Goal: Answer question/provide support

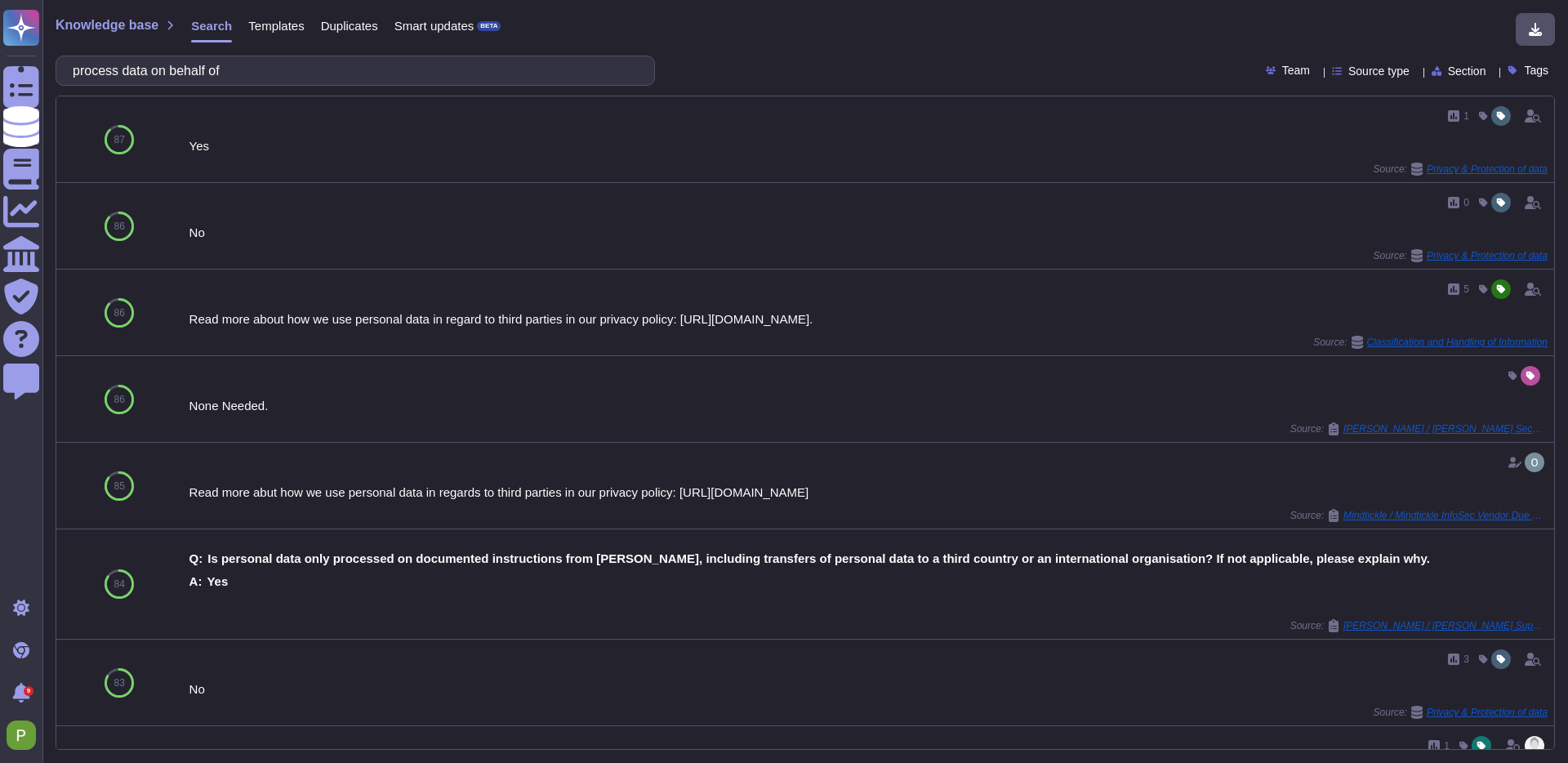
click at [1077, 42] on div "Knowledge base Search Templates Duplicates Smart updates BETA" at bounding box center [799, 29] width 1488 height 33
click at [220, 59] on input "process data on behalf of" at bounding box center [351, 70] width 573 height 28
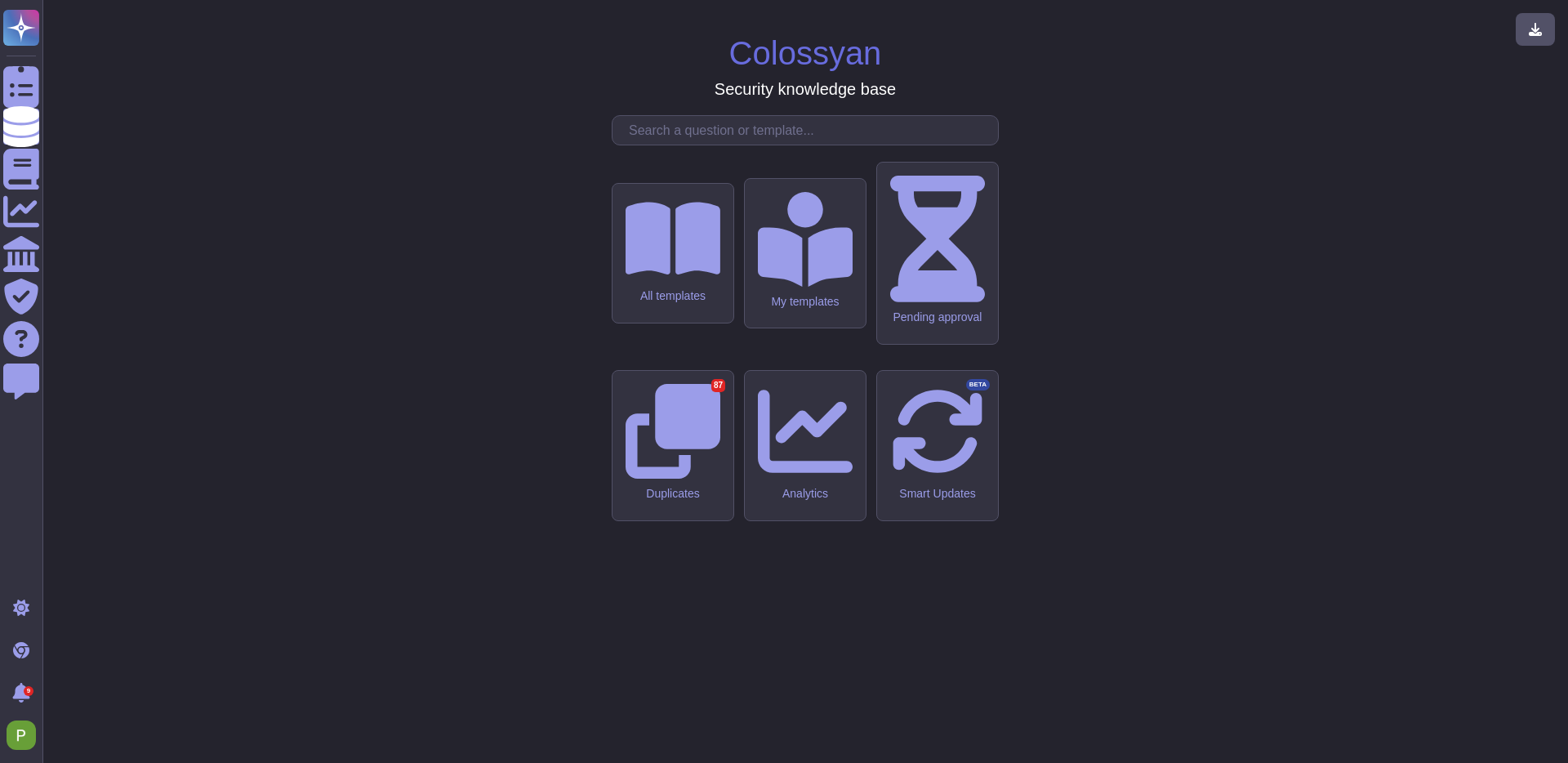
click at [705, 145] on input "text" at bounding box center [810, 131] width 378 height 28
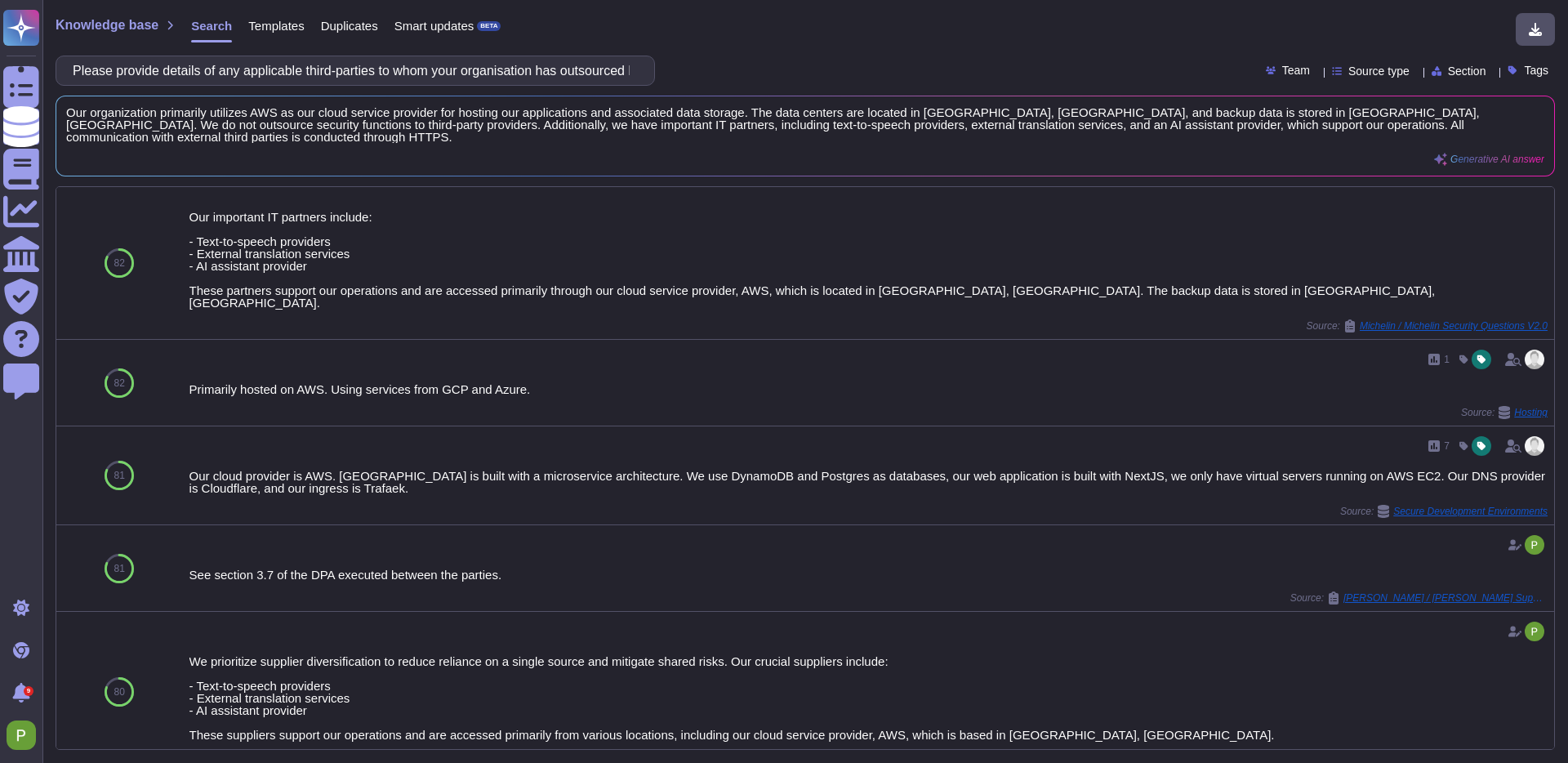
type input "Please provide details of any applicable third-parties to whom your organisatio…"
click at [280, 29] on span "Templates" at bounding box center [276, 25] width 55 height 13
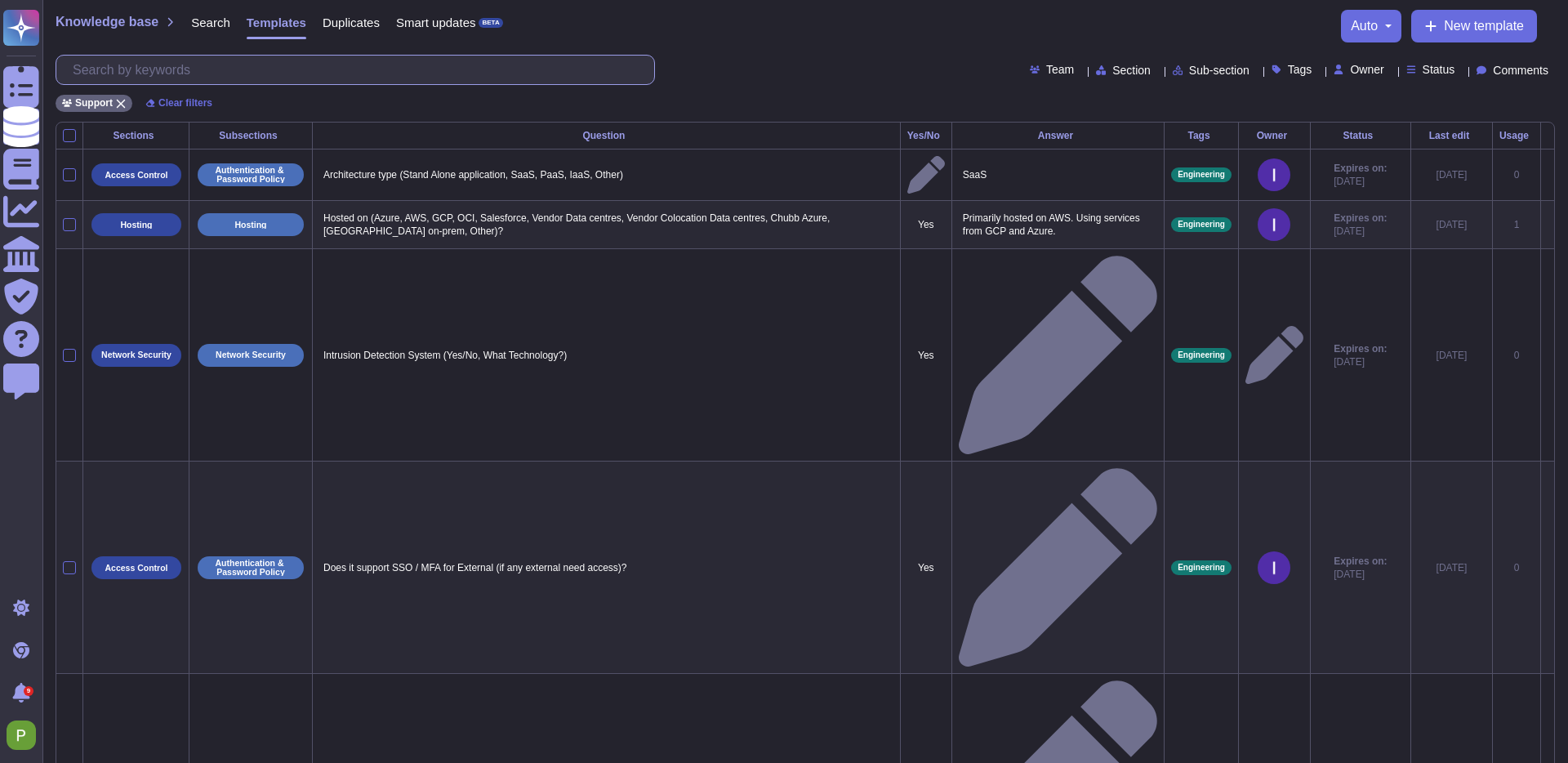
click at [196, 75] on input "text" at bounding box center [359, 70] width 589 height 28
click at [235, 84] on div at bounding box center [355, 70] width 599 height 30
click at [199, 52] on div "Knowledge base Search Templates Duplicates Smart updates BETA auto New template…" at bounding box center [805, 60] width 1526 height 121
click at [198, 76] on input "text" at bounding box center [359, 70] width 589 height 28
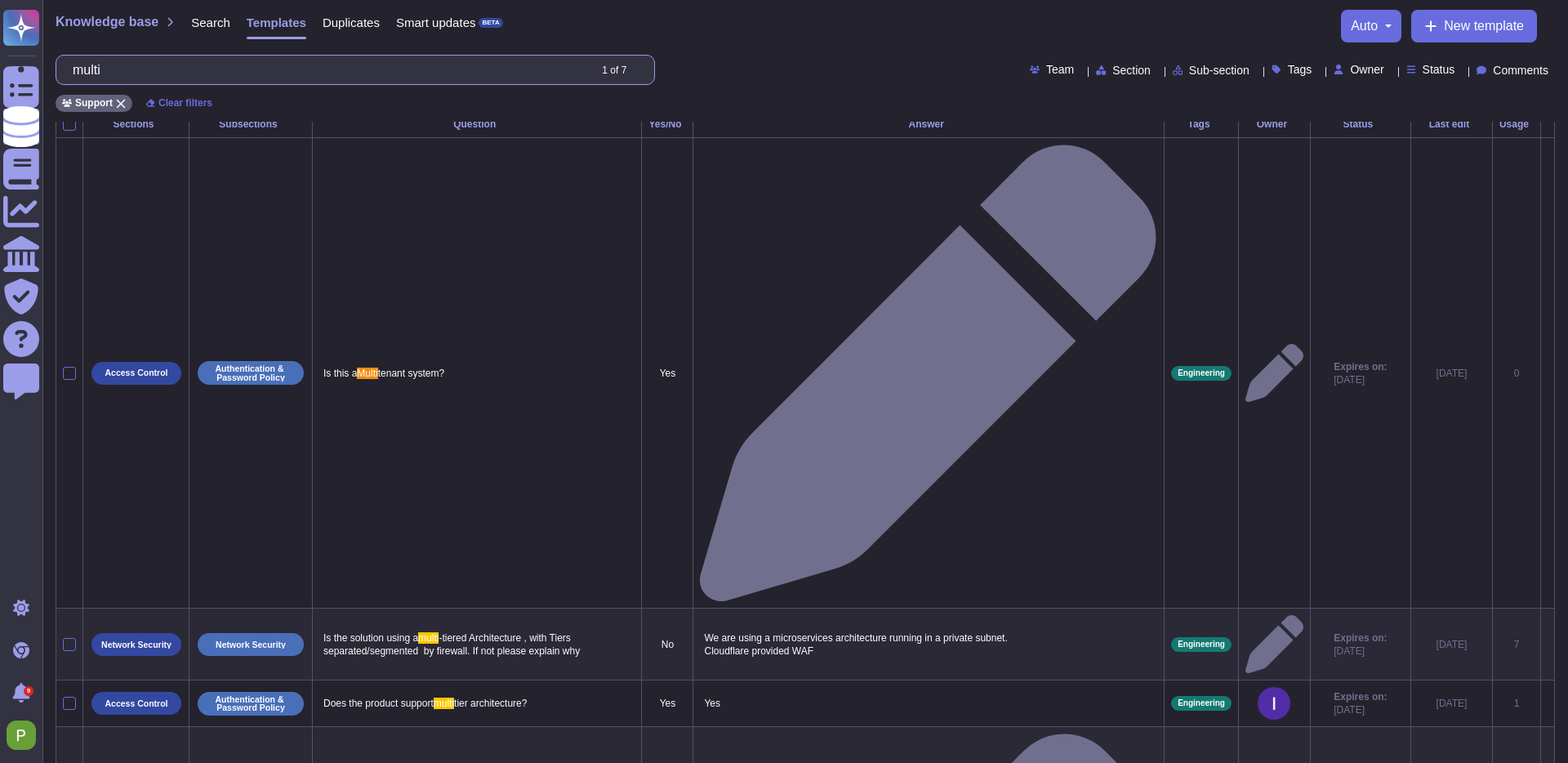
scroll to position [64, 0]
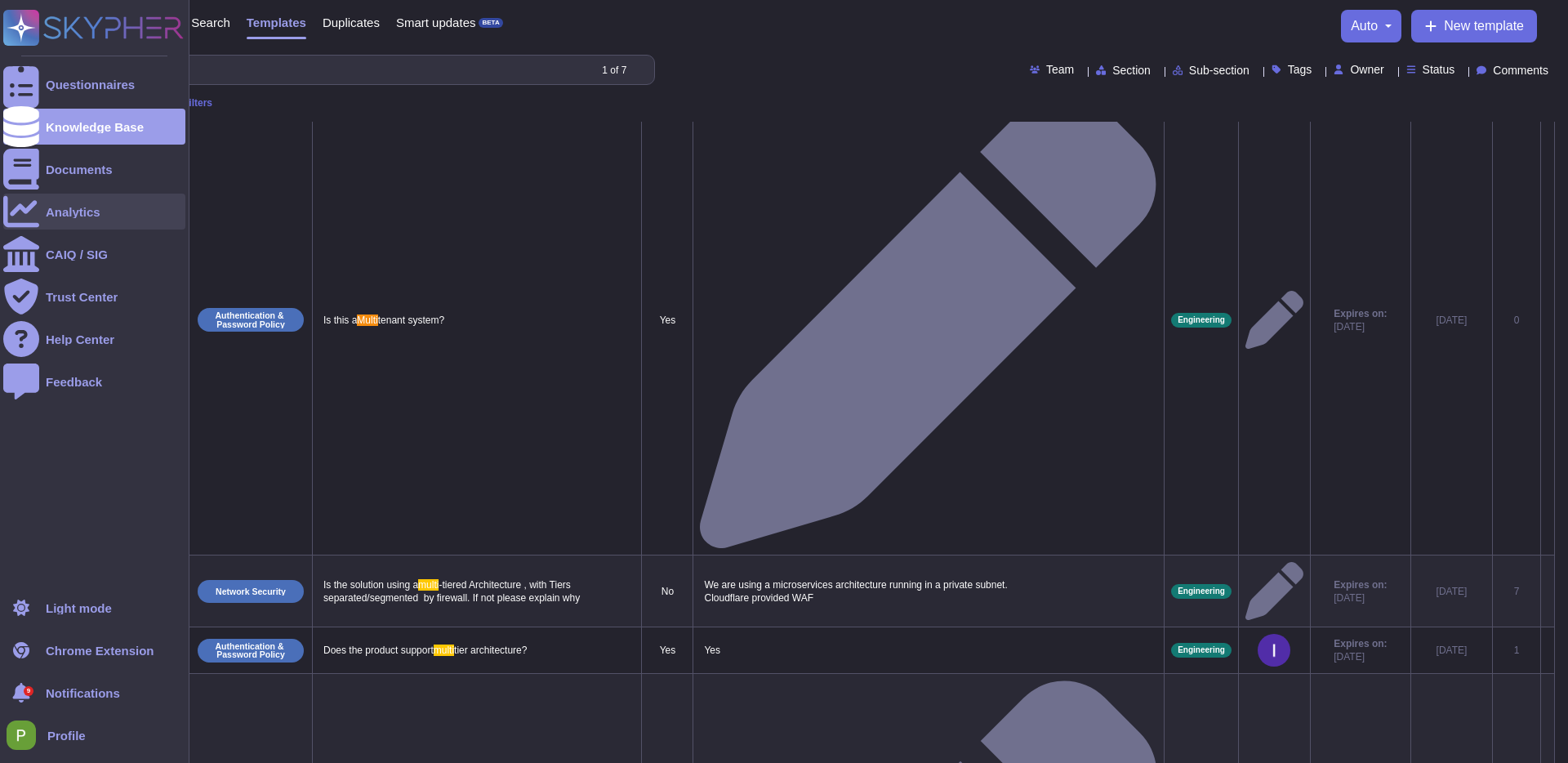
type input "multi"
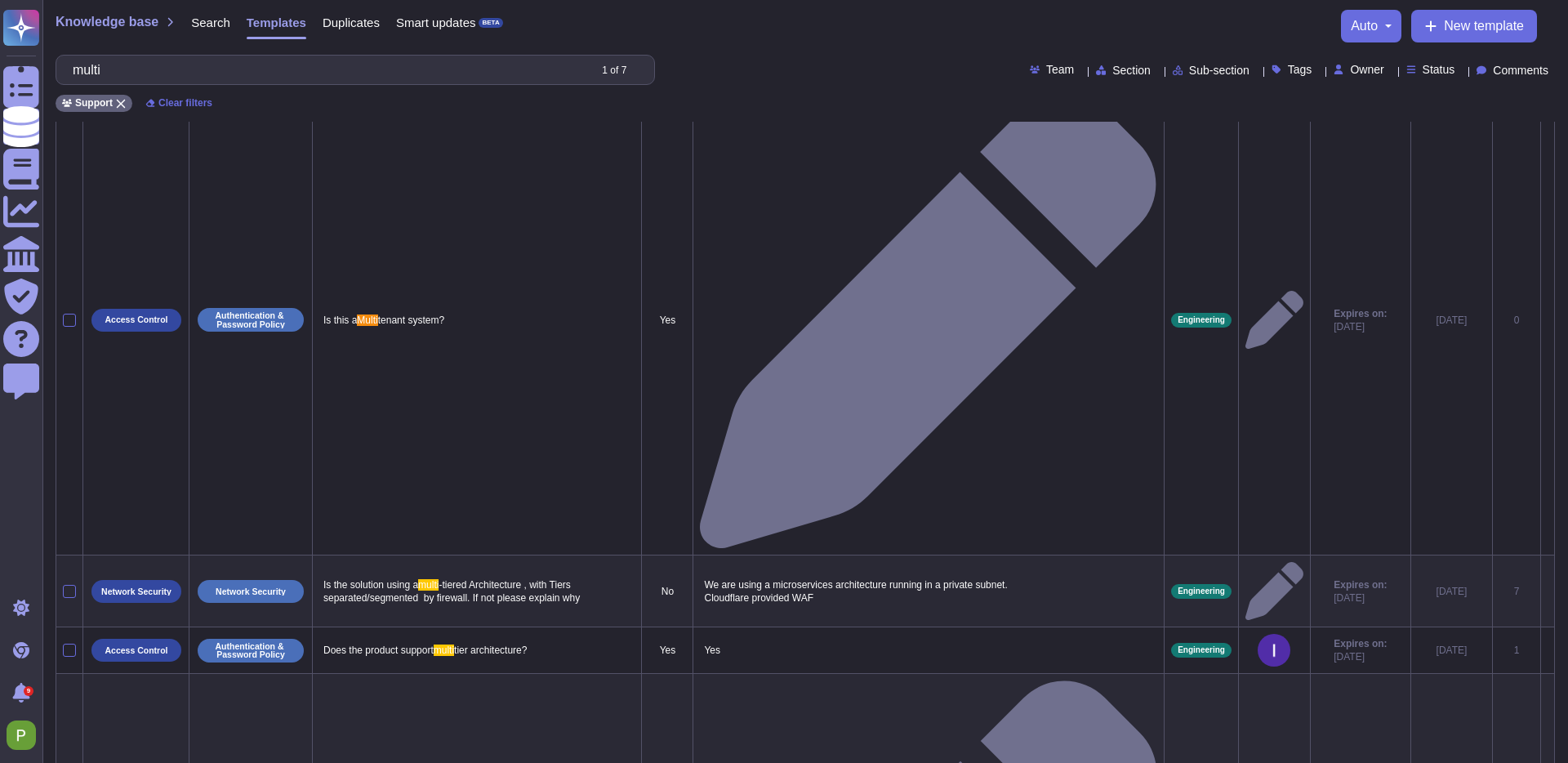
click at [215, 24] on span "Search" at bounding box center [210, 23] width 39 height 13
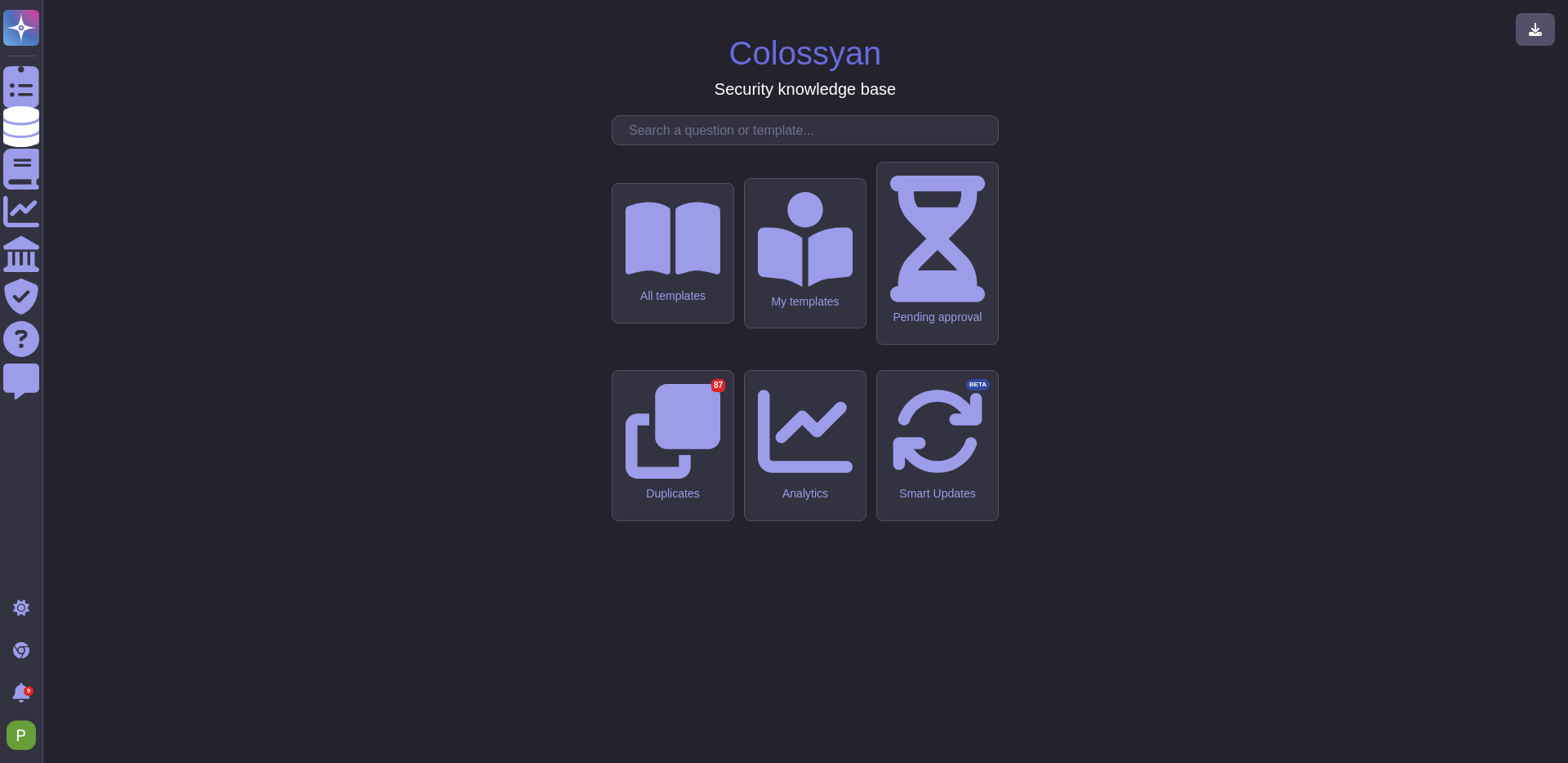
click at [658, 145] on input "text" at bounding box center [810, 131] width 378 height 28
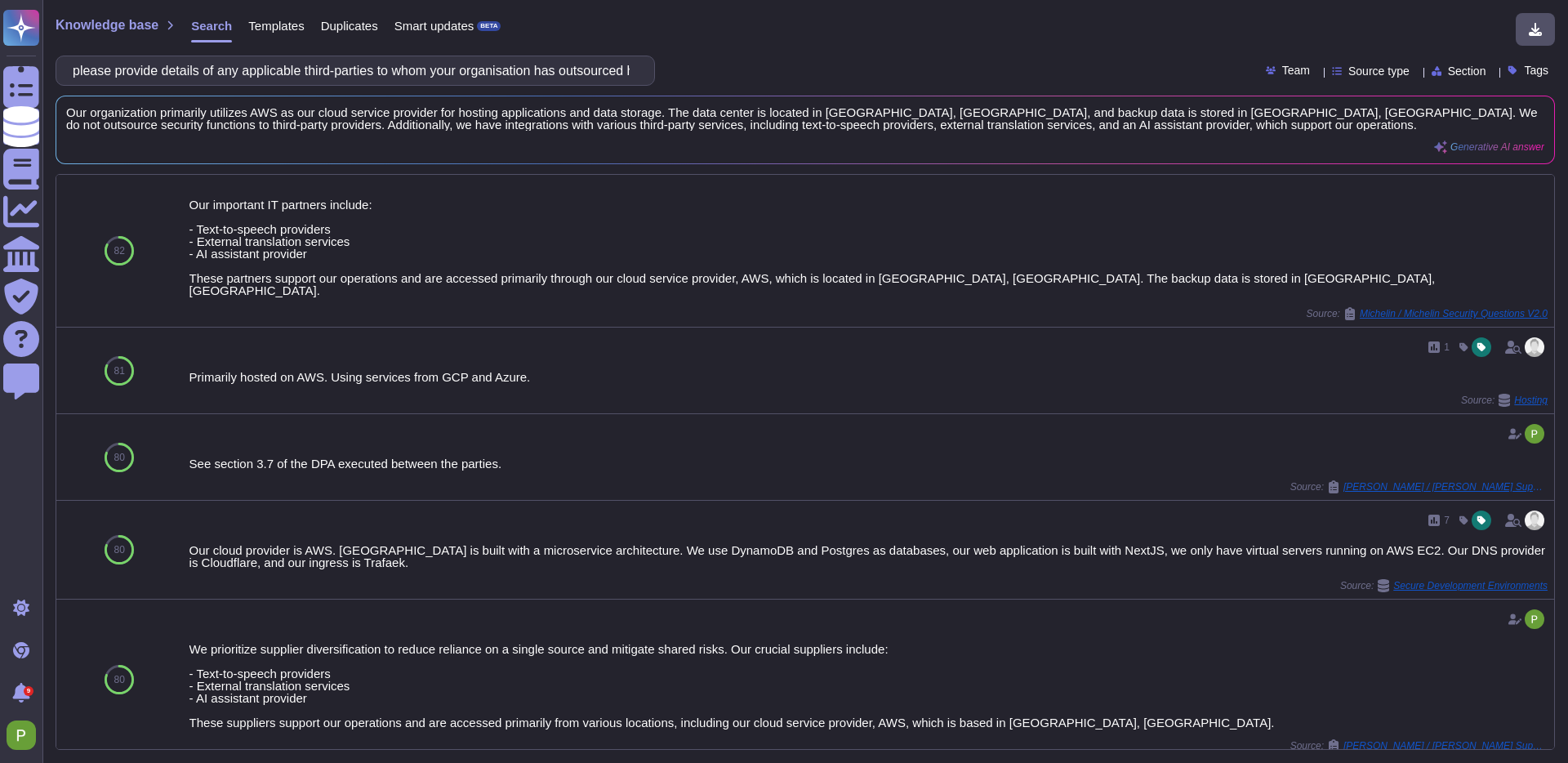
drag, startPoint x: 323, startPoint y: 70, endPoint x: -4, endPoint y: 61, distance: 327.1
click at [0, 61] on html "Questionnaires Knowledge Base Documents Analytics CAIQ / SIG Trust Center Help …" at bounding box center [784, 381] width 1568 height 763
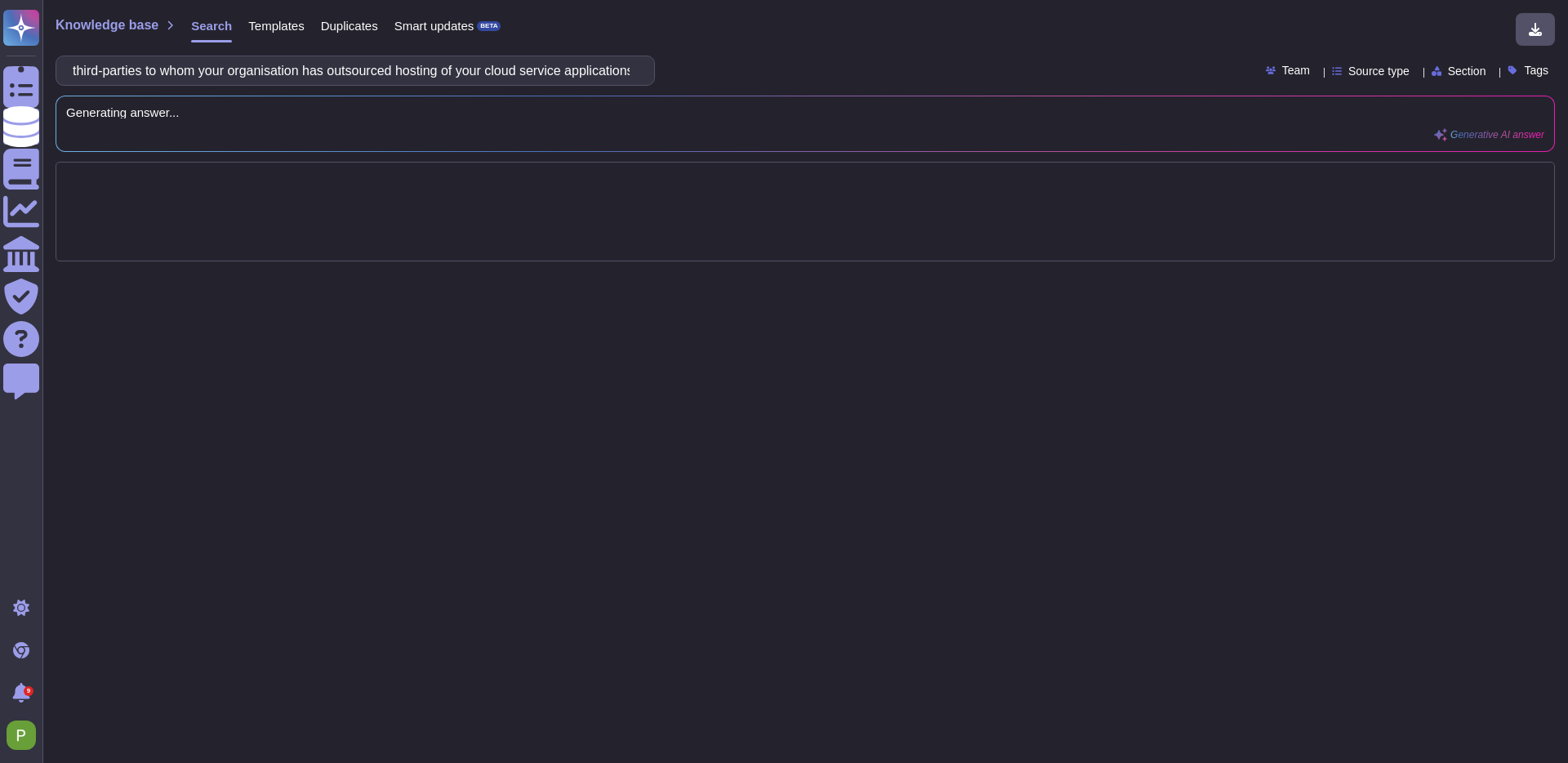
click at [270, 70] on input "third-parties to whom your organisation has outsourced hosting of your cloud se…" at bounding box center [351, 70] width 573 height 28
click at [454, 70] on input "third-parties to whom Colossyan has outsourced hosting of your cloud service ap…" at bounding box center [351, 70] width 573 height 28
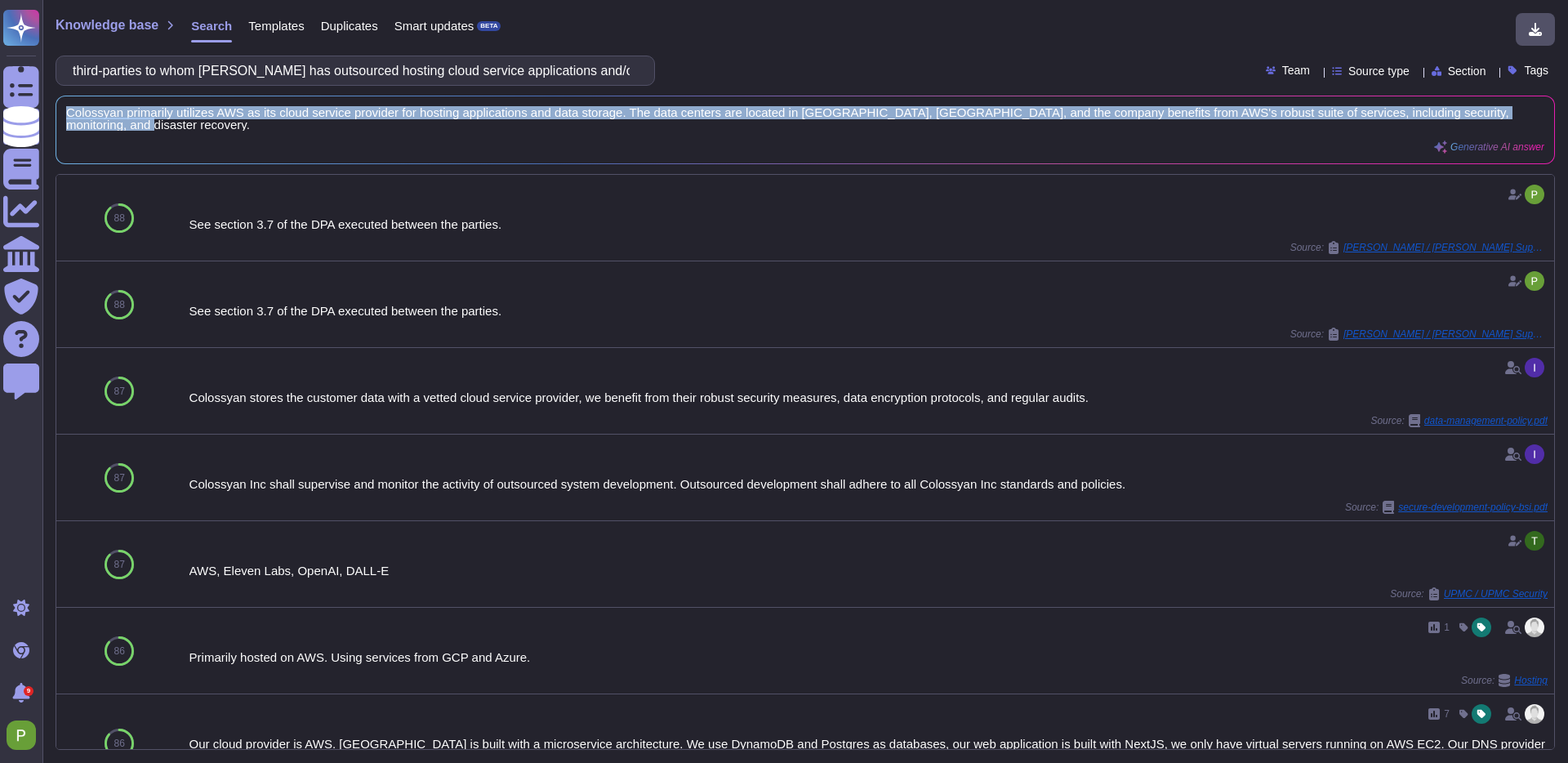
drag, startPoint x: 336, startPoint y: 133, endPoint x: 47, endPoint y: 111, distance: 289.8
click at [47, 111] on div "Knowledge base Search Templates Duplicates Smart updates BETA third-parties to …" at bounding box center [805, 381] width 1526 height 763
copy span "Colossyan primarily utilizes AWS as its cloud service provider for hosting appl…"
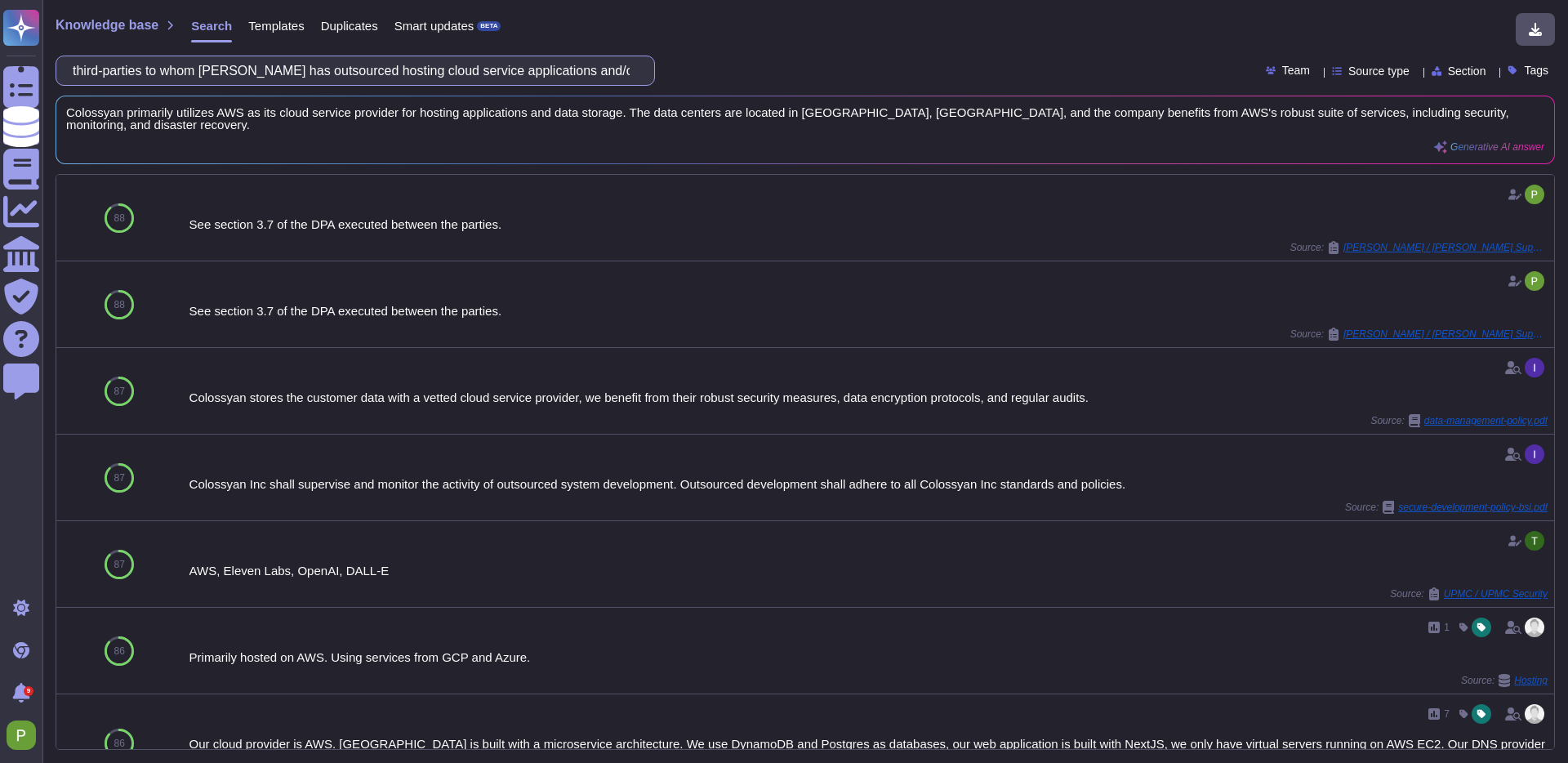
click at [494, 75] on input "third-parties to whom Colossyan has outsourced hosting cloud service applicatio…" at bounding box center [351, 70] width 573 height 28
paste input "L.02 - Does your organisation provide a single-tenancy cloud service applicatio…"
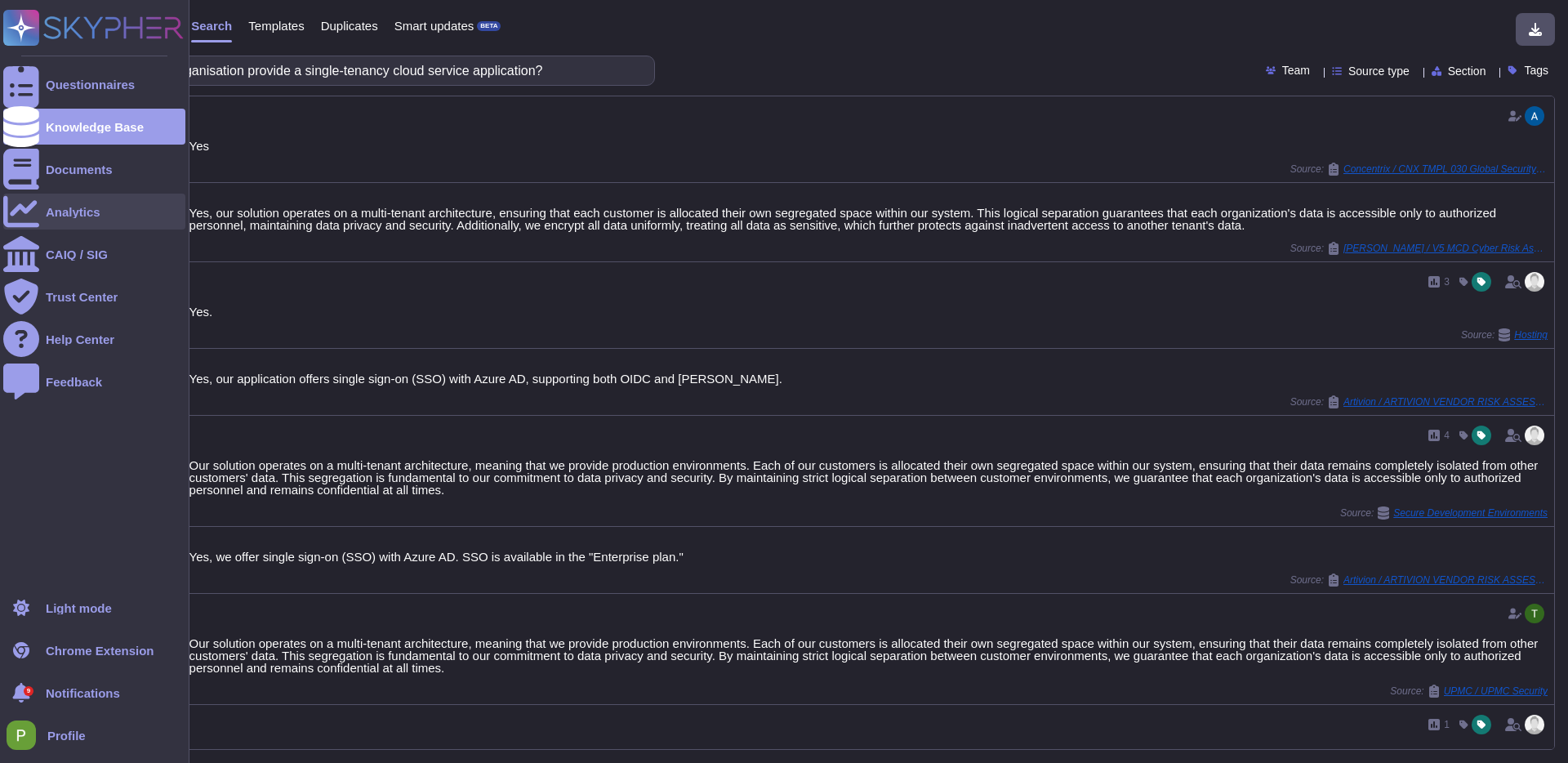
type input "L.02 - Does your organisation provide a single-tenancy cloud service applicatio…"
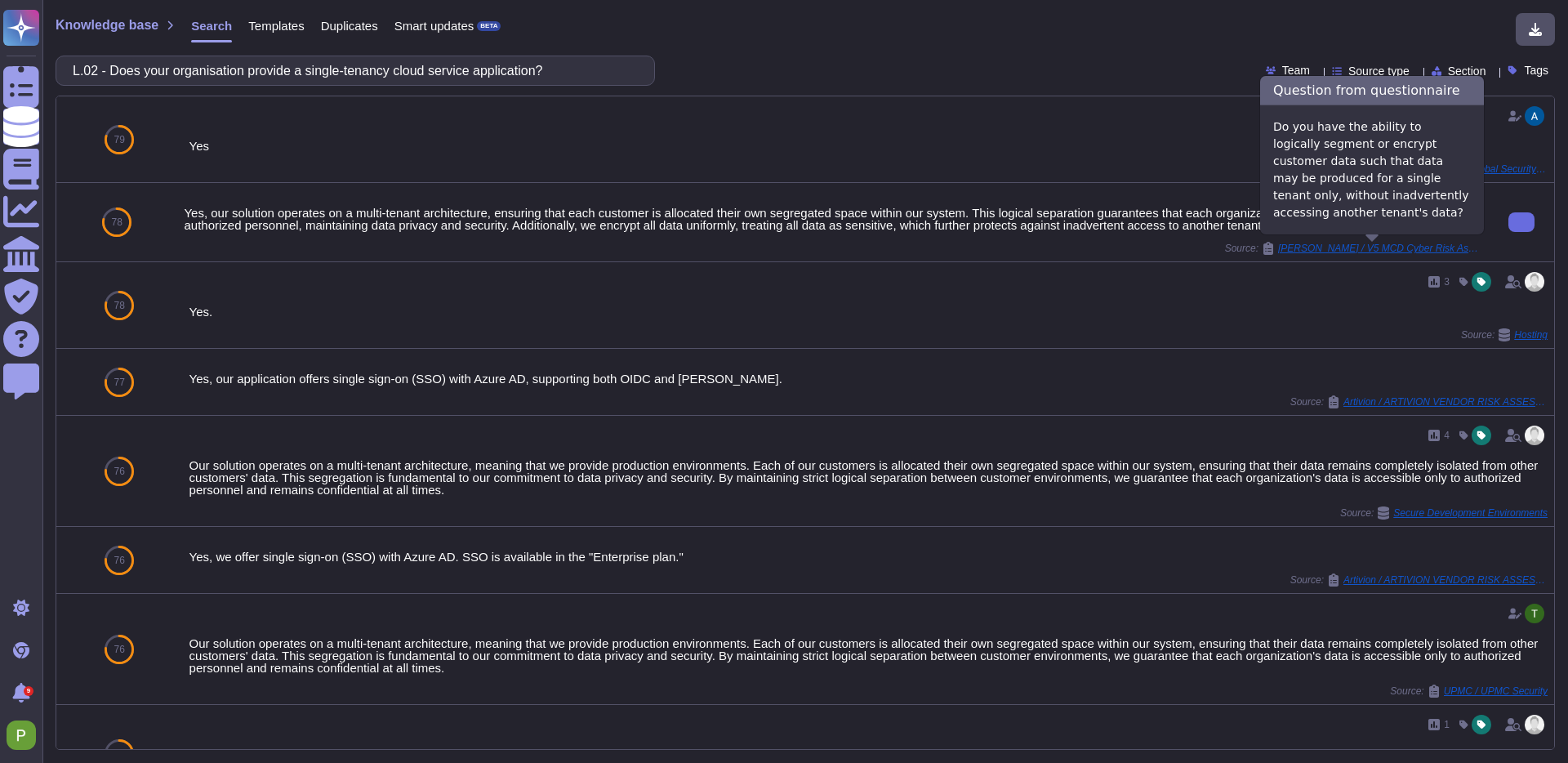
click at [1373, 250] on span "[PERSON_NAME] / V5 MCD Cyber Risk Assessment Questionnaire Colossyan" at bounding box center [1380, 249] width 204 height 10
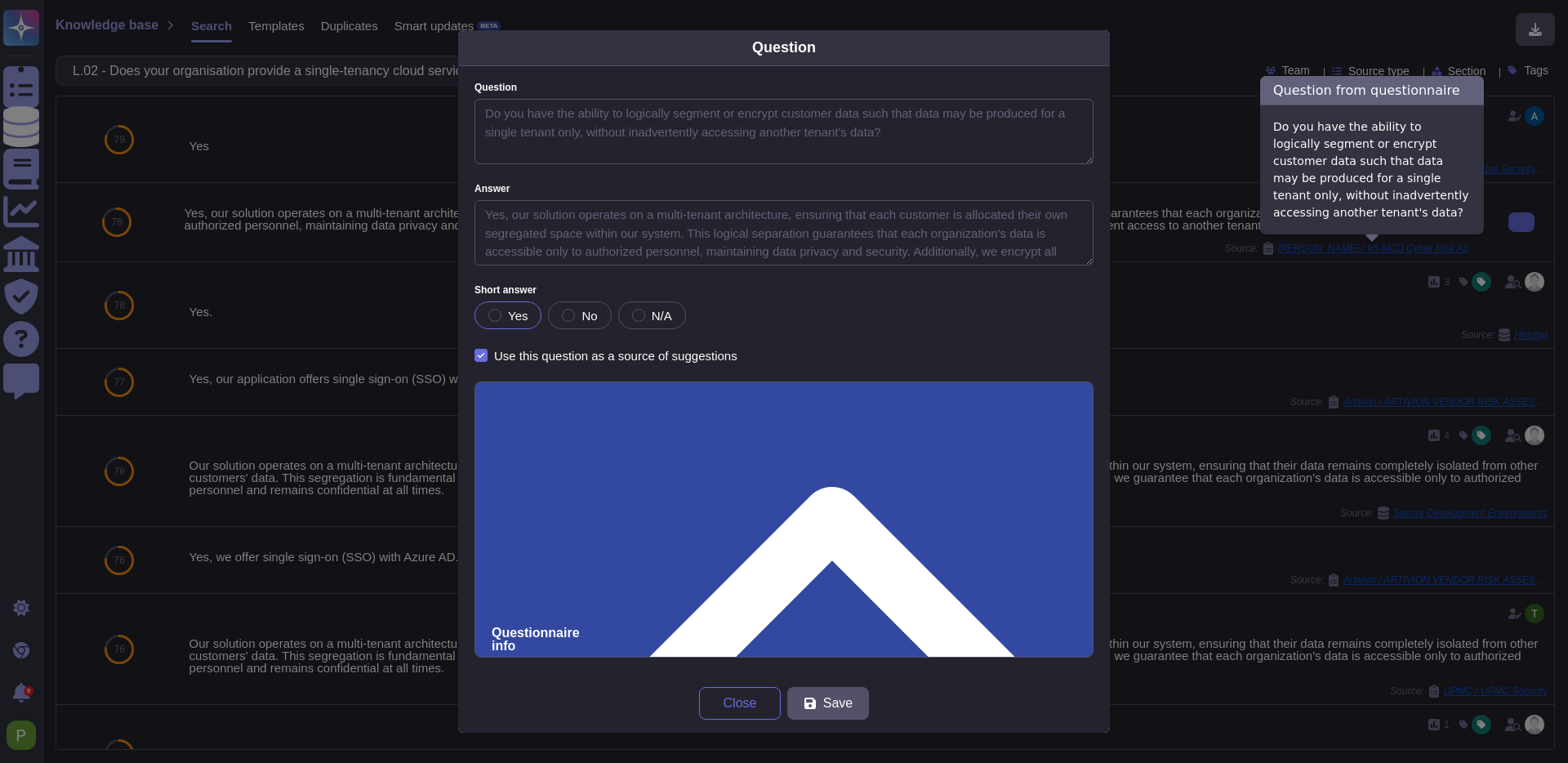
type textarea "Do you have the ability to logically segment or encrypt customer data such that…"
type textarea "Yes, our solution operates on a multi-tenant architecture, ensuring that each c…"
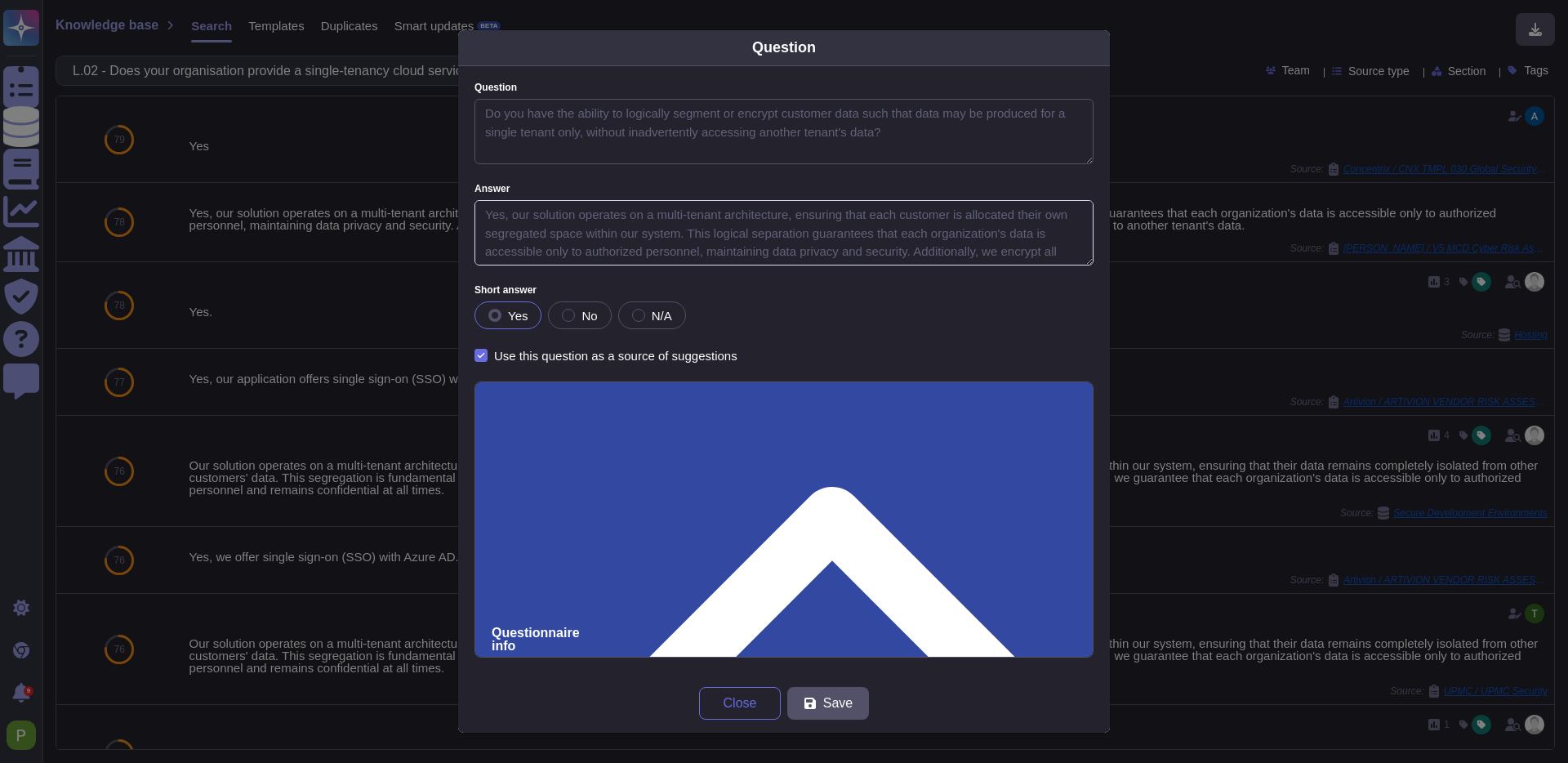
click at [826, 223] on textarea "Yes, our solution operates on a multi-tenant architecture, ensuring that each c…" at bounding box center [784, 233] width 619 height 65
click at [372, 290] on div "Question Question Do you have the ability to logically segment or encrypt custo…" at bounding box center [784, 381] width 1568 height 763
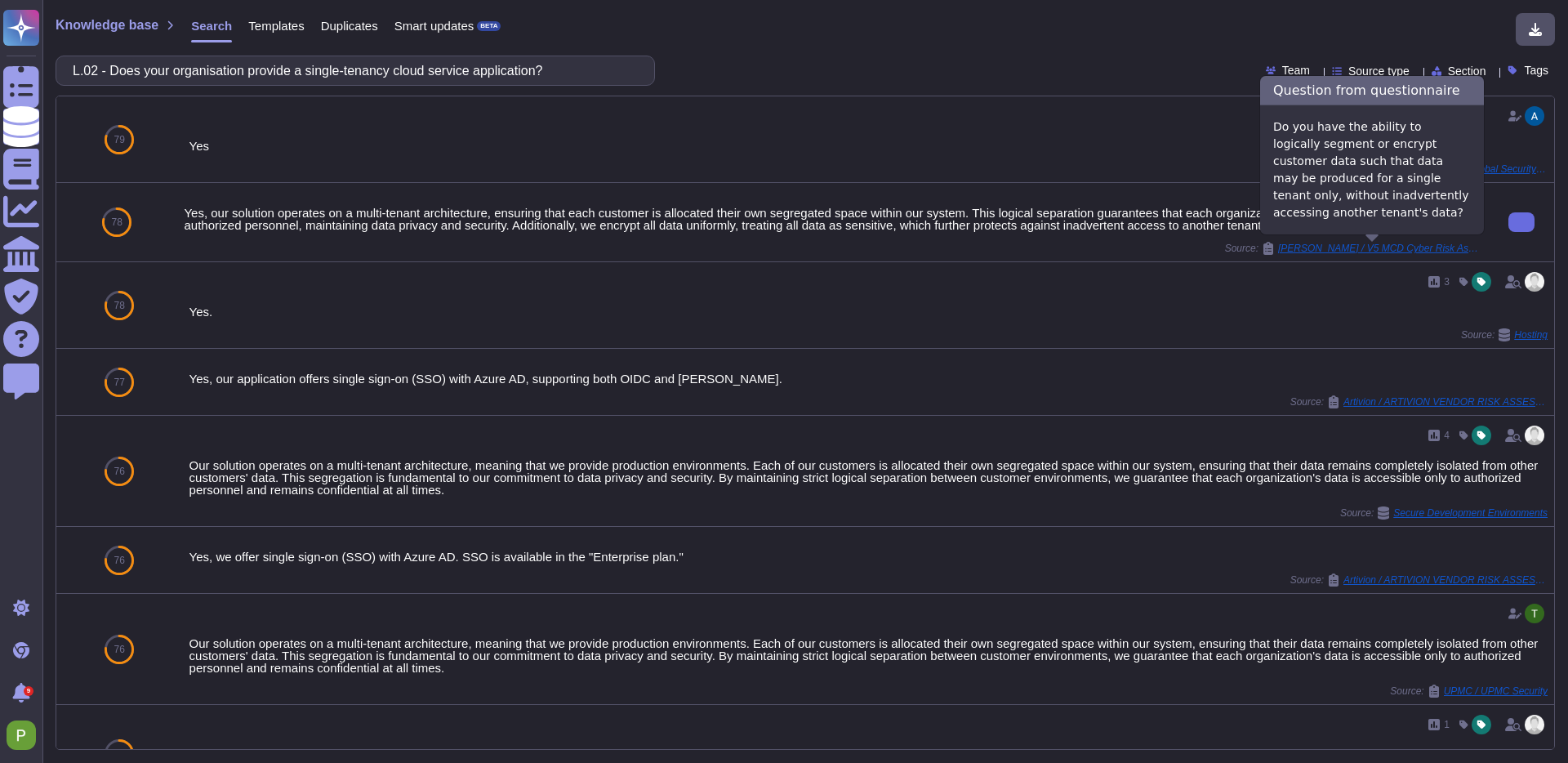
click at [1377, 247] on span "[PERSON_NAME] / V5 MCD Cyber Risk Assessment Questionnaire Colossyan" at bounding box center [1380, 249] width 204 height 10
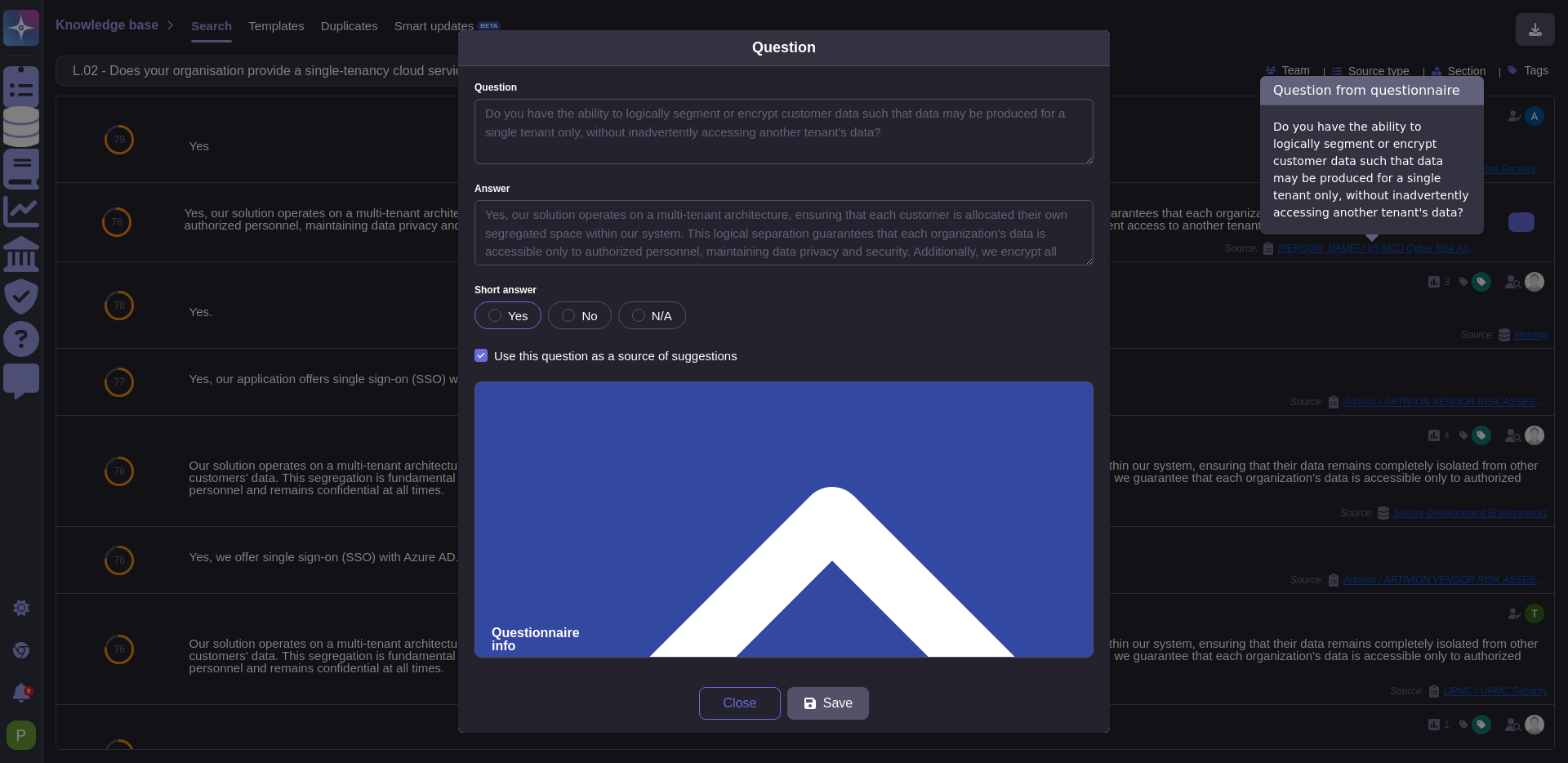
type textarea "Do you have the ability to logically segment or encrypt customer data such that…"
type textarea "Yes, our solution operates on a multi-tenant architecture, ensuring that each c…"
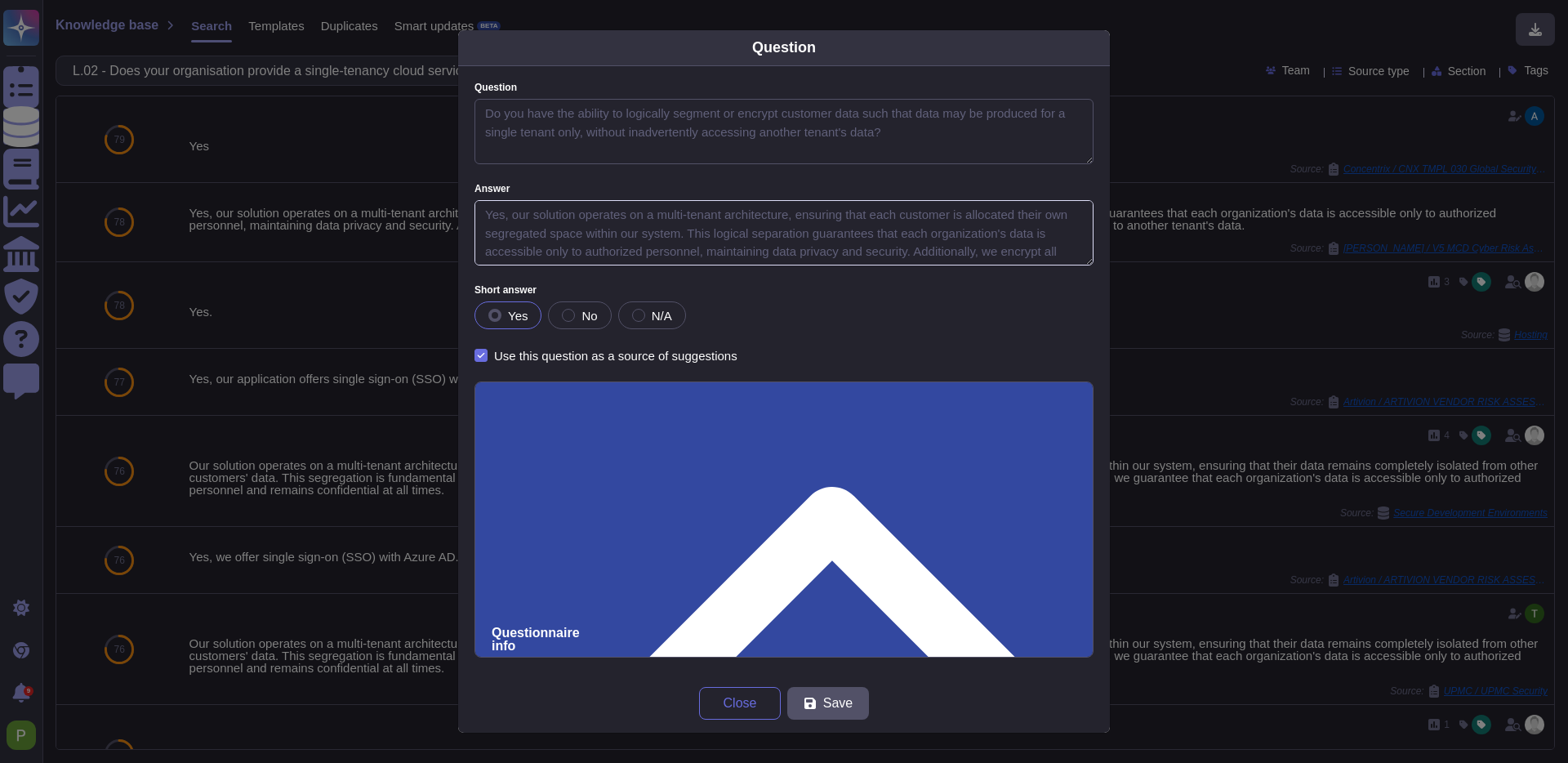
click at [660, 238] on textarea "Yes, our solution operates on a multi-tenant architecture, ensuring that each c…" at bounding box center [784, 233] width 619 height 65
click at [623, 229] on textarea "Yes, our solution operates on a multi-tenant architecture, ensuring that each c…" at bounding box center [784, 233] width 619 height 65
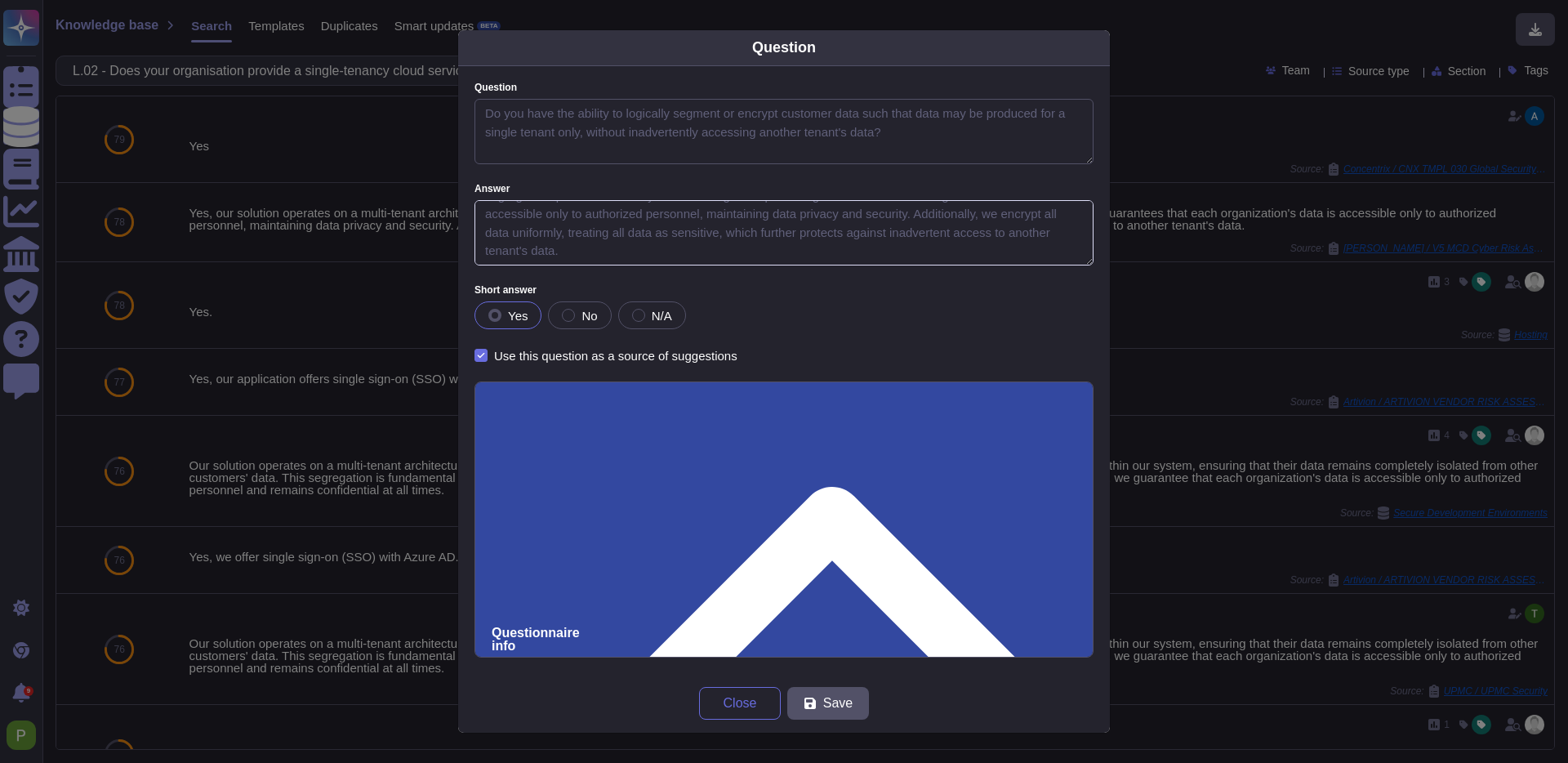
click at [865, 250] on textarea "Yes, our solution operates on a multi-tenant architecture, ensuring that each c…" at bounding box center [784, 233] width 619 height 65
click at [640, 254] on textarea "Yes, our solution operates on a multi-tenant architecture, ensuring that each c…" at bounding box center [784, 233] width 619 height 65
click at [0, 0] on input "Use this questionnaire as a source of suggestions" at bounding box center [0, 0] width 0 height 0
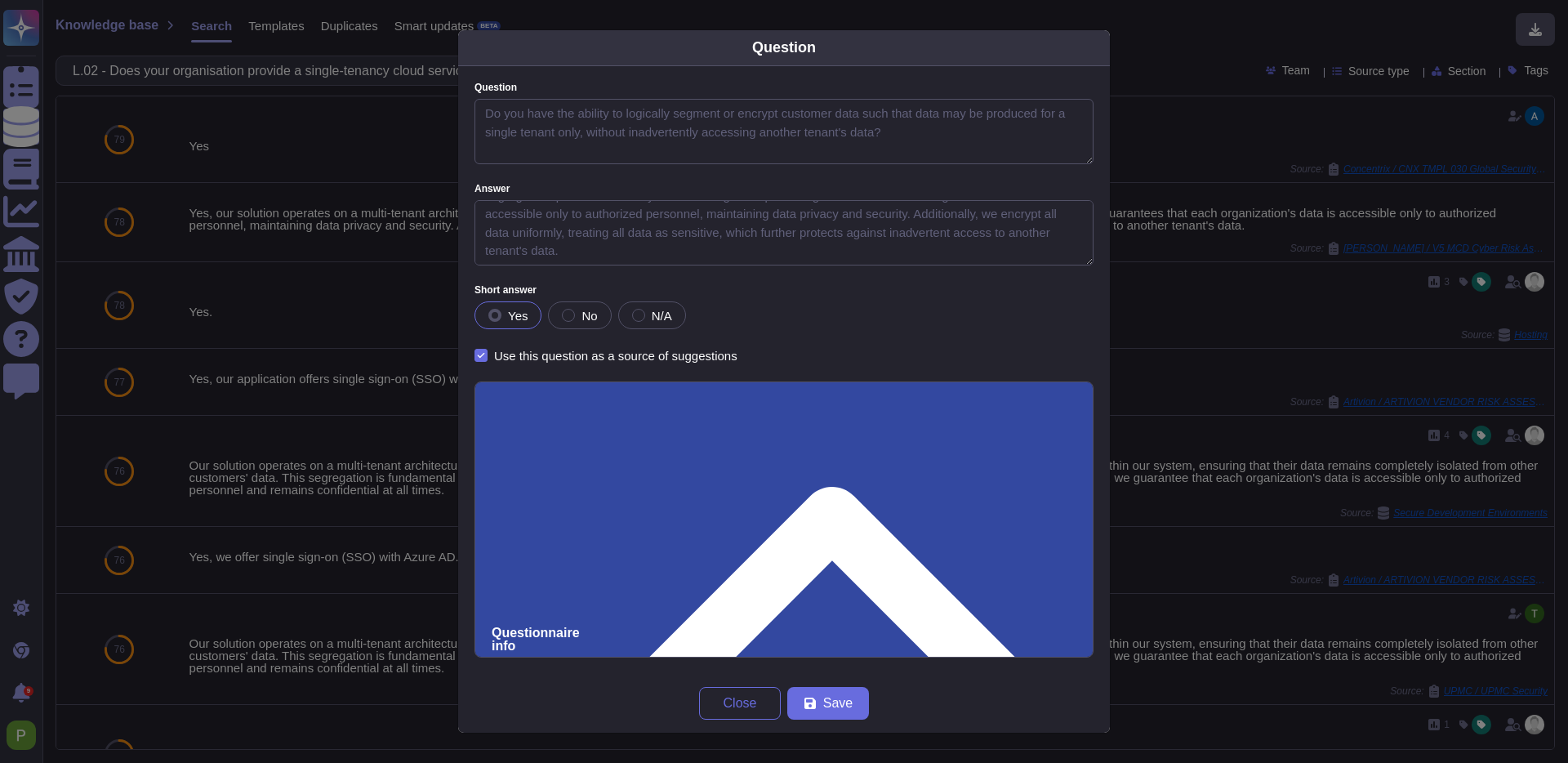
click at [0, 0] on input "Use this questionnaire as a source of suggestions" at bounding box center [0, 0] width 0 height 0
click at [820, 710] on button "Save" at bounding box center [829, 704] width 82 height 33
click at [1126, 47] on div "Question Question Do you have the ability to logically segment or encrypt custo…" at bounding box center [784, 381] width 1568 height 763
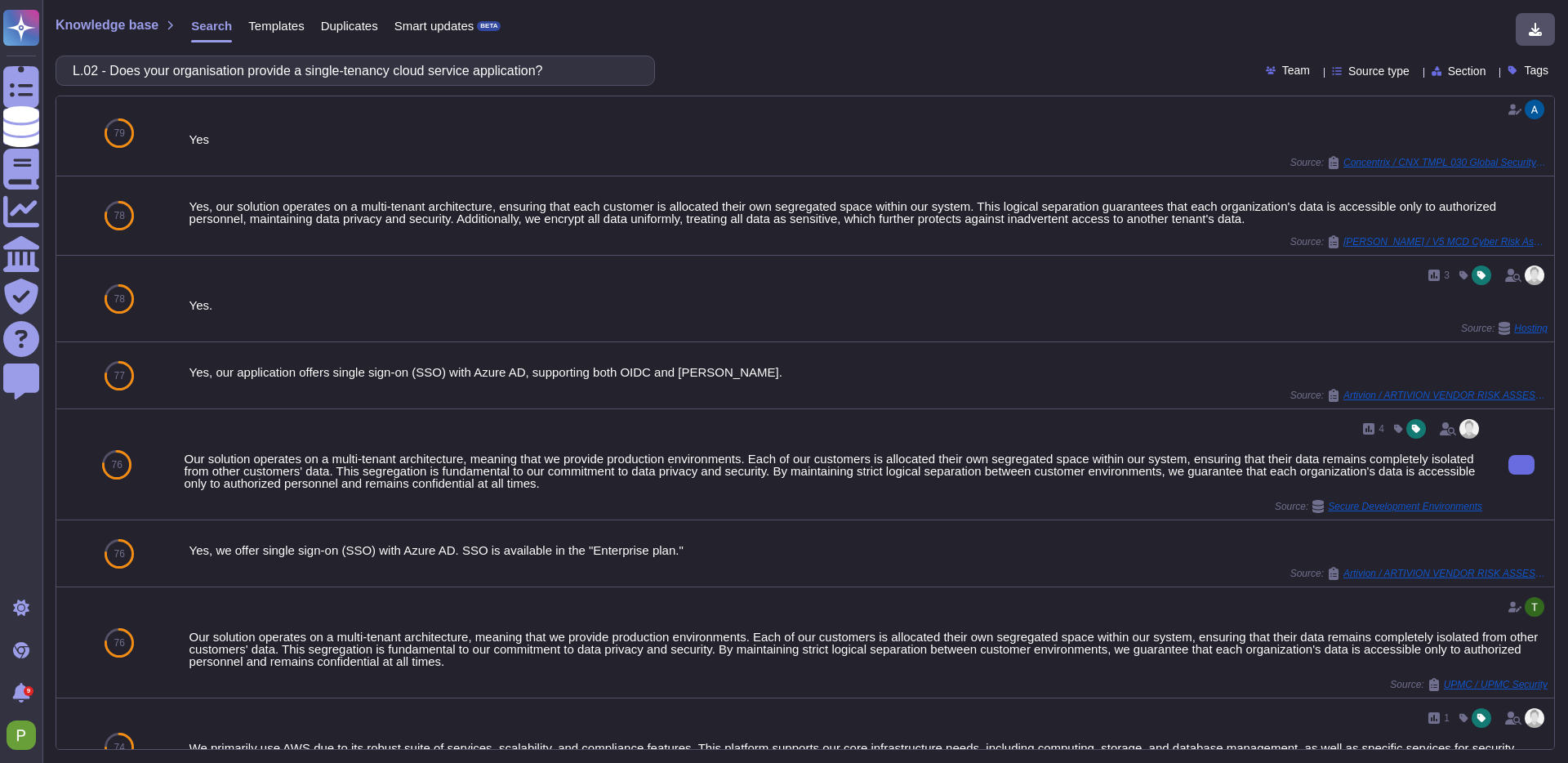
scroll to position [0, 0]
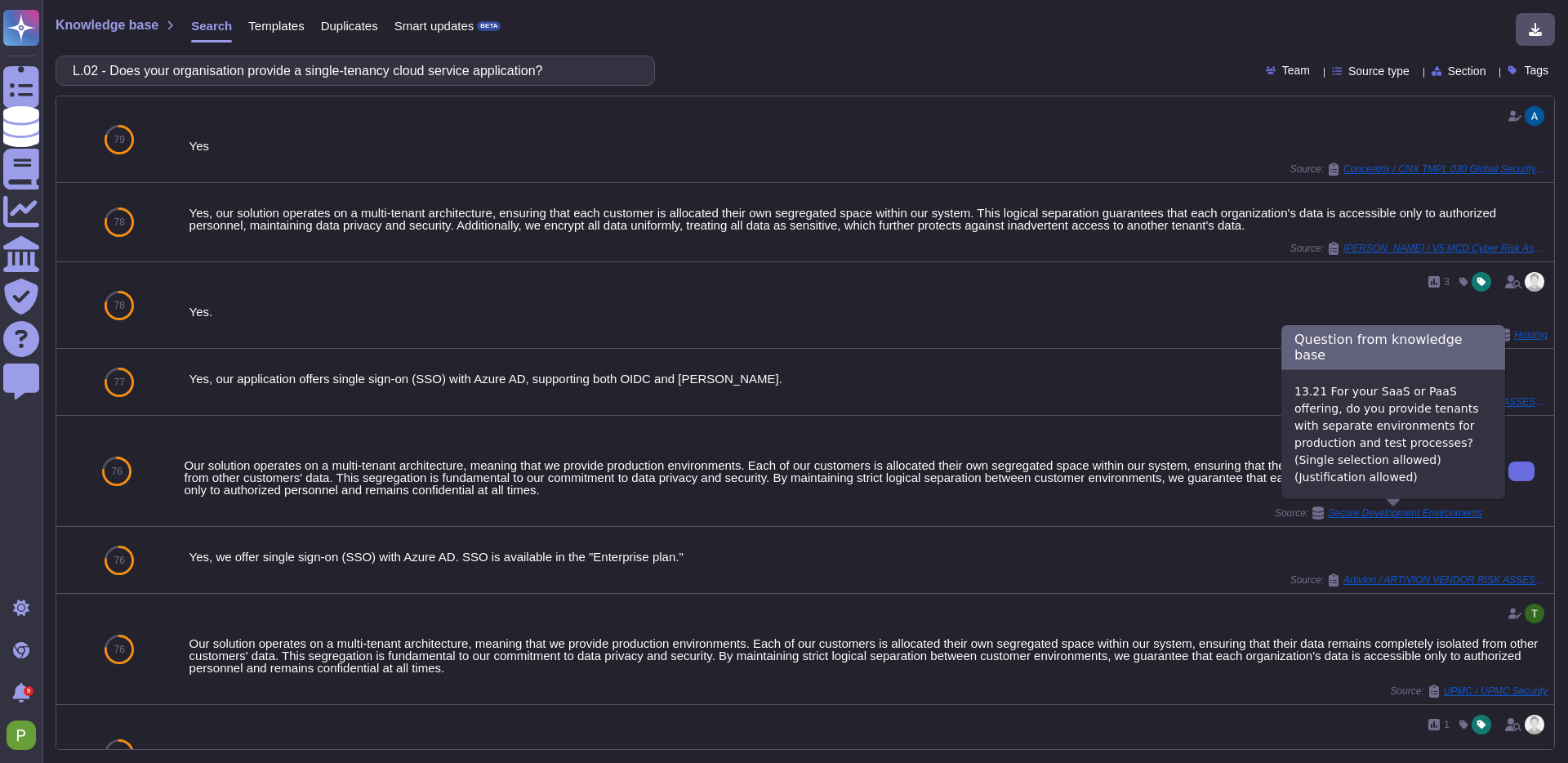
click at [1360, 513] on span "Secure Development Environments" at bounding box center [1405, 513] width 154 height 10
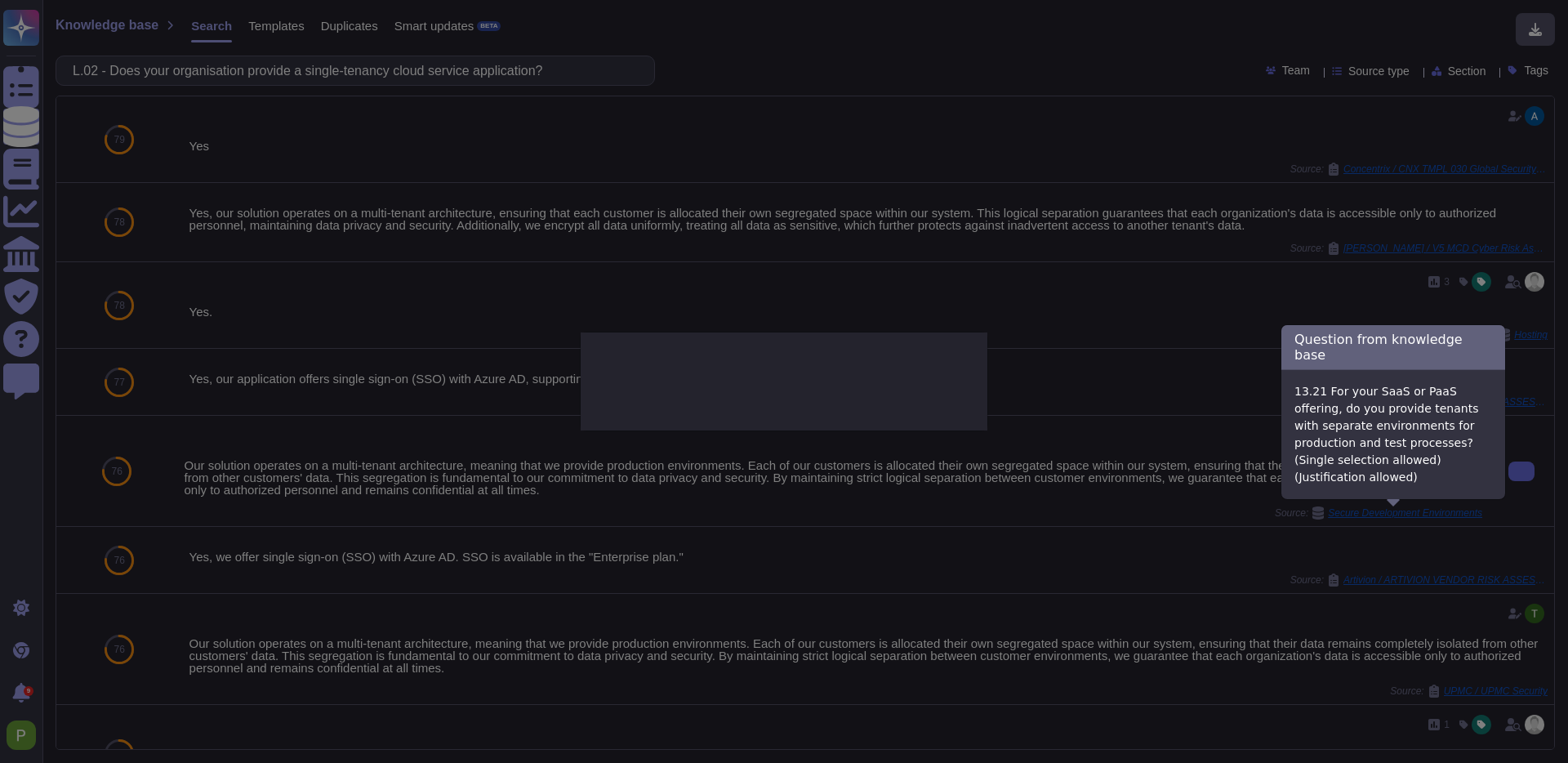
type textarea "13.21 For your SaaS or PaaS offering, do you provide tenants with separate envi…"
type textarea "Our solution operates on a multi-tenant architecture, meaning that we provide p…"
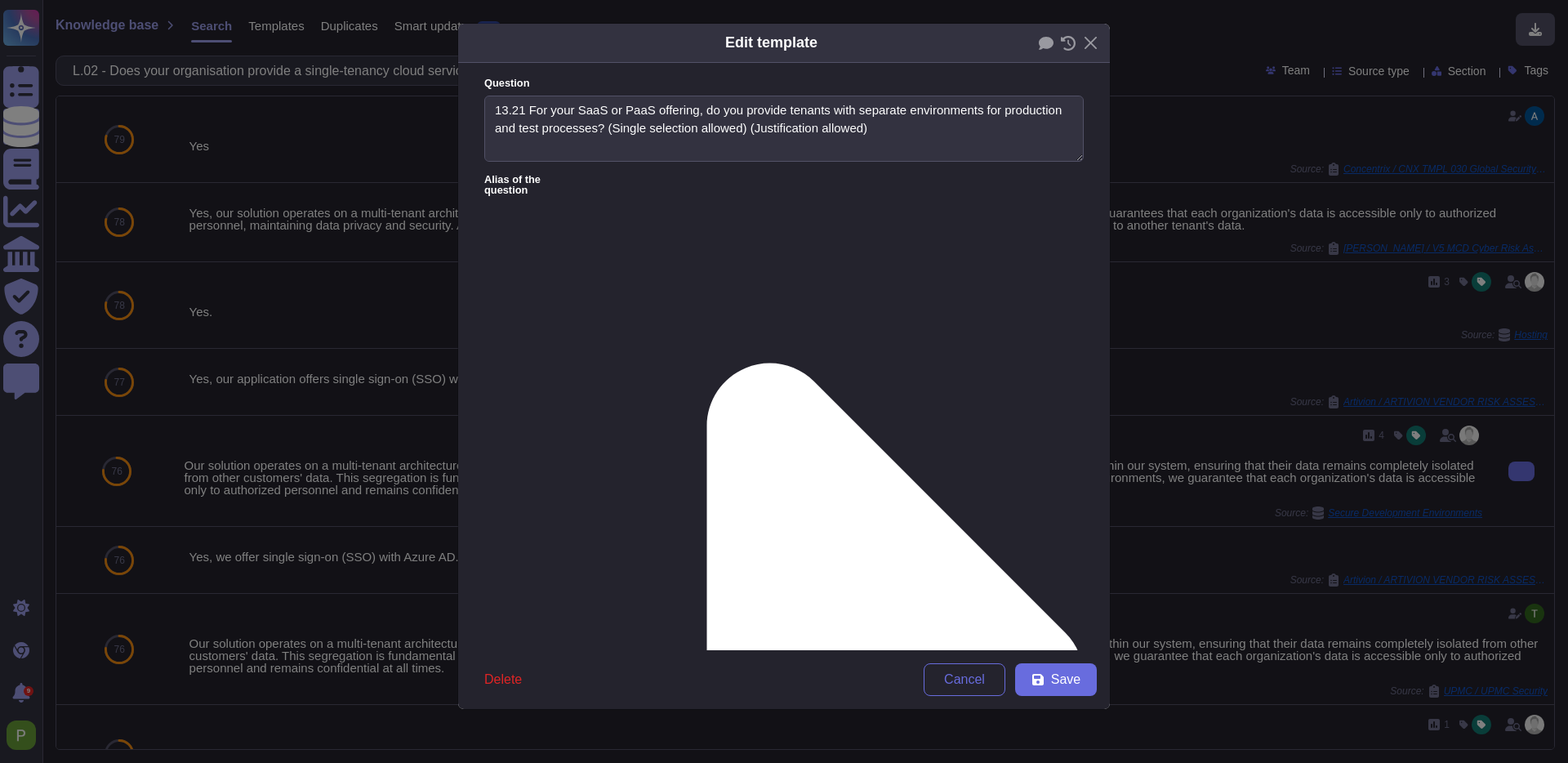
type textarea "13.21 For your SaaS or PaaS offering, do you provide tenants with separate envi…"
type textarea "Our solution operates on a multi-tenant architecture, meaning that we provide p…"
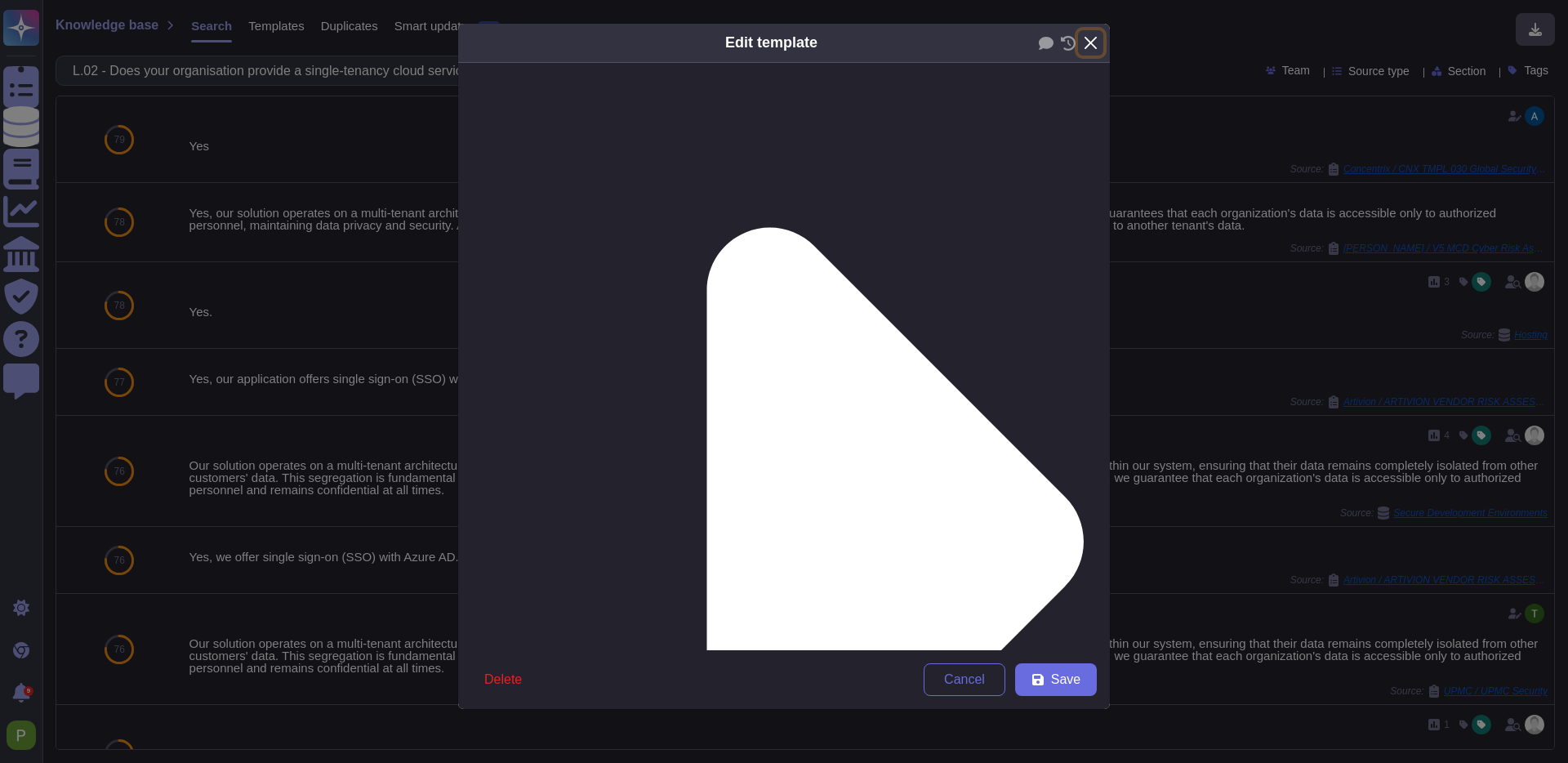
click at [1084, 40] on button "Close" at bounding box center [1091, 43] width 25 height 25
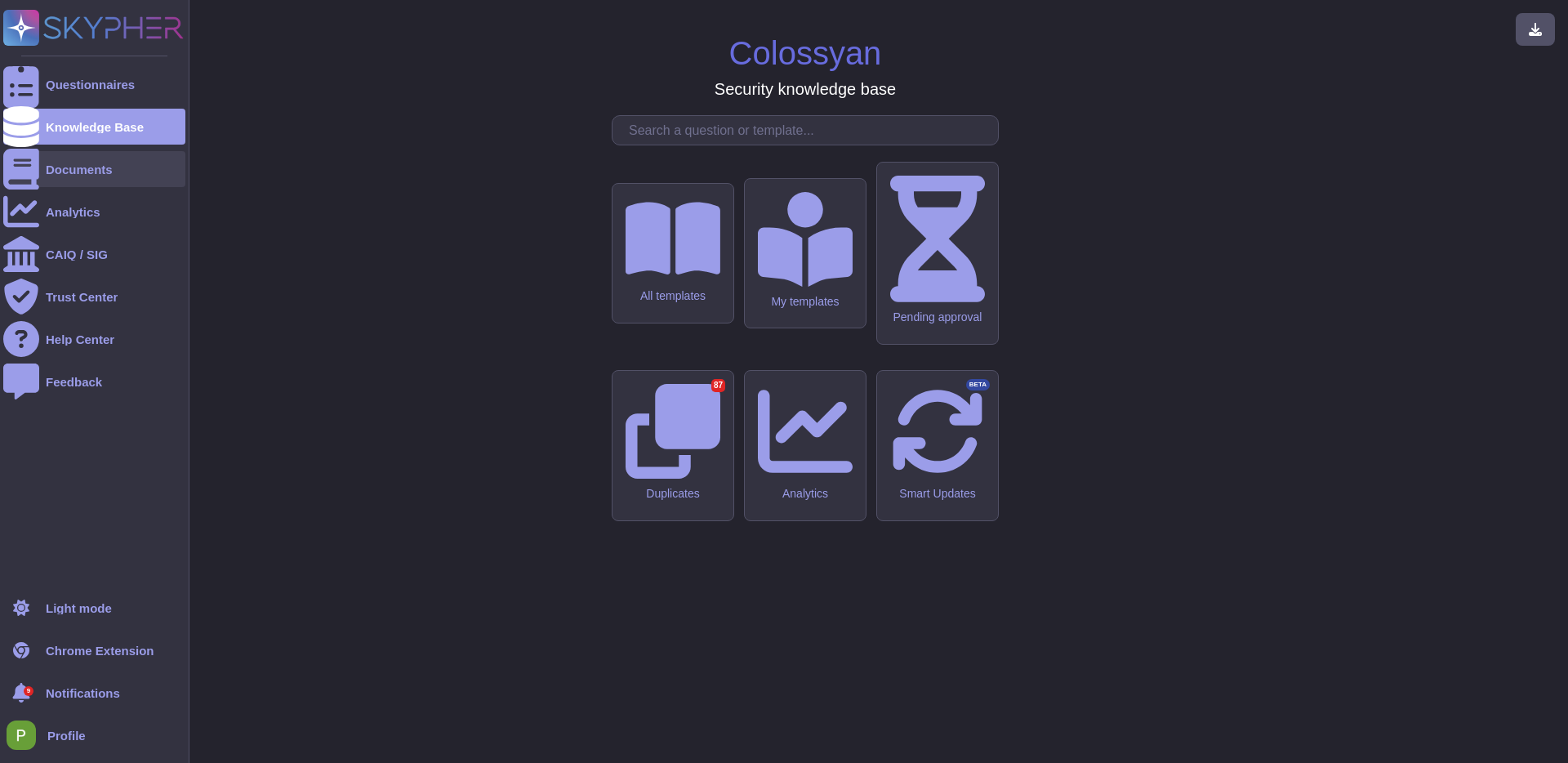
click at [49, 169] on div "Documents" at bounding box center [80, 169] width 67 height 13
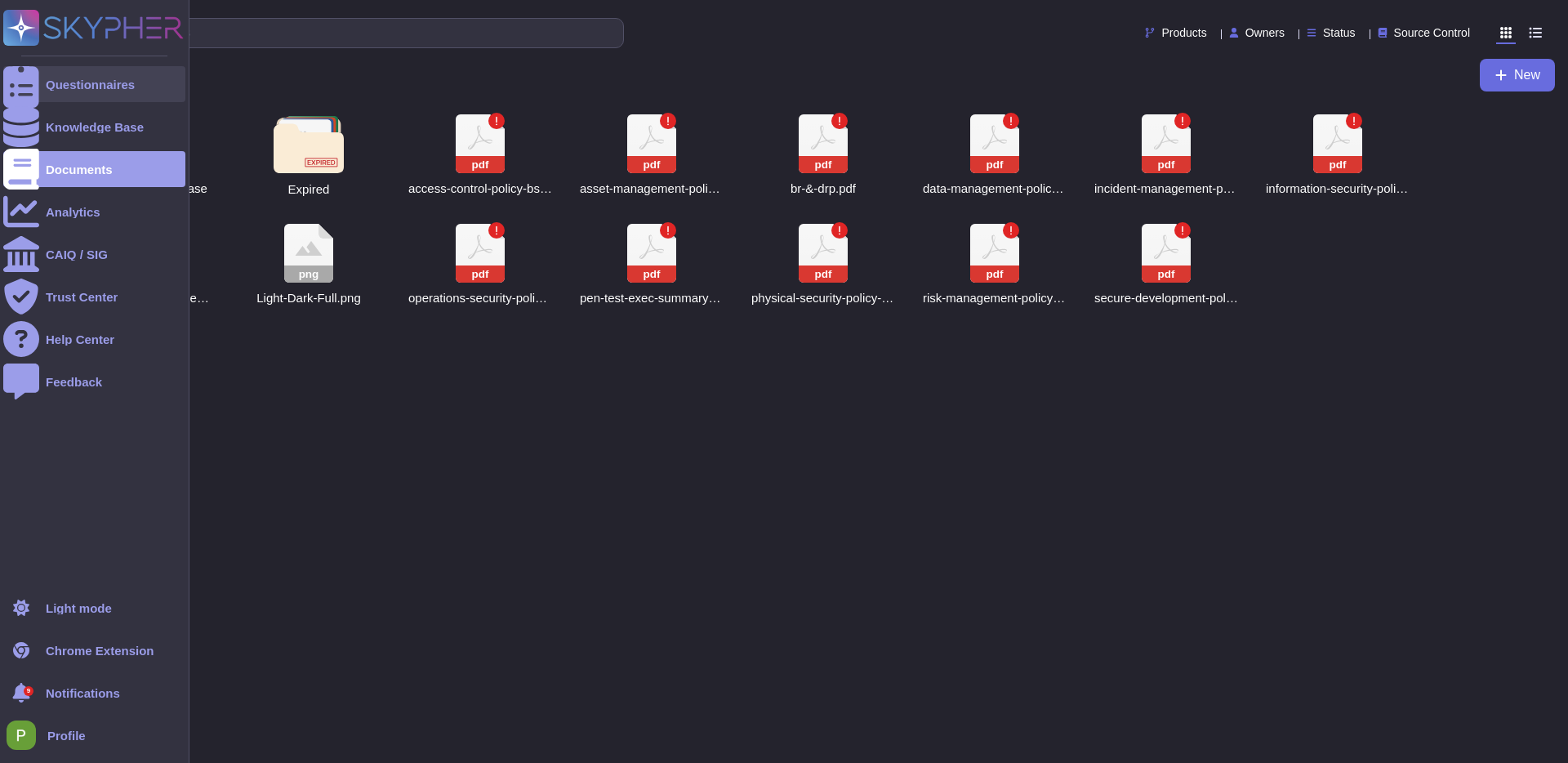
click at [40, 86] on div "Questionnaires" at bounding box center [95, 84] width 183 height 36
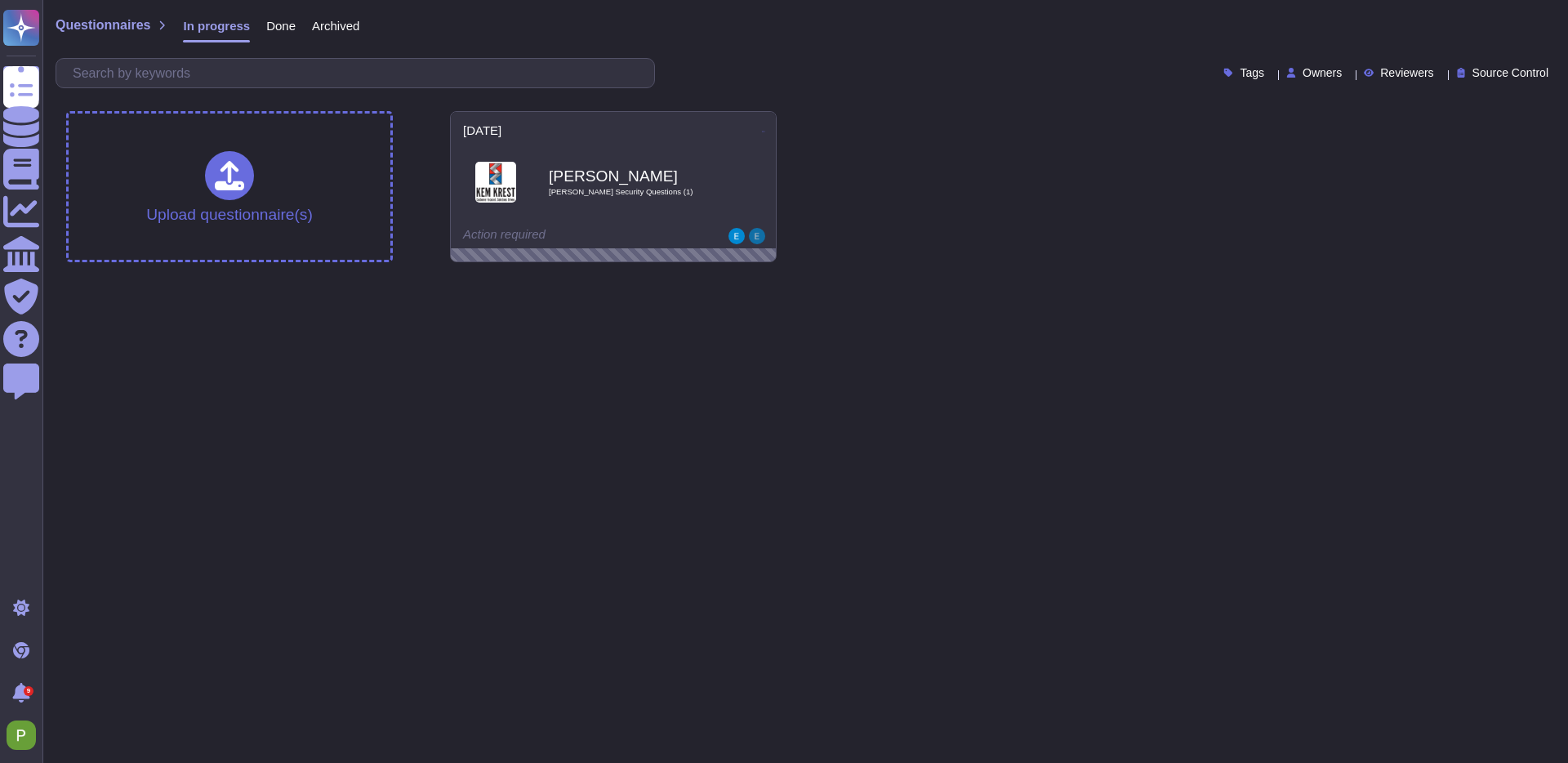
click at [257, 28] on div "Done" at bounding box center [273, 29] width 46 height 33
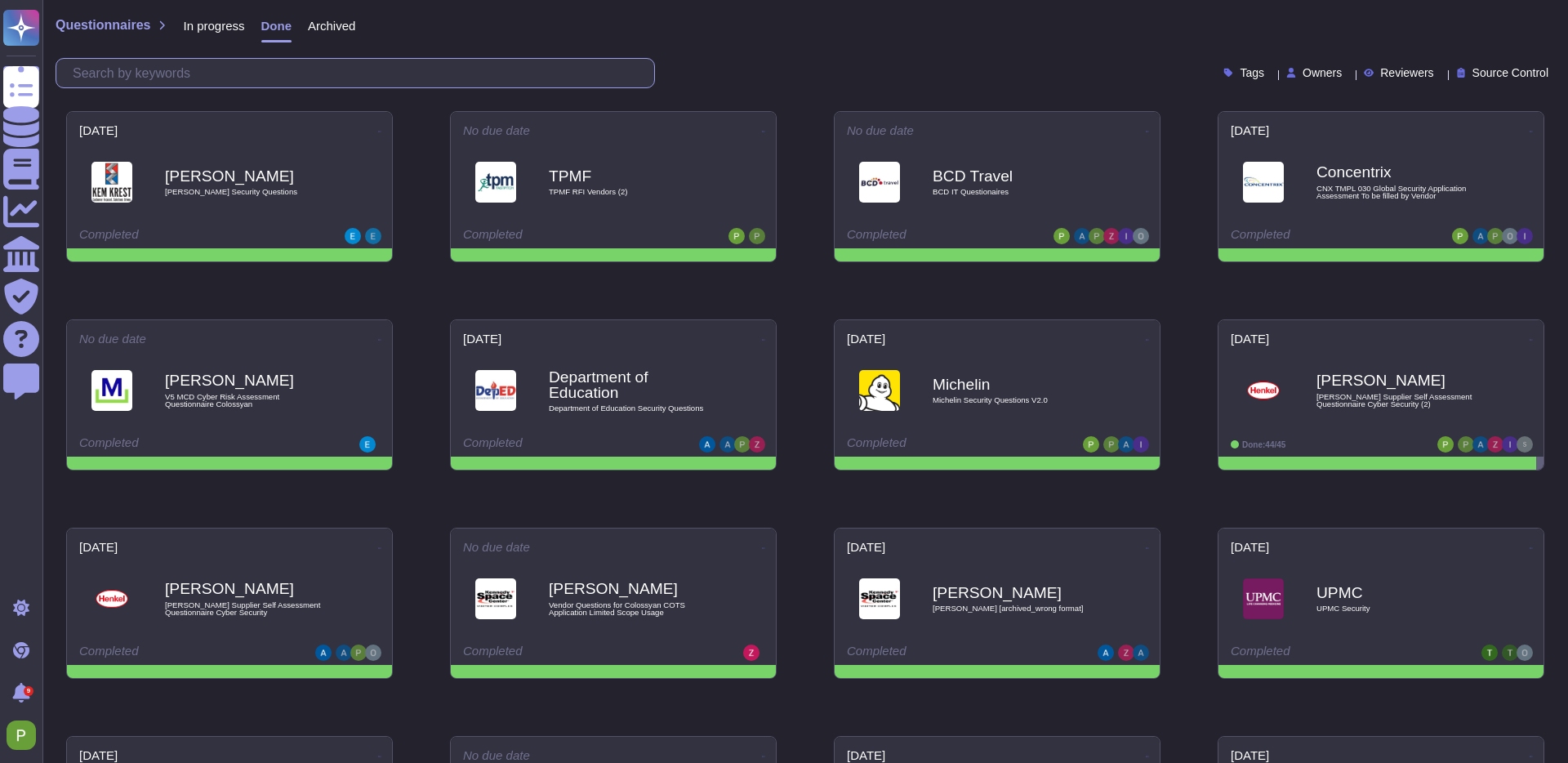
click at [246, 67] on input "text" at bounding box center [359, 73] width 589 height 28
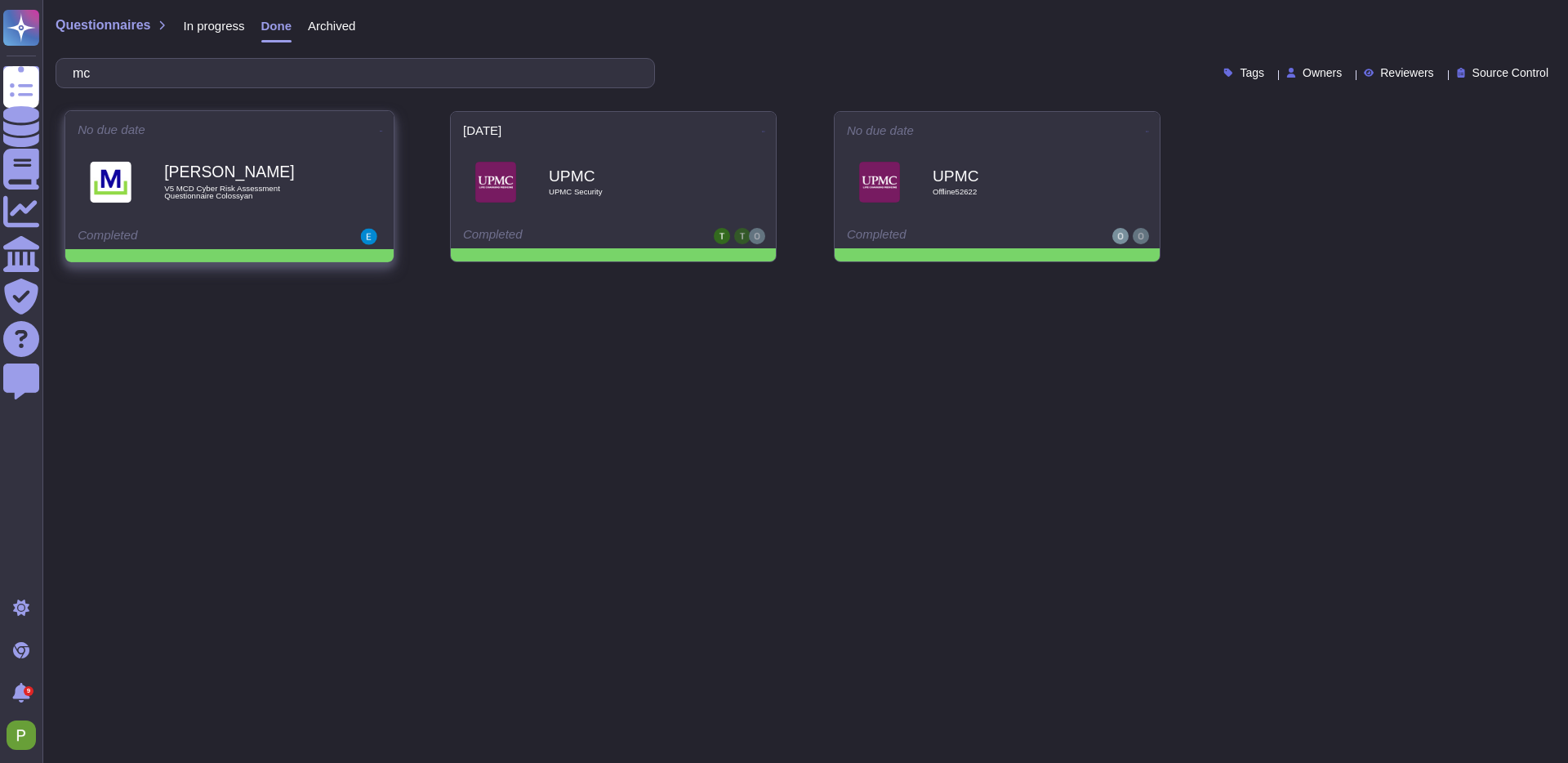
type input "mc"
click at [380, 129] on icon at bounding box center [382, 131] width 3 height 4
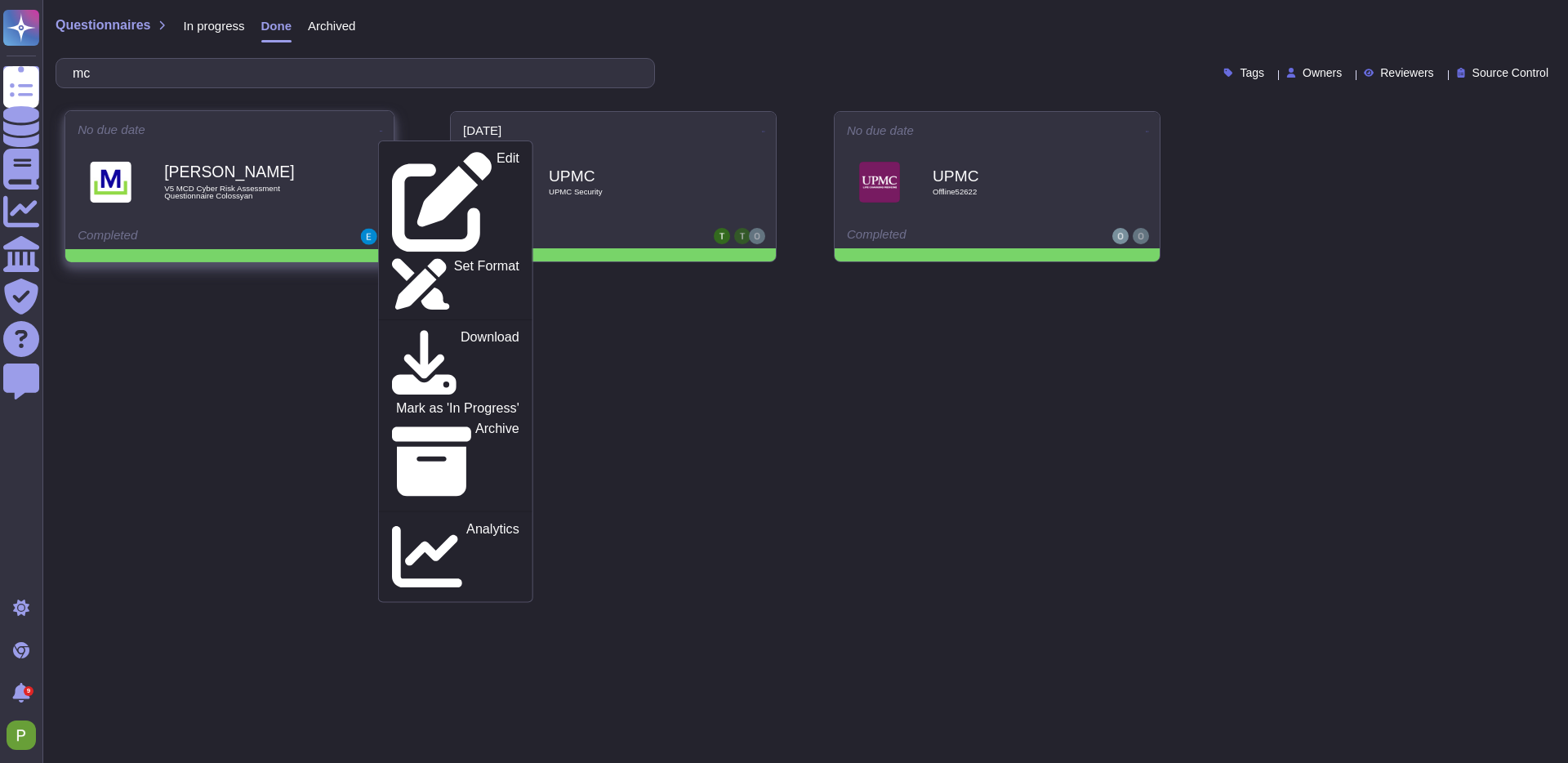
click at [279, 129] on div "No due date Edit Set Format Download Mark as 'In Progress' Archive Analytics" at bounding box center [229, 129] width 304 height 13
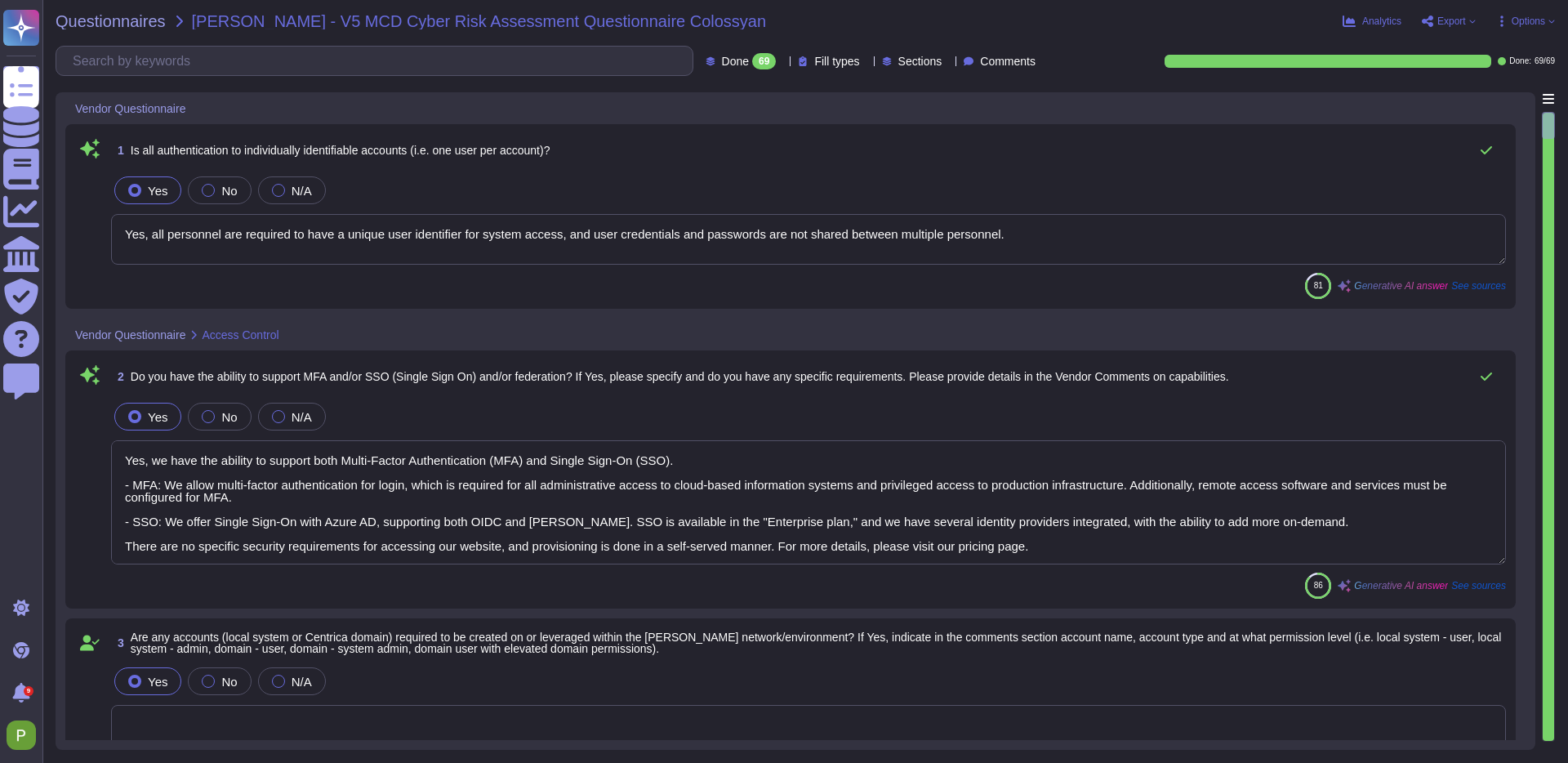
type textarea "Yes, all personnel are required to have a unique user identifier for system acc…"
type textarea "Yes, we have the ability to support both Multi-Factor Authentication (MFA) and …"
type textarea "Yes, our application requires login credentials, which indicates that interacti…"
type textarea "Yes, the system/application supports strong password policies."
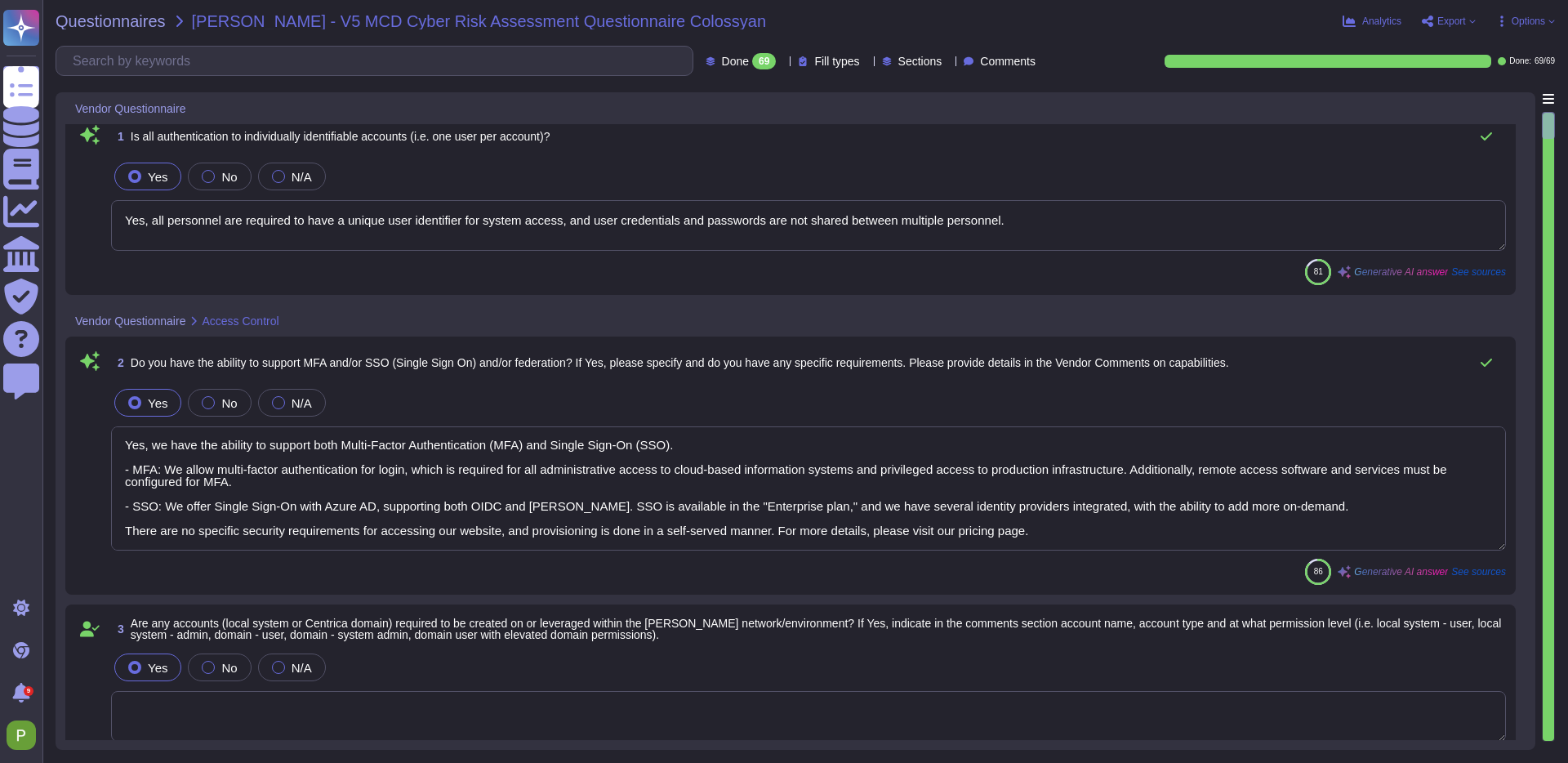
scroll to position [16, 0]
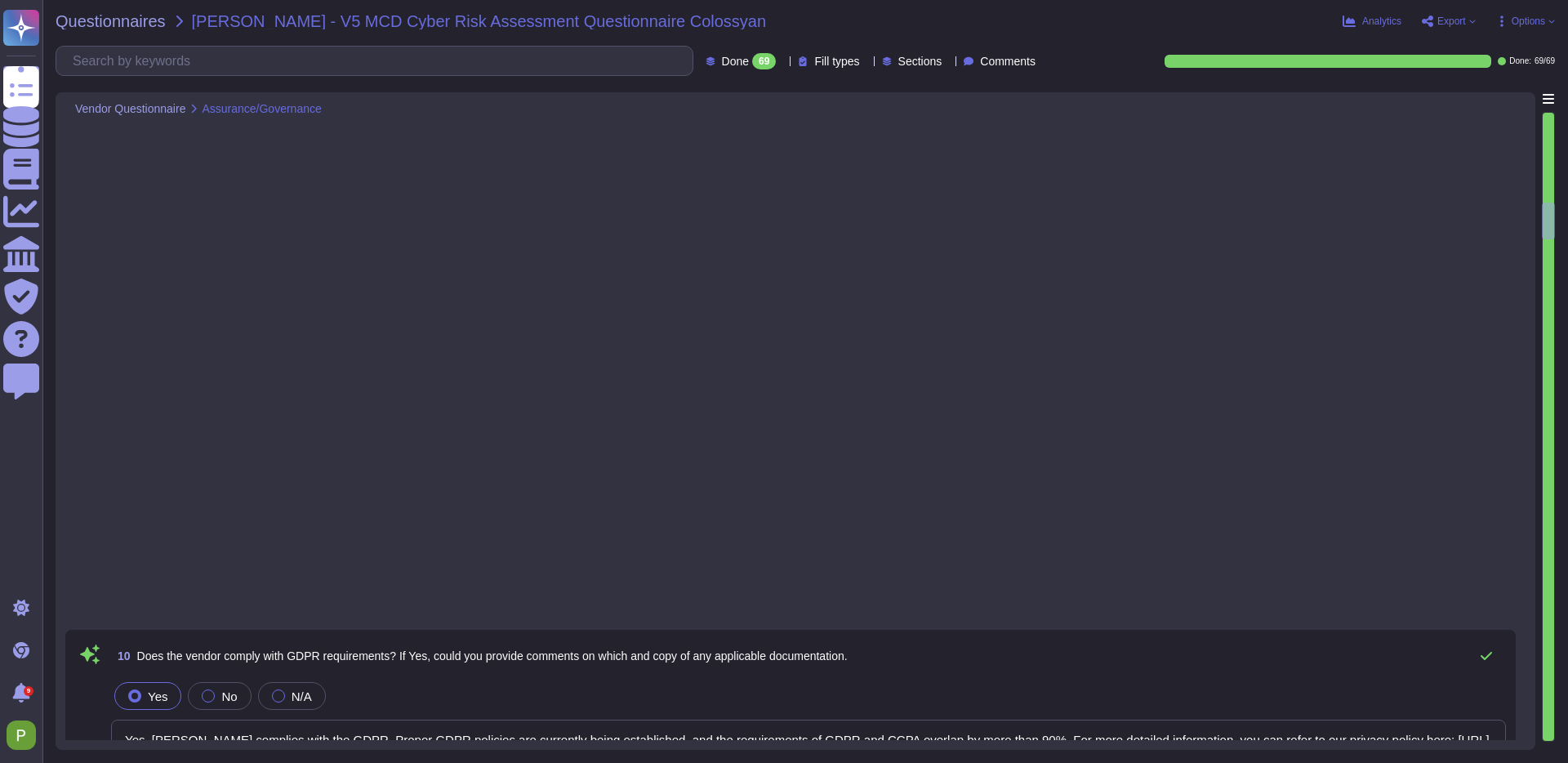
type textarea "Yes, Colossyan complies with the GDPR. Proper GDPR policies are currently being…"
type textarea "Yes, the vendor's security controls are reviewed as part of the vendor manageme…"
type textarea "Access to relevant data, including system, network, and security logs, for inve…"
type textarea "The network of the generation system is isolated. Content-security are defined …"
type textarea "Yes, we provide encryption for data in transit using TLS 1.3. The encryption le…"
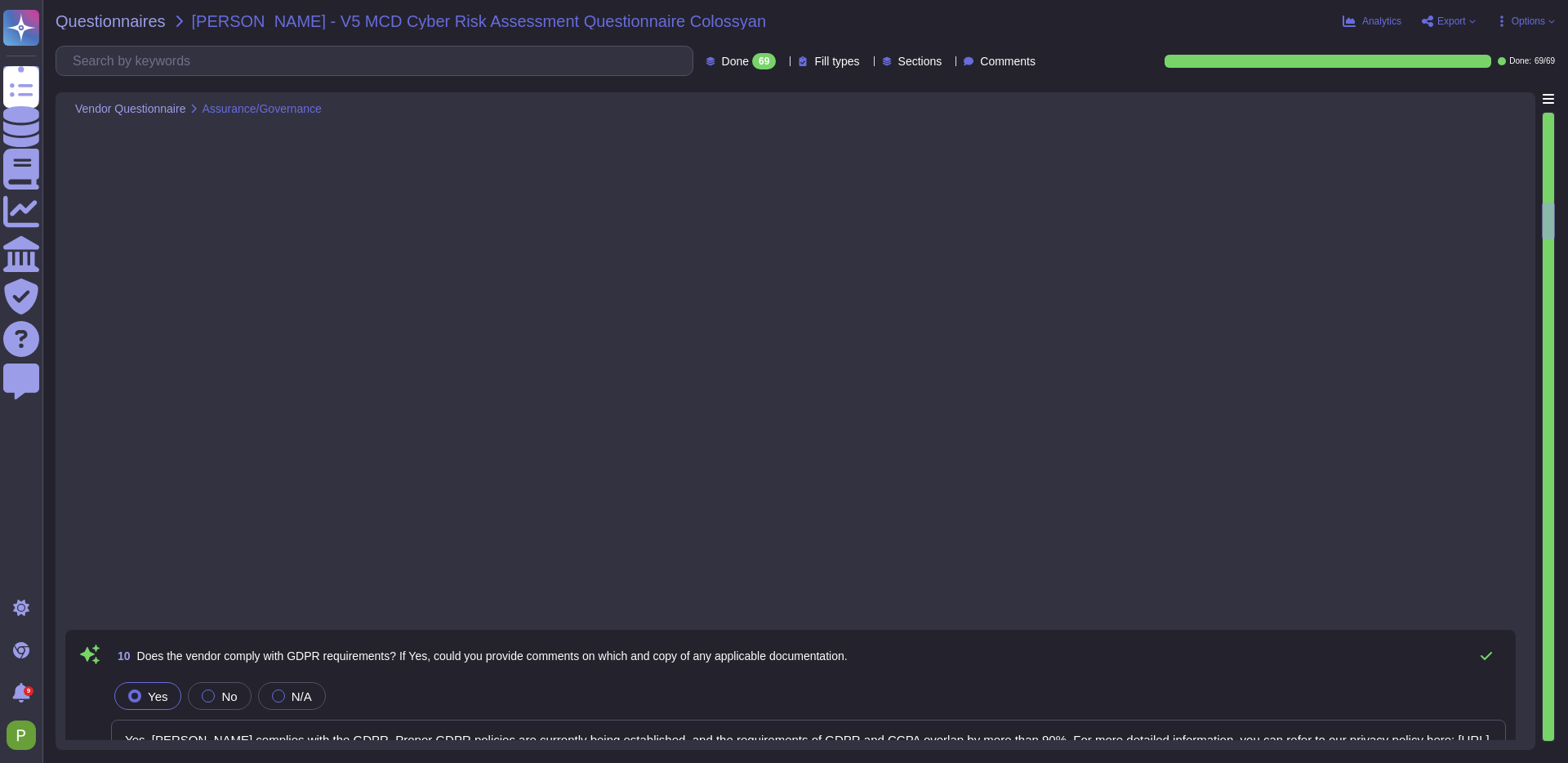
type textarea "Transfer of information is permitted only for purposes explicitly determined by…"
type textarea "Yes, we provide encryption for data at rest. The encryption technique used is A…"
type textarea "Yes, background checks are conducted on all new employees based on the sensitiv…"
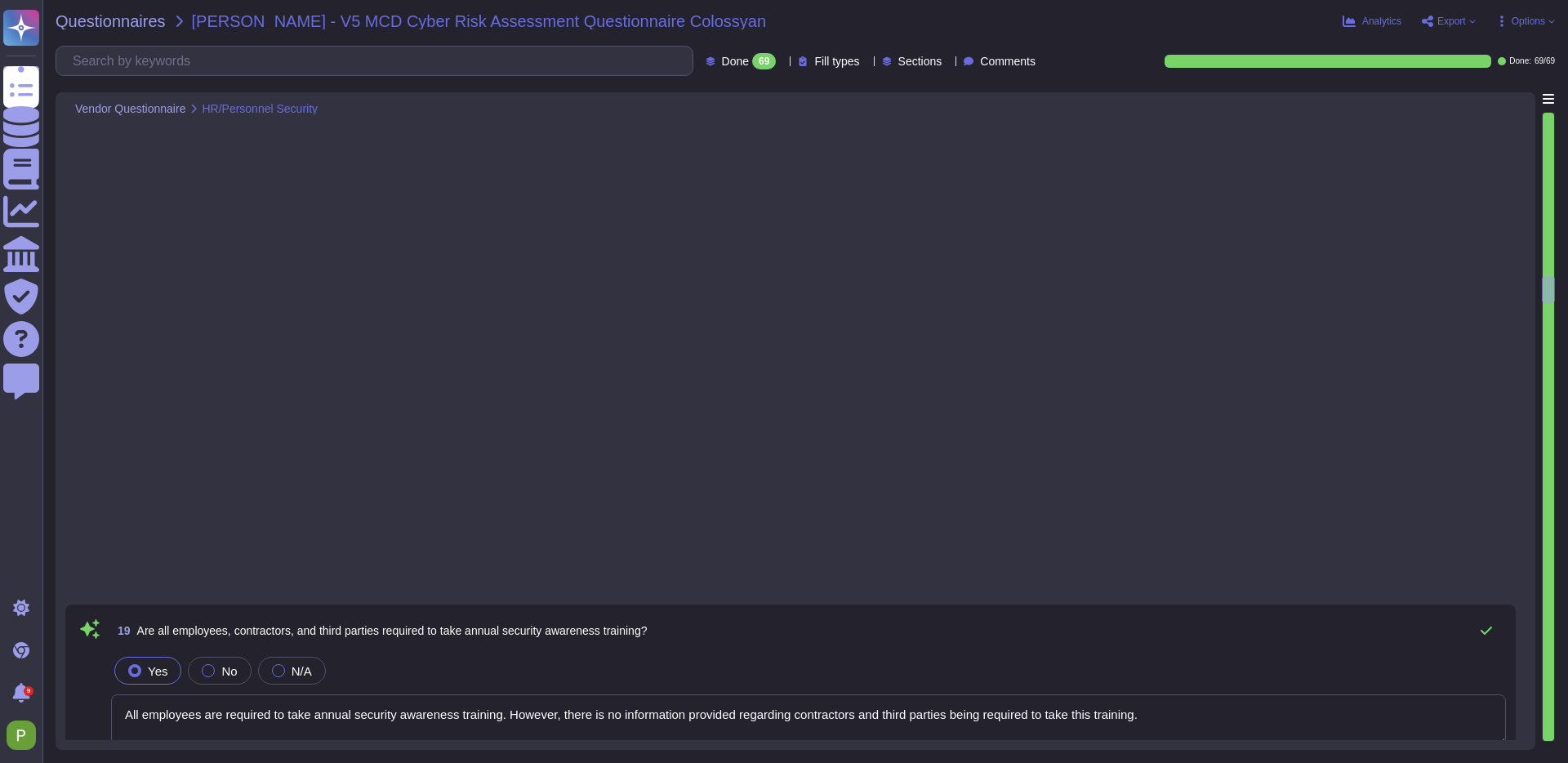
type textarea "Yes."
type textarea "Yes, customers are notified at least 4 weeks in advance of any scheduled mainte…"
type textarea "Yes, there is a documented account/access provisioning and de-provisioning proc…"
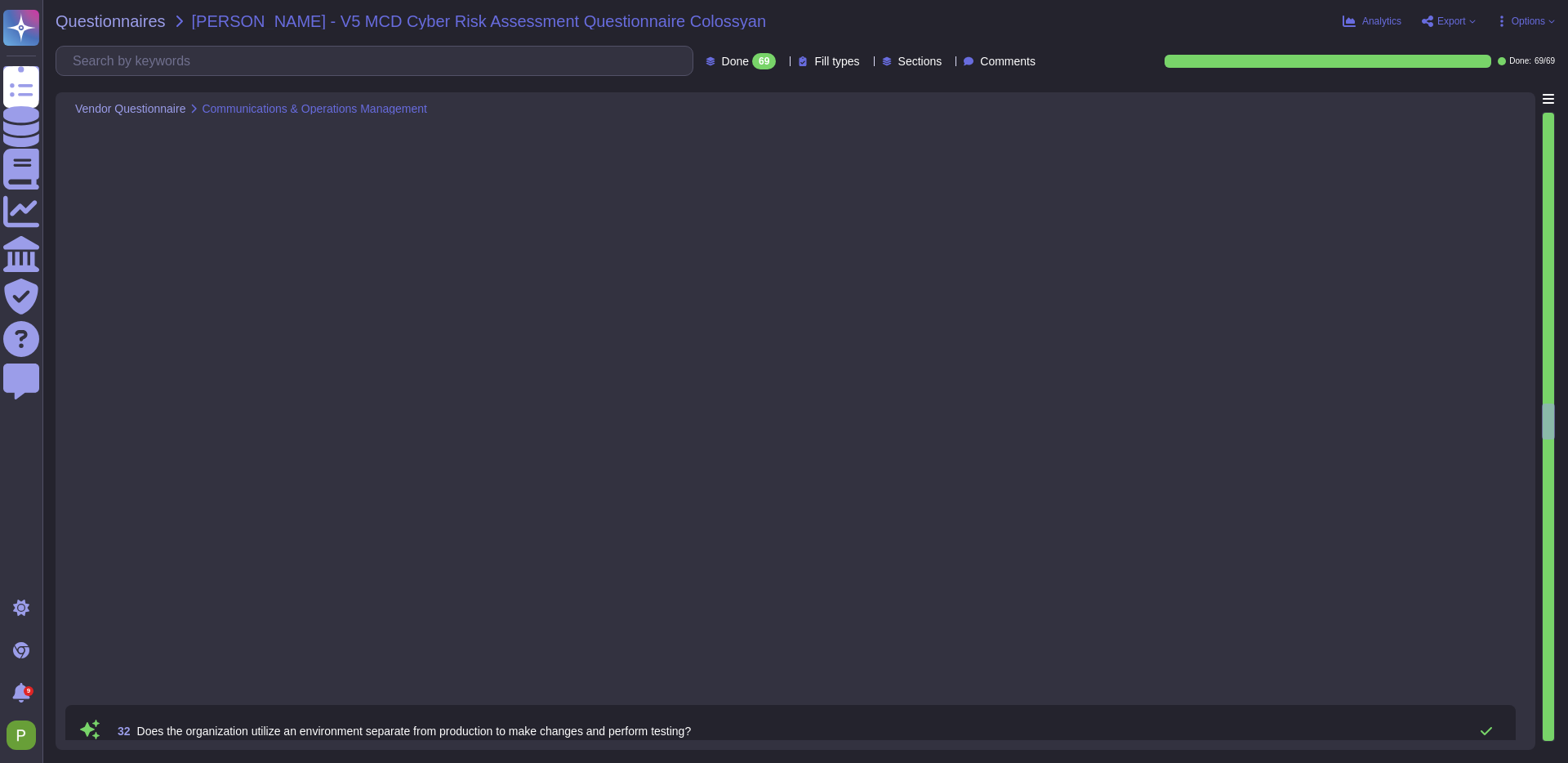
type textarea "Yes, the organization utilizes separate environments for development, staging, …"
type textarea "Separate IDS systems are used."
type textarea "Yes, a comprehensive patch management program is in place. The patching process…"
type textarea "Yes"
type textarea "We have incorporated ClamAV to our internal asset-handling system. It does not …"
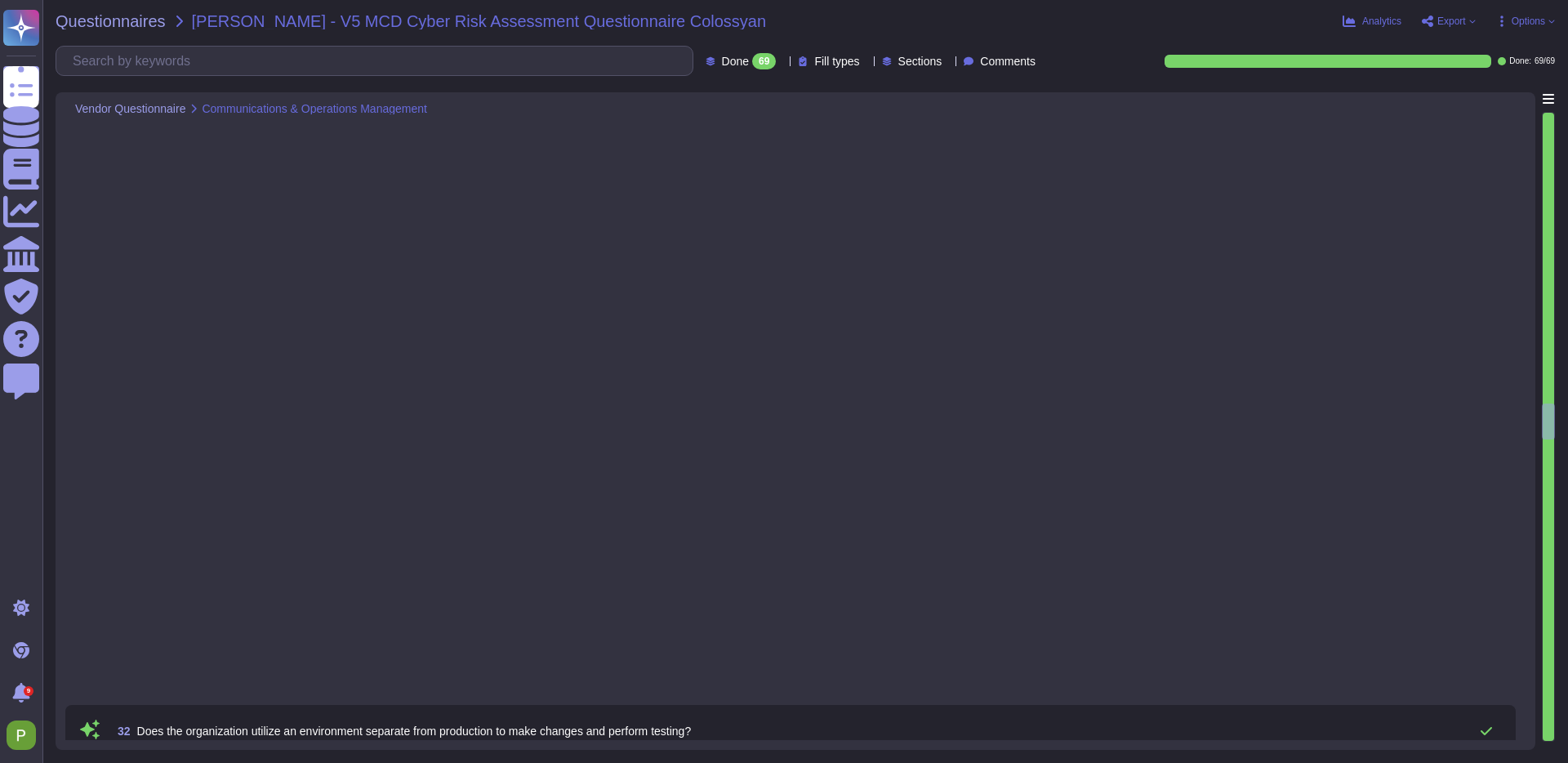
type textarea "Yes, network security controls have been deployed, including perimeter firewall…"
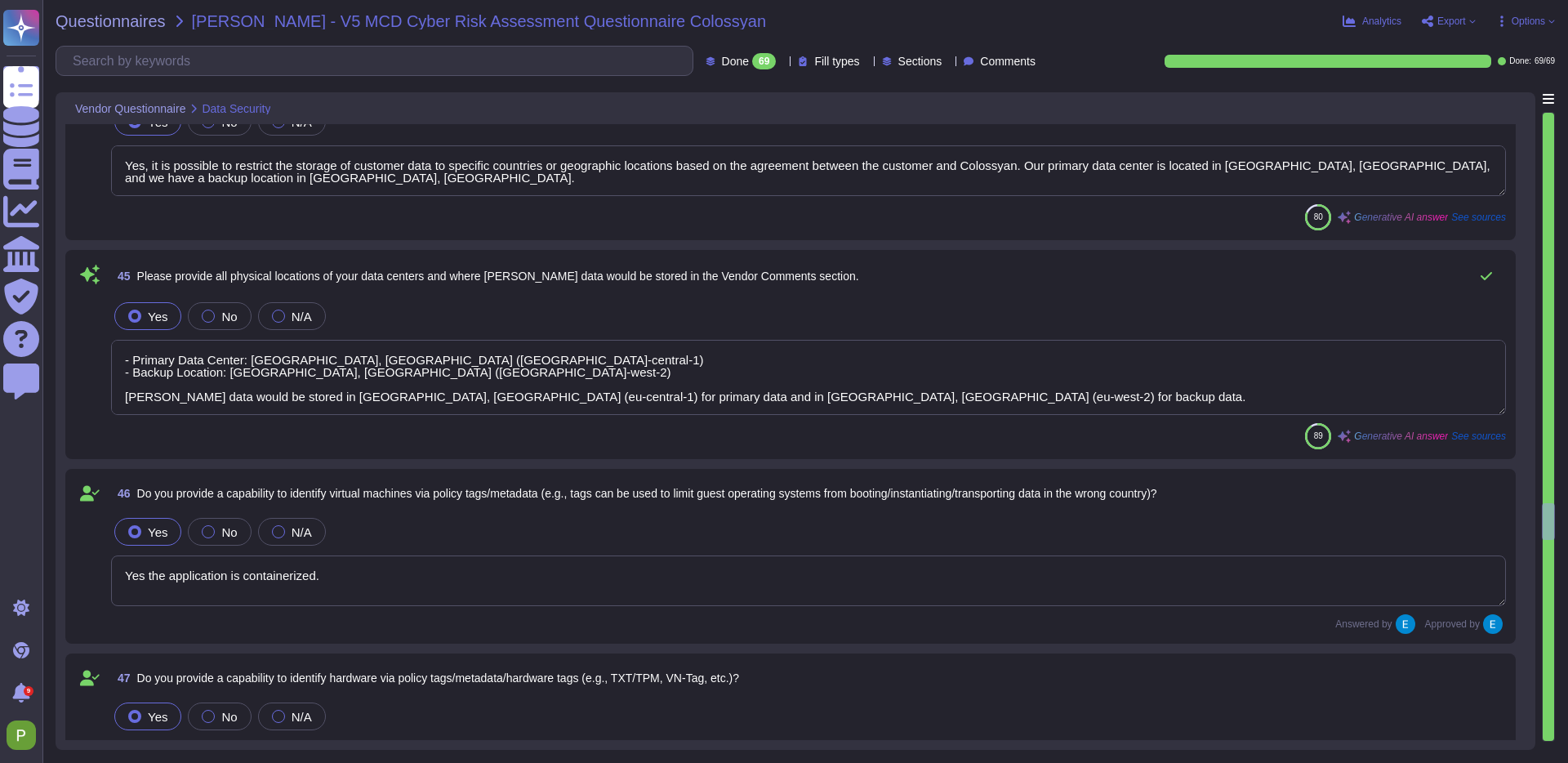
type textarea "Yes the application is containerized."
type textarea "Colossyan cloud service provider is AWS Data center is located in [GEOGRAPHIC_D…"
type textarea "Yes, we can provide the physical location of a tenant's data in advance. The pr…"
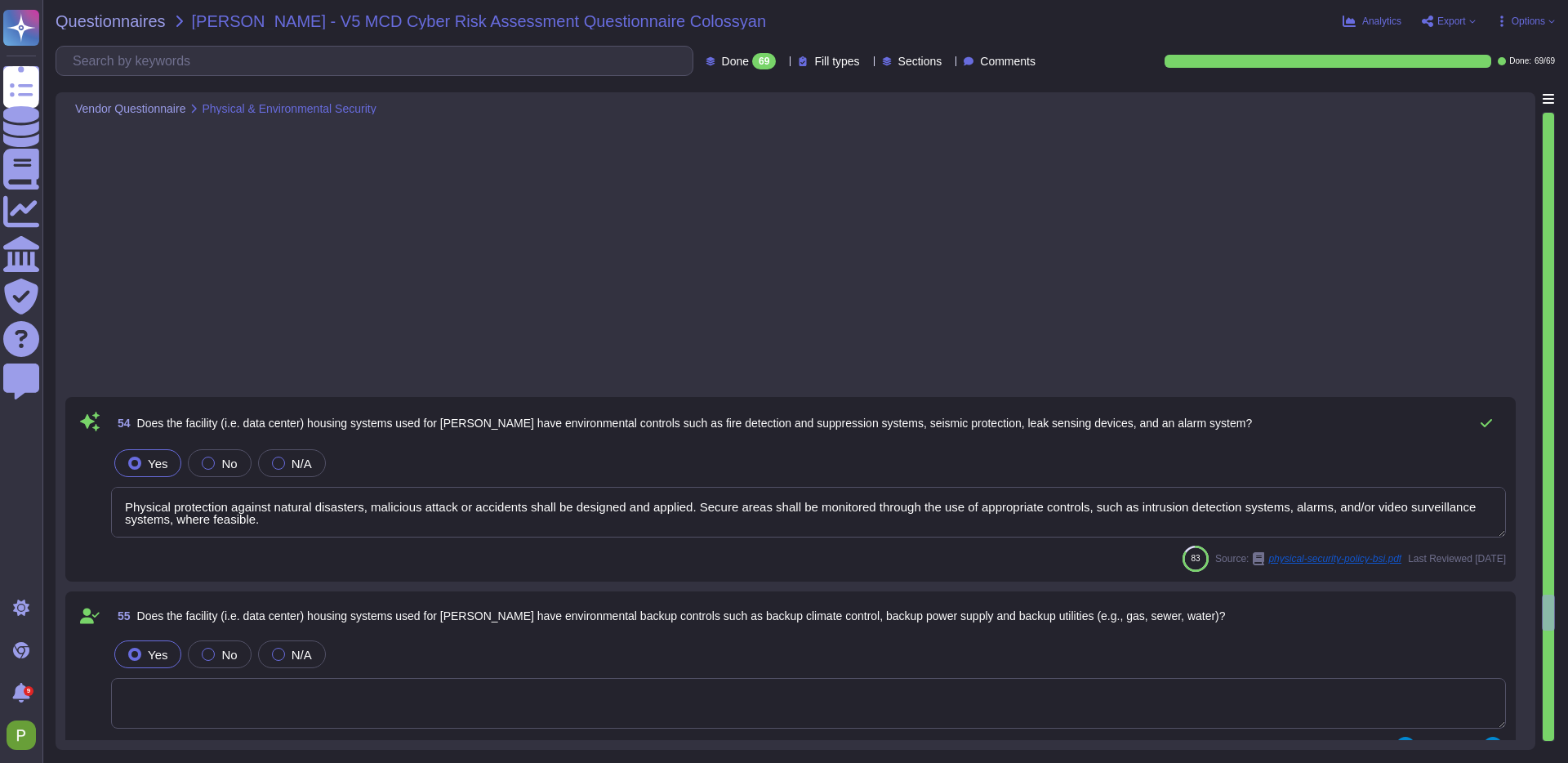
type textarea "Physical protection against natural disasters, malicious attack or accidents sh…"
type textarea "Yes, McDermott's data/service will be provided within a segregated space in our…"
type textarea "Yes, the organization has a Disaster Recovery (DR) plan in place, and the BCP/D…"
type textarea "Backups must be stored separately from the production data location."
type textarea "Yes, McDermott's data will be backed up for recovery purposes. Backups are conf…"
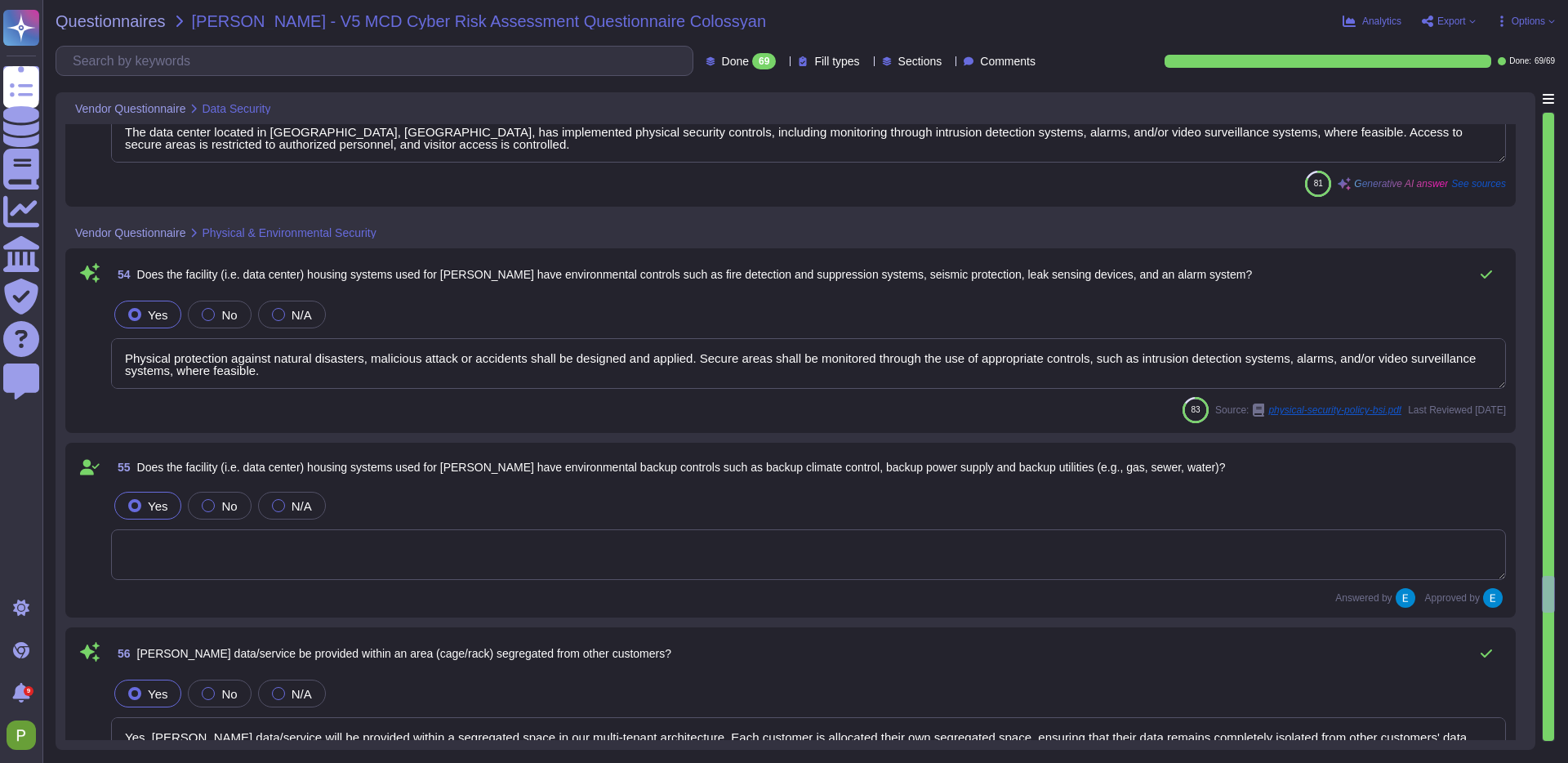
type textarea "It could be possible based on the agreement between the customer and Colossyan.…"
type textarea "The data center located in Frankfurt, Germany, has implemented physical securit…"
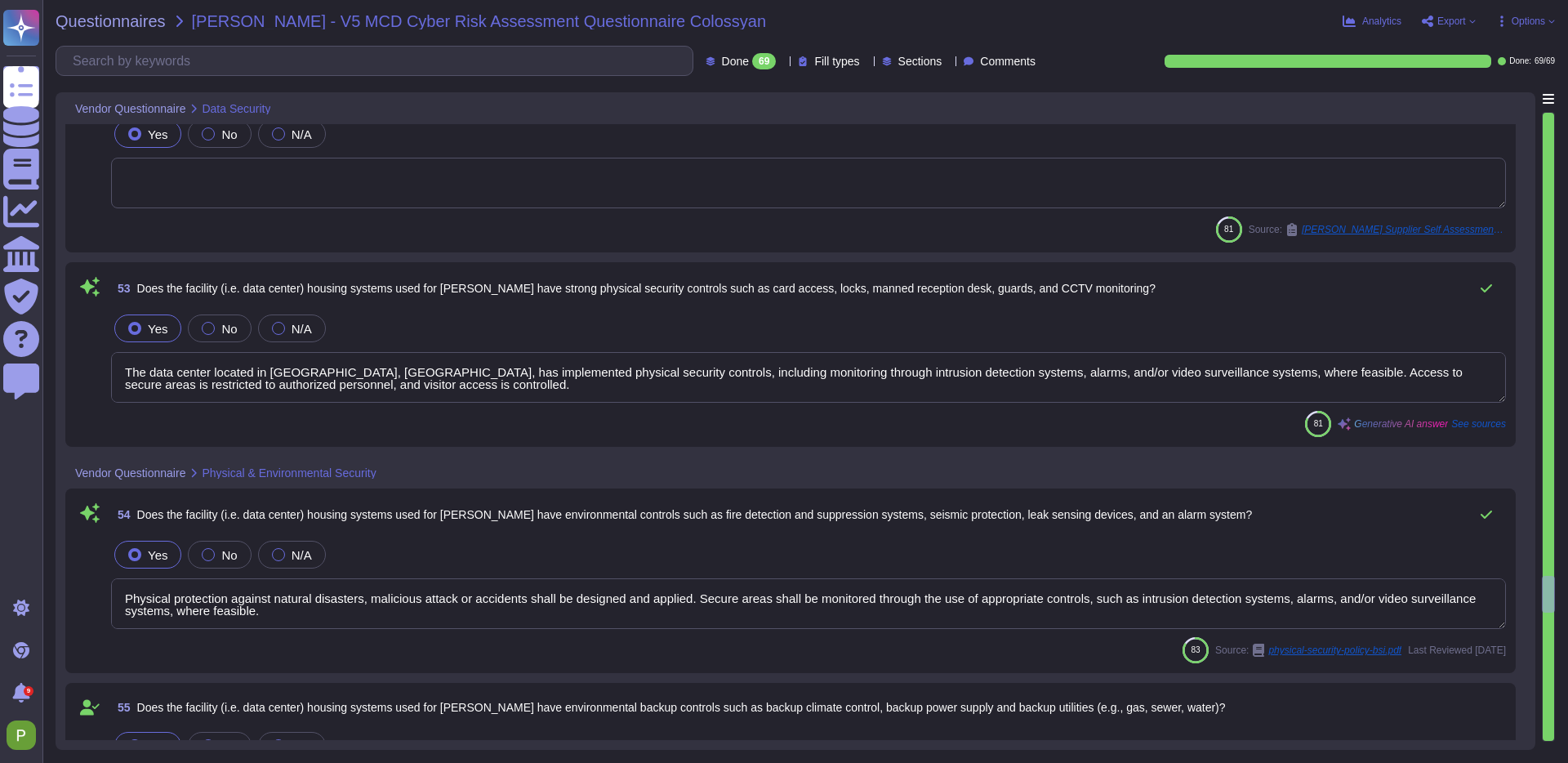
scroll to position [2, 0]
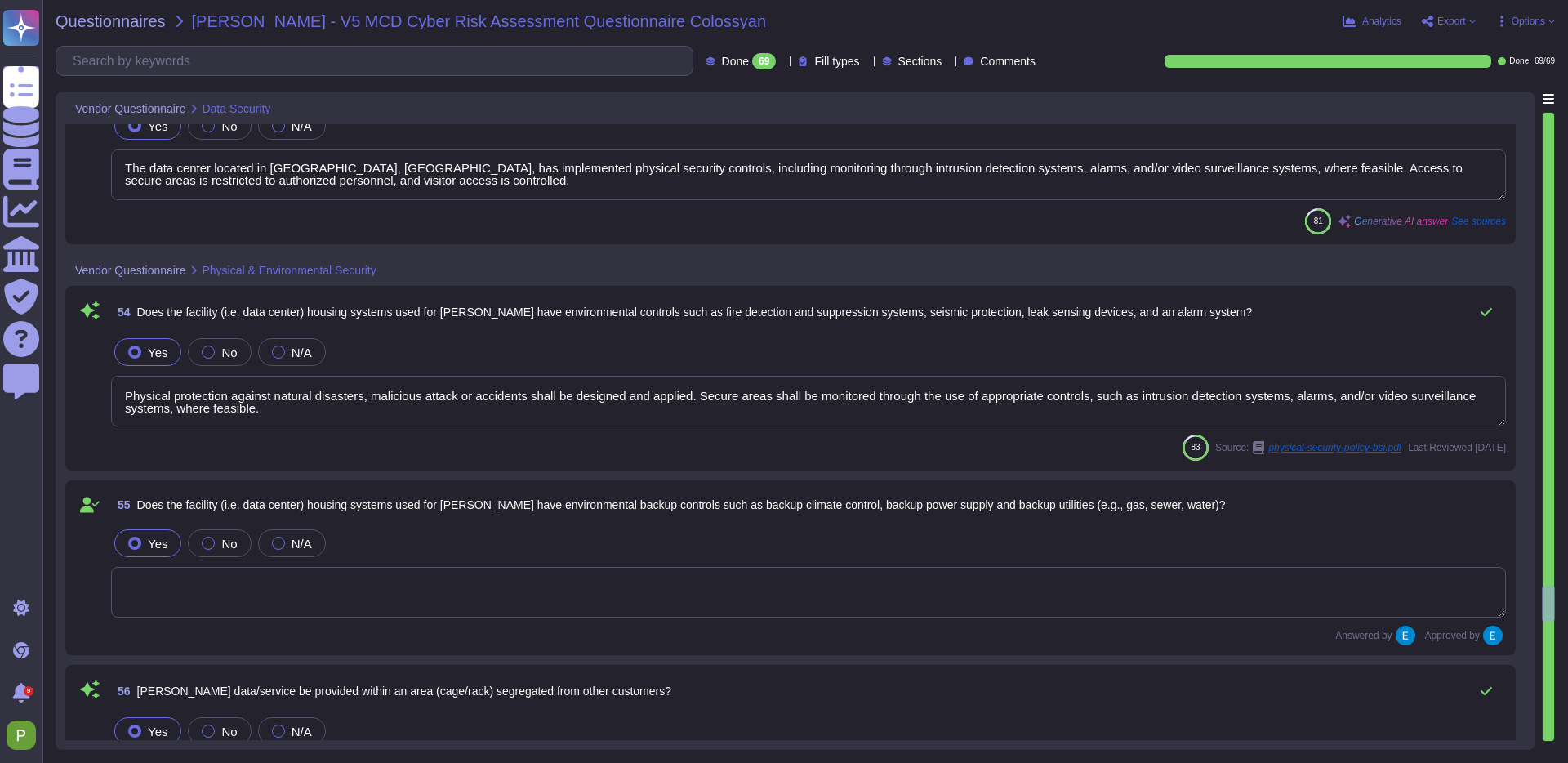
type textarea "Backups must be stored separately from the production data location."
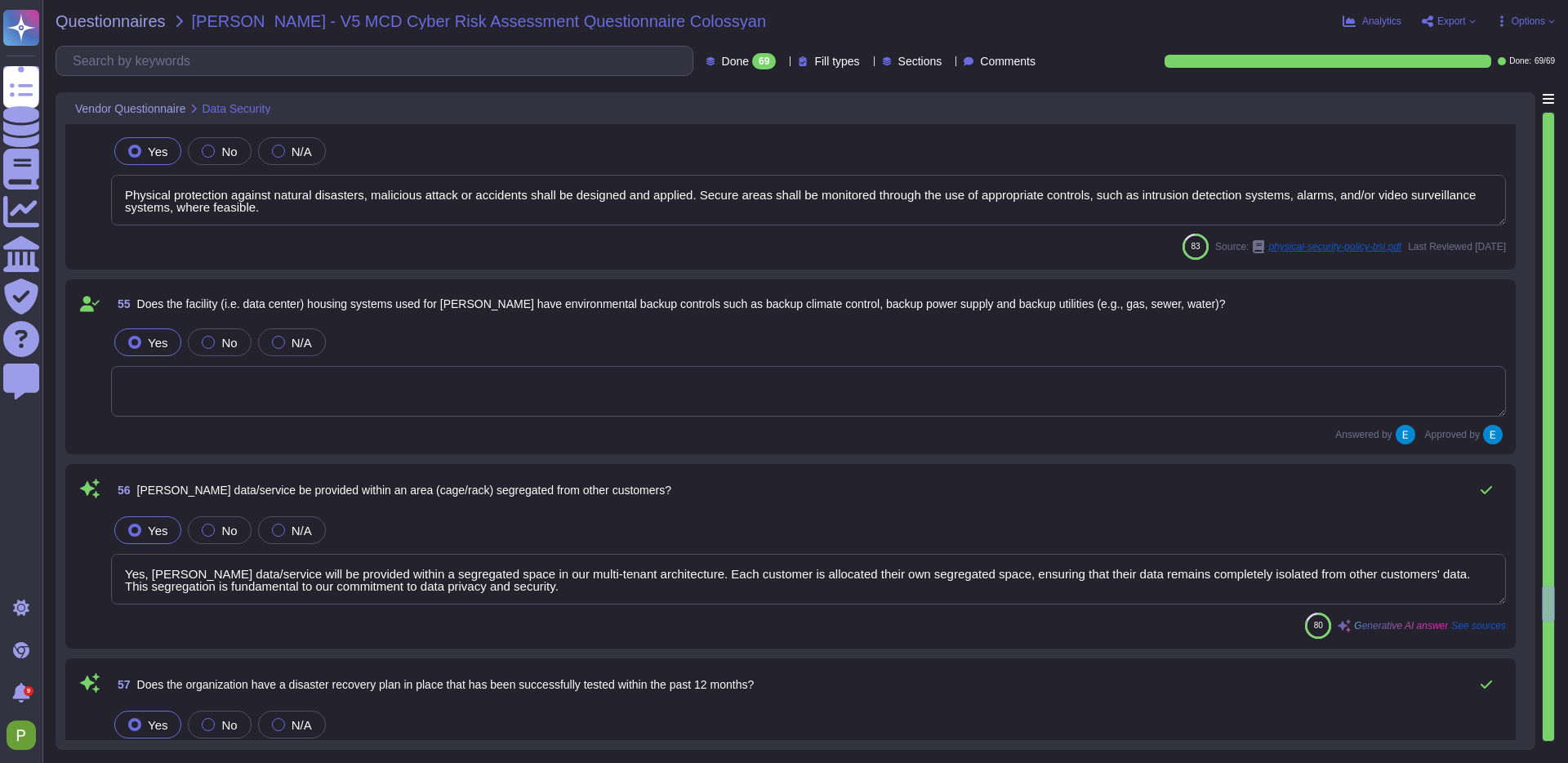
scroll to position [11401, 0]
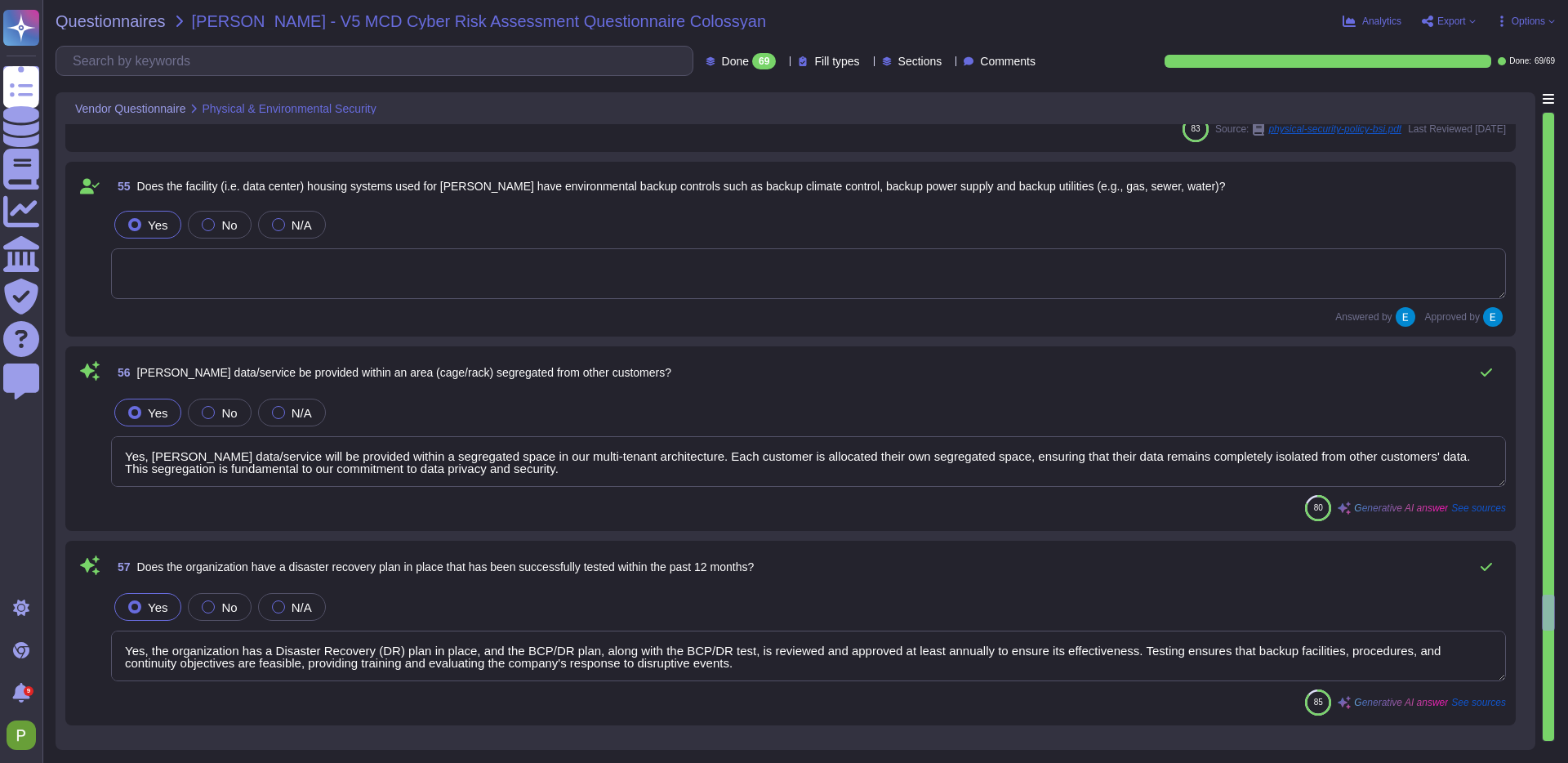
type textarea "Yes, McDermott's data will be backed up for recovery purposes. Backups are conf…"
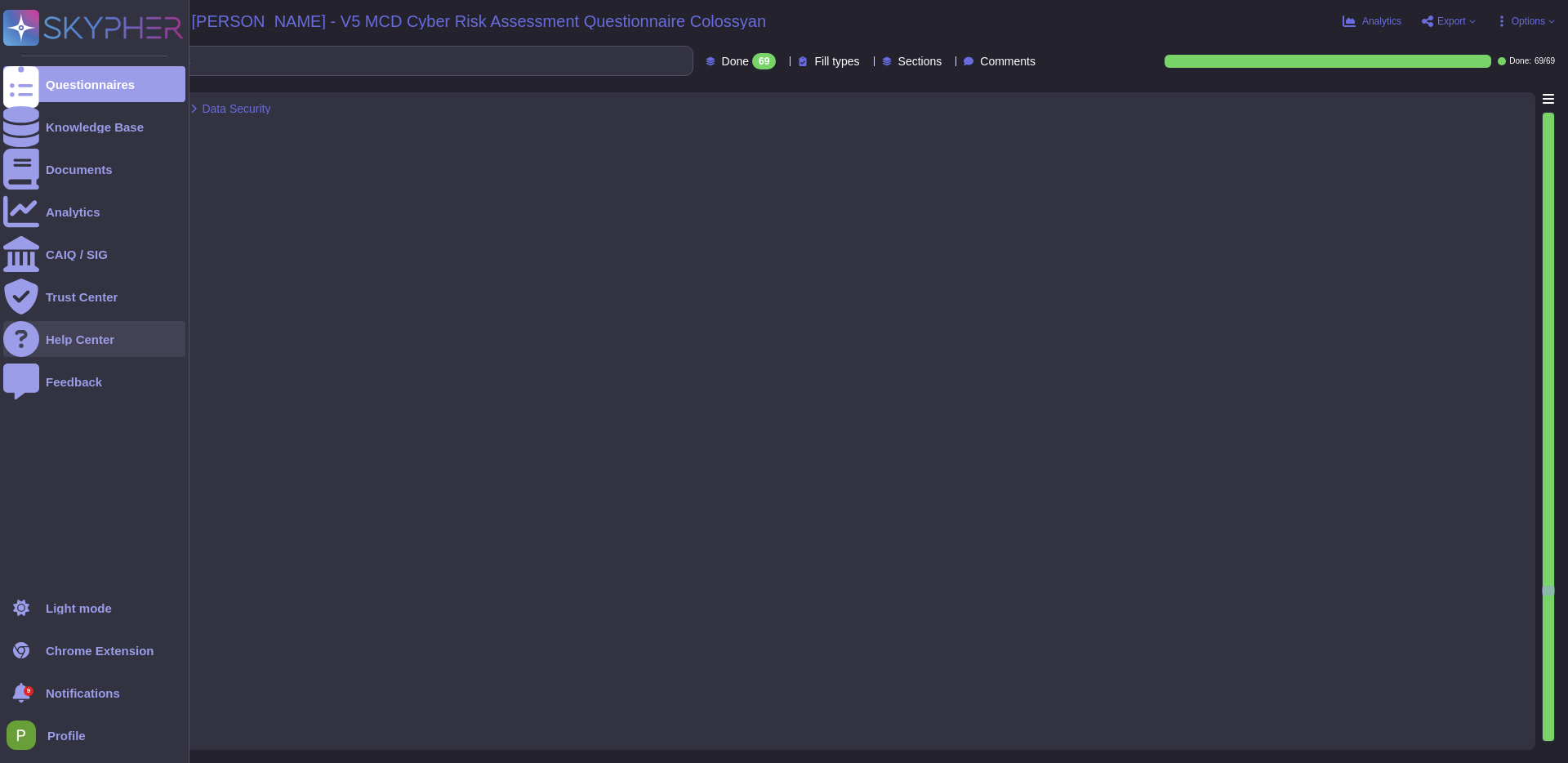
type textarea "Yes the application is containerized."
type textarea "Colossyan cloud service provider is AWS Data center is located in [GEOGRAPHIC_D…"
type textarea "Yes, we can provide the physical location of a tenant's data in advance. The pr…"
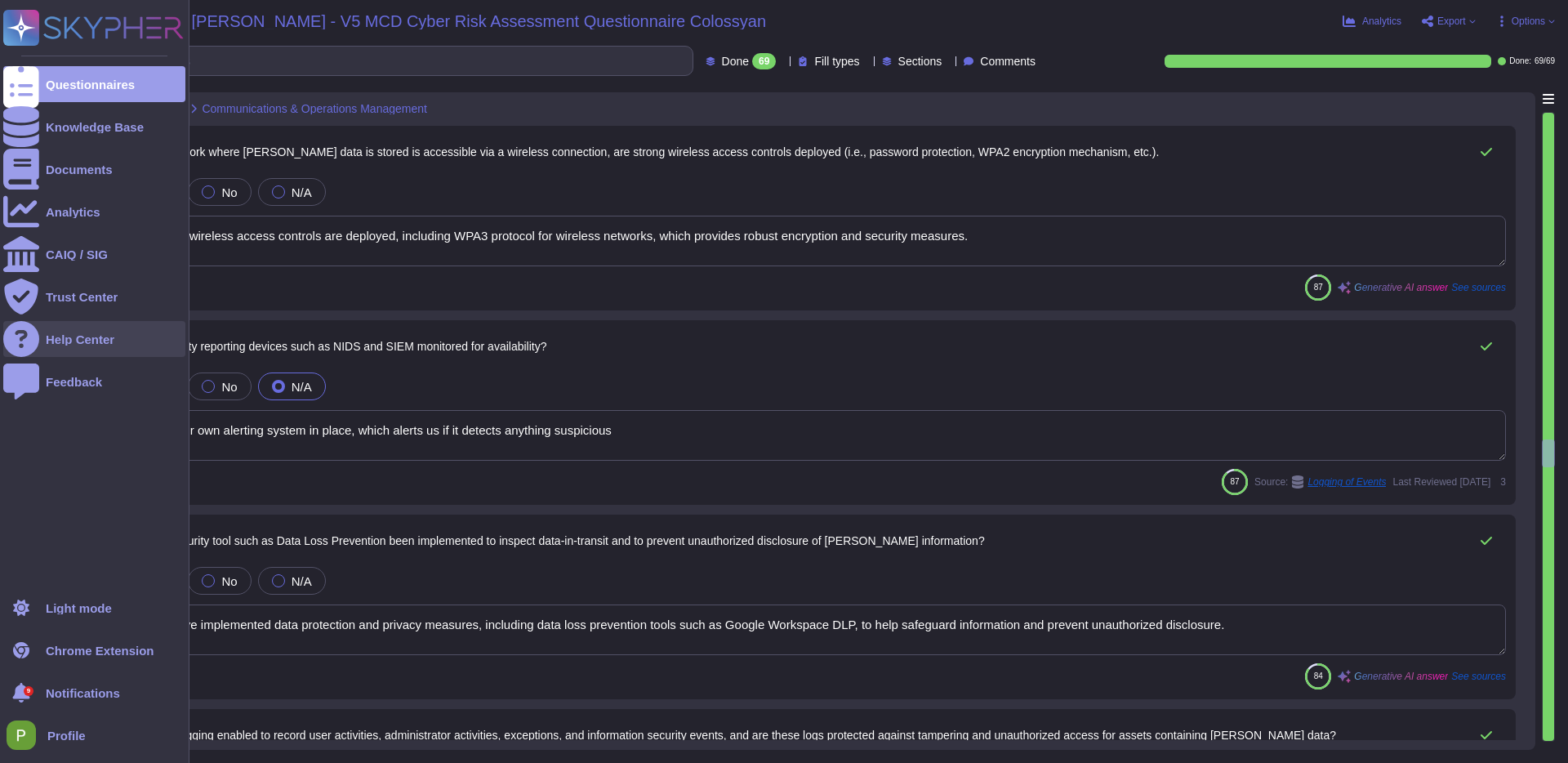
type textarea "Yes, a comprehensive patch management program is in place. The patching process…"
type textarea "Yes"
type textarea "We have incorporated ClamAV to our internal asset-handling system. It does not …"
type textarea "Yes, network security controls have been deployed, including perimeter firewall…"
type textarea "Yes, strong wireless access controls are deployed, including WPA3 protocol for …"
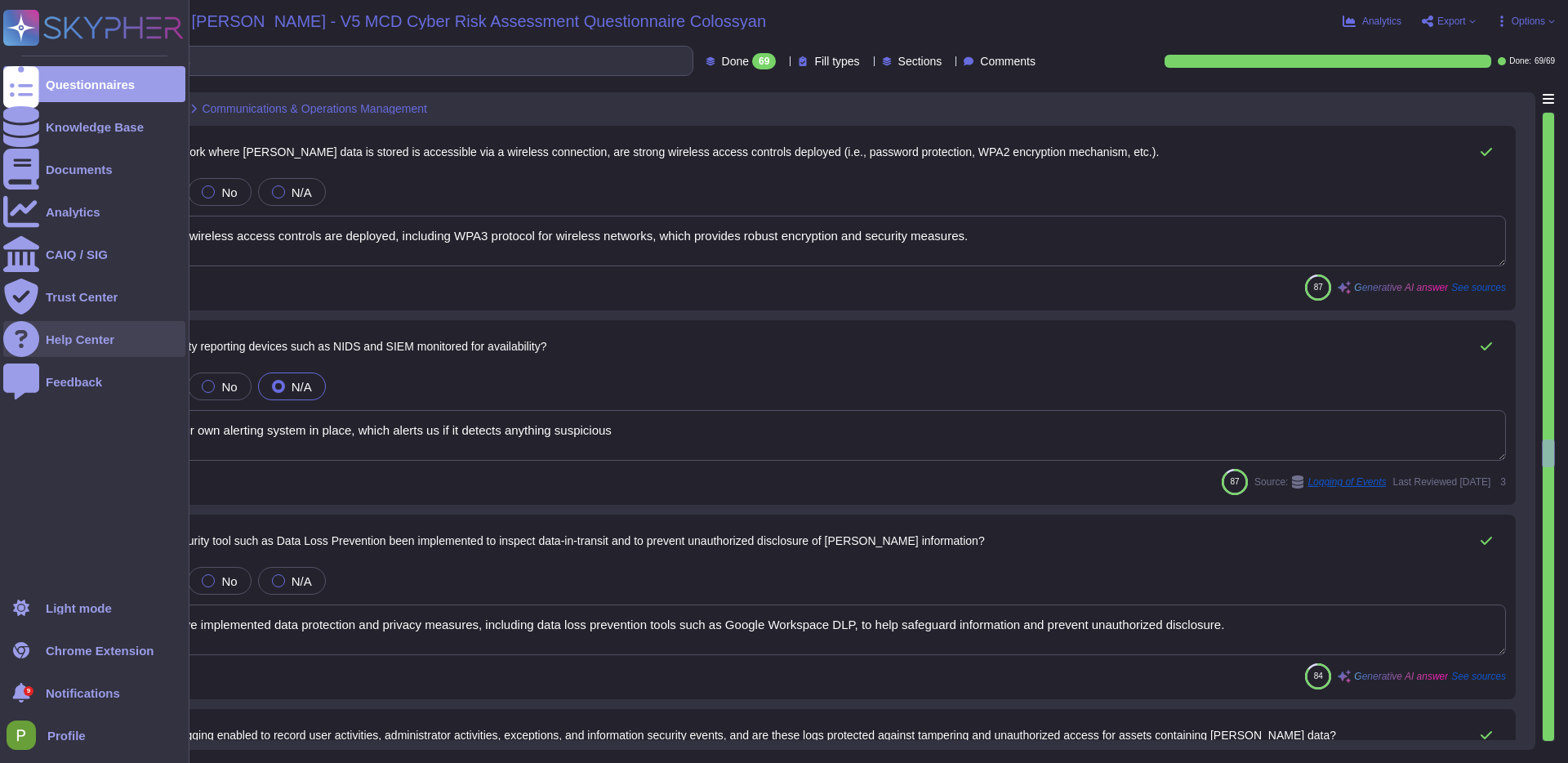
type textarea "We have our own alerting system in place, which alerts us if it detects anythin…"
type textarea "Yes, we have implemented data protection and privacy measures, including data l…"
type textarea "Yes, audit logging is enabled to record user activities, administrator activiti…"
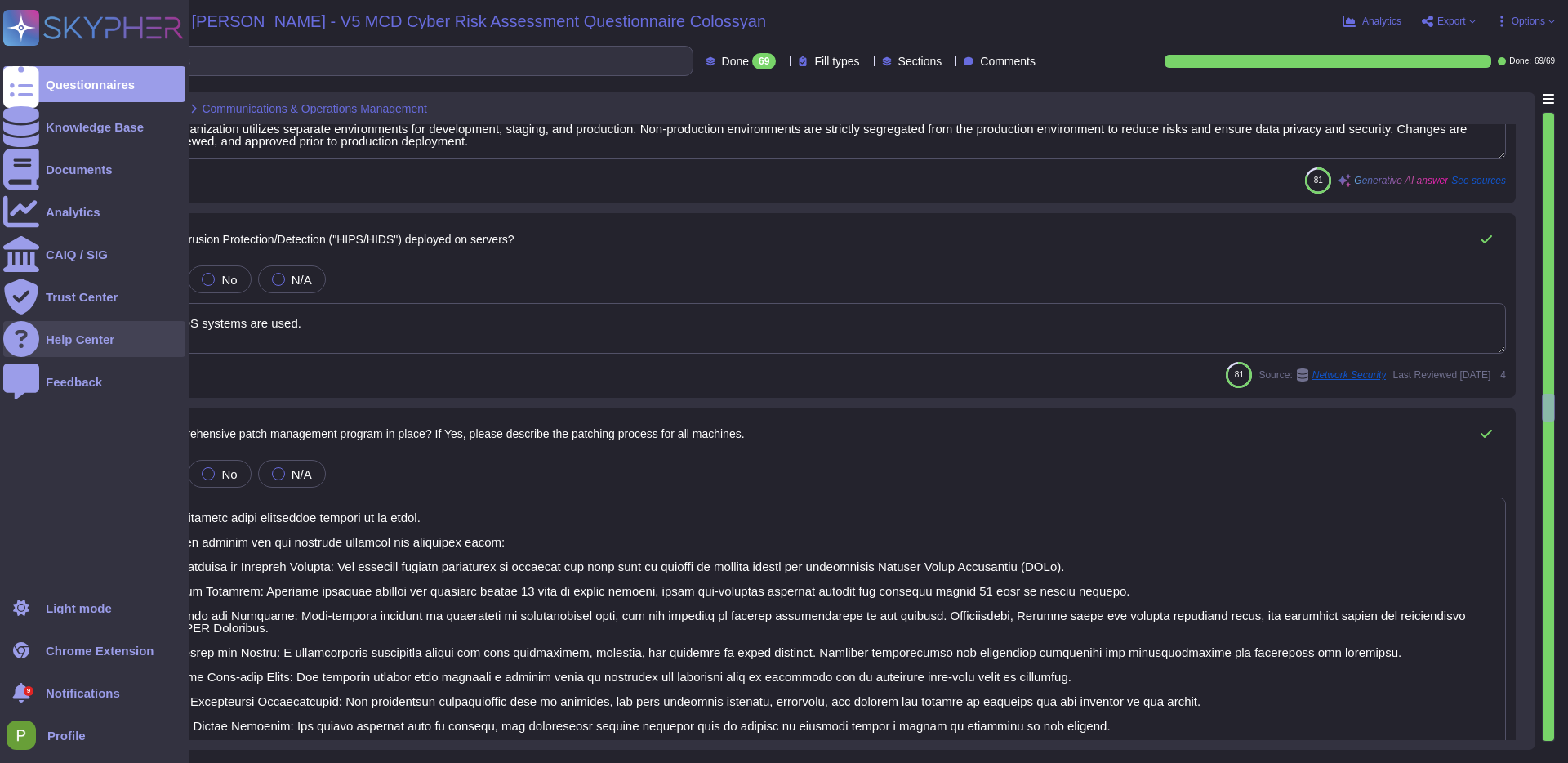
type textarea "Yes, the organization utilizes separate environments for development, staging, …"
type textarea "Separate IDS systems are used."
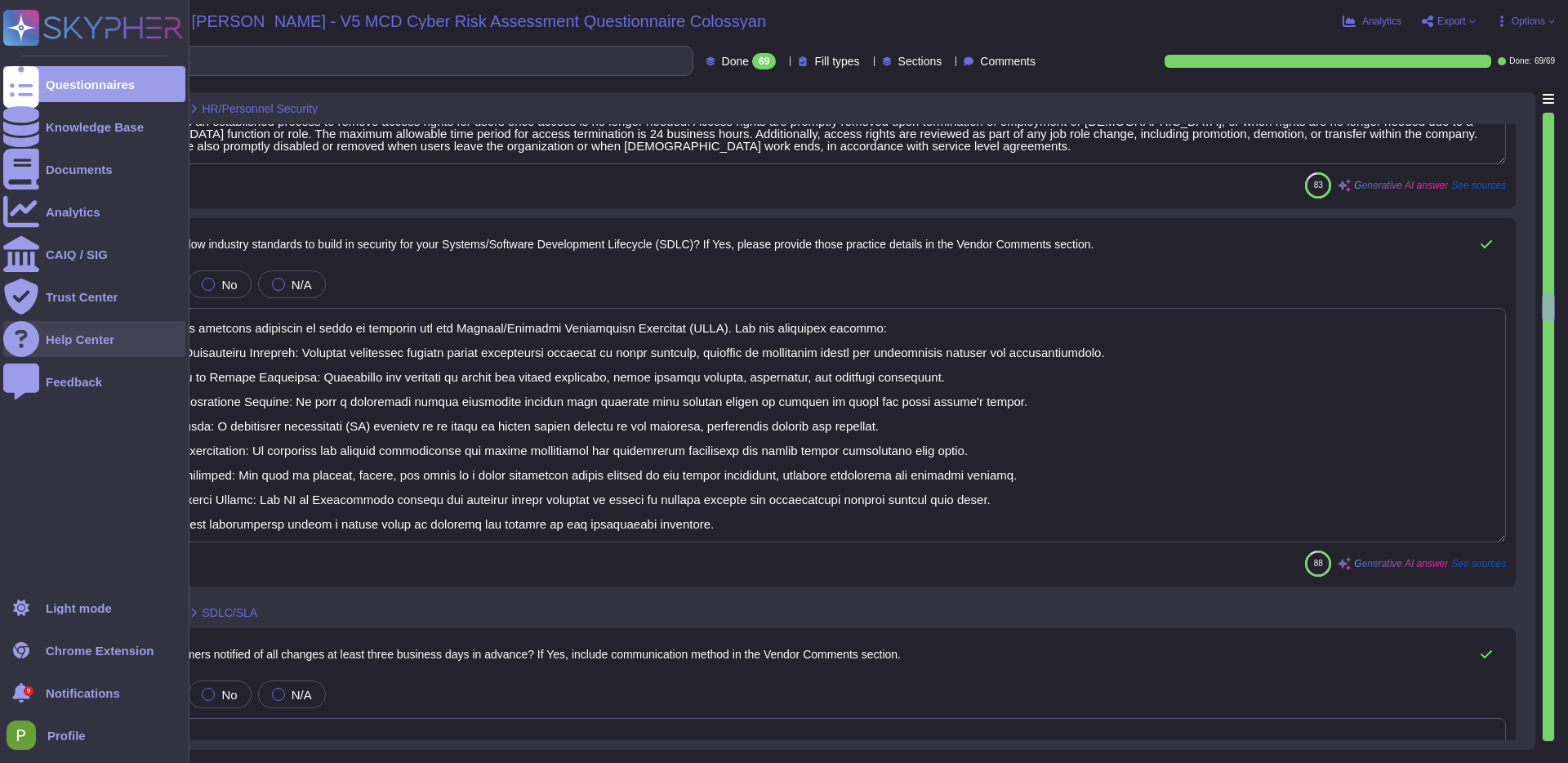
type textarea "Yes, we have an information security awareness program that is mandatory for al…"
type textarea "All employees are required to take annual security awareness training. However,…"
type textarea "Yes, there is an established process to remove access rights for users once acc…"
type textarea "Yes, we follow industry standards to build in security for our Systems/Software…"
type textarea "Yes."
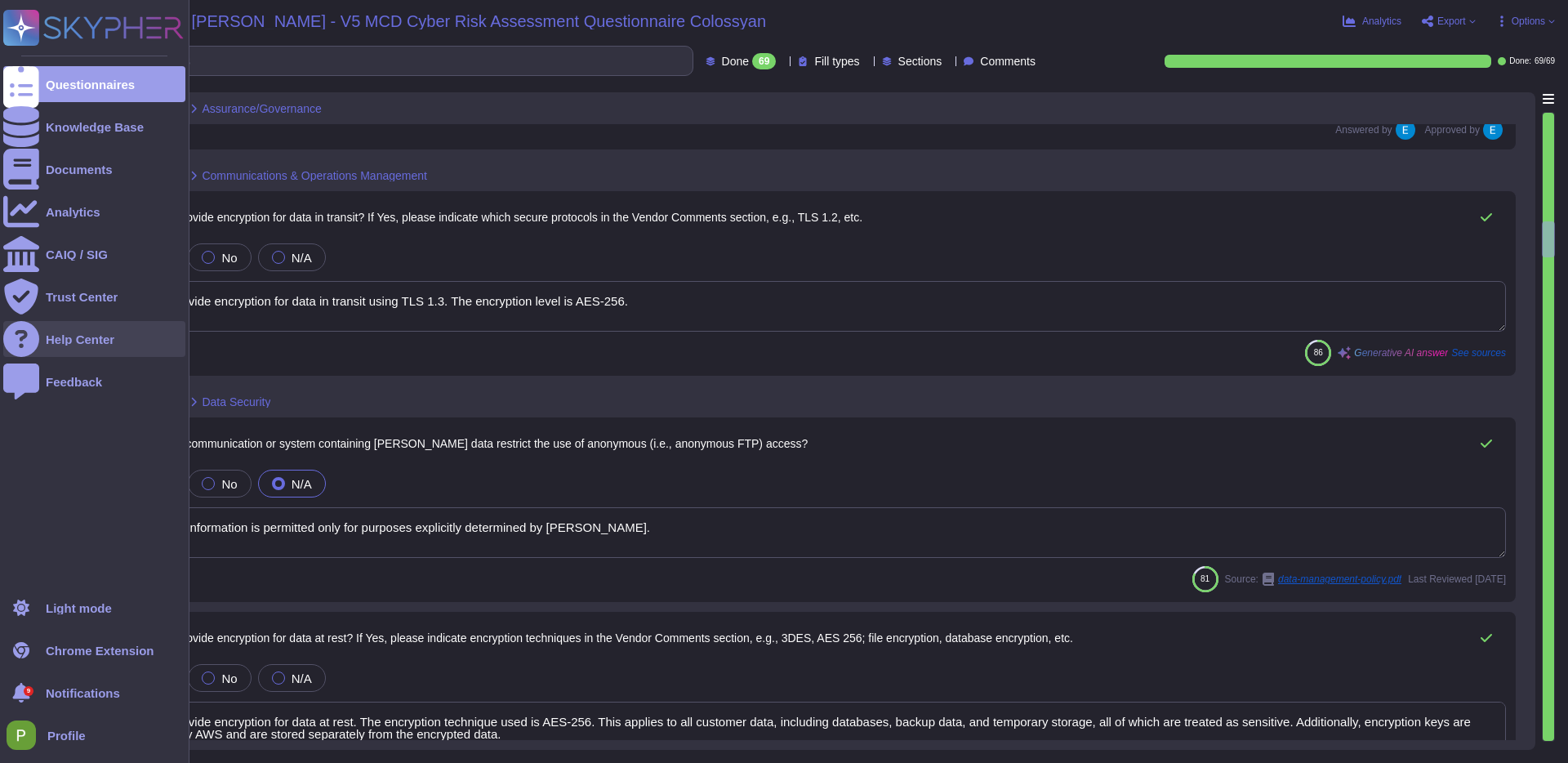
type textarea "Yes, Colossyan complies with the GDPR. Proper GDPR policies are currently being…"
type textarea "Yes, the vendor's security controls are reviewed as part of the vendor manageme…"
type textarea "Access to relevant data, including system, network, and security logs, for inve…"
type textarea "The network of the generation system is isolated. Content-security are defined …"
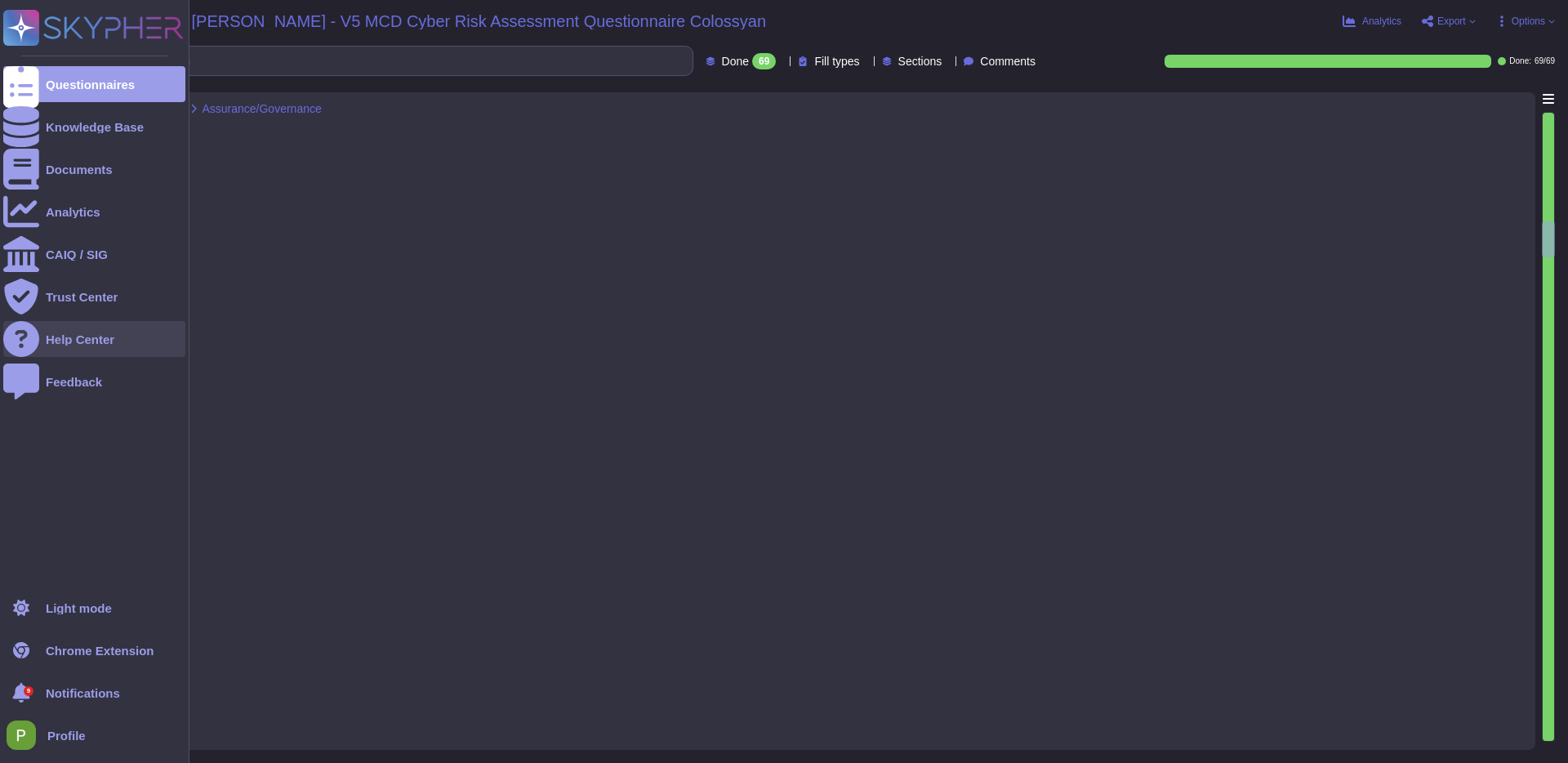
scroll to position [105, 0]
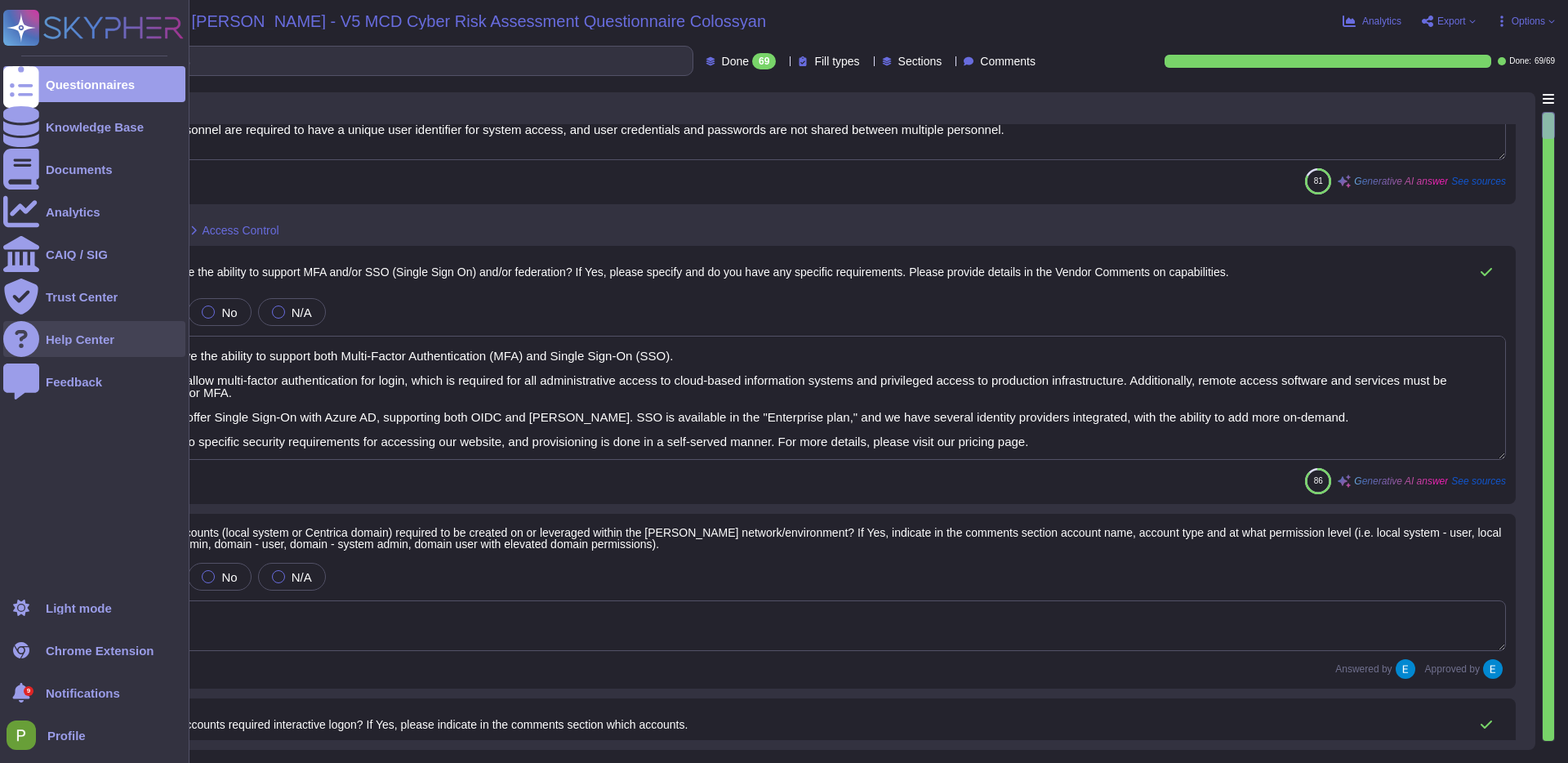
type textarea "Yes, all personnel are required to have a unique user identifier for system acc…"
type textarea "Yes, we have the ability to support both Multi-Factor Authentication (MFA) and …"
type textarea "Yes, our application requires login credentials, which indicates that interacti…"
type textarea "Yes, the system/application supports strong password policies."
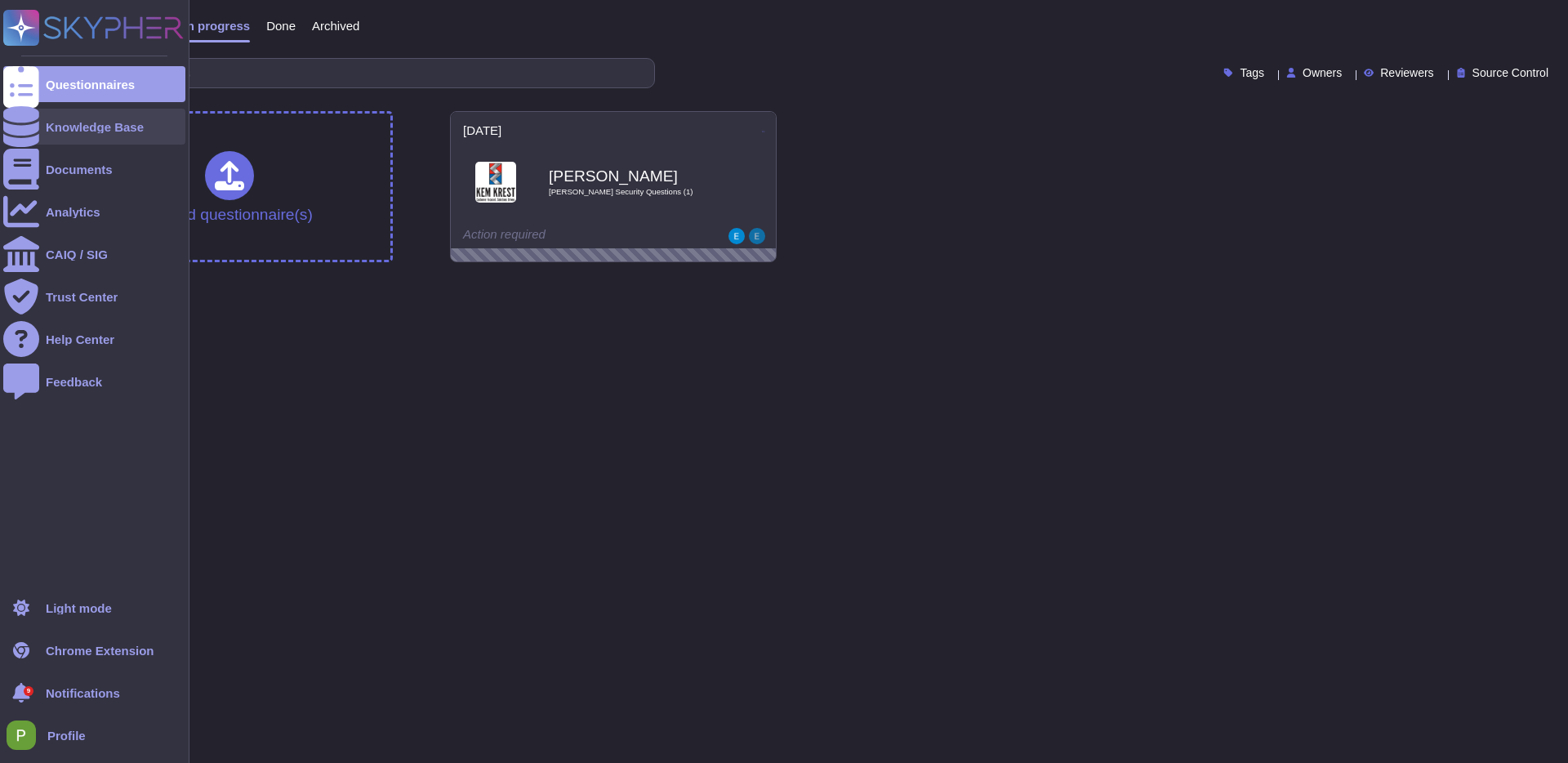
click at [57, 122] on div "Knowledge Base" at bounding box center [95, 126] width 98 height 13
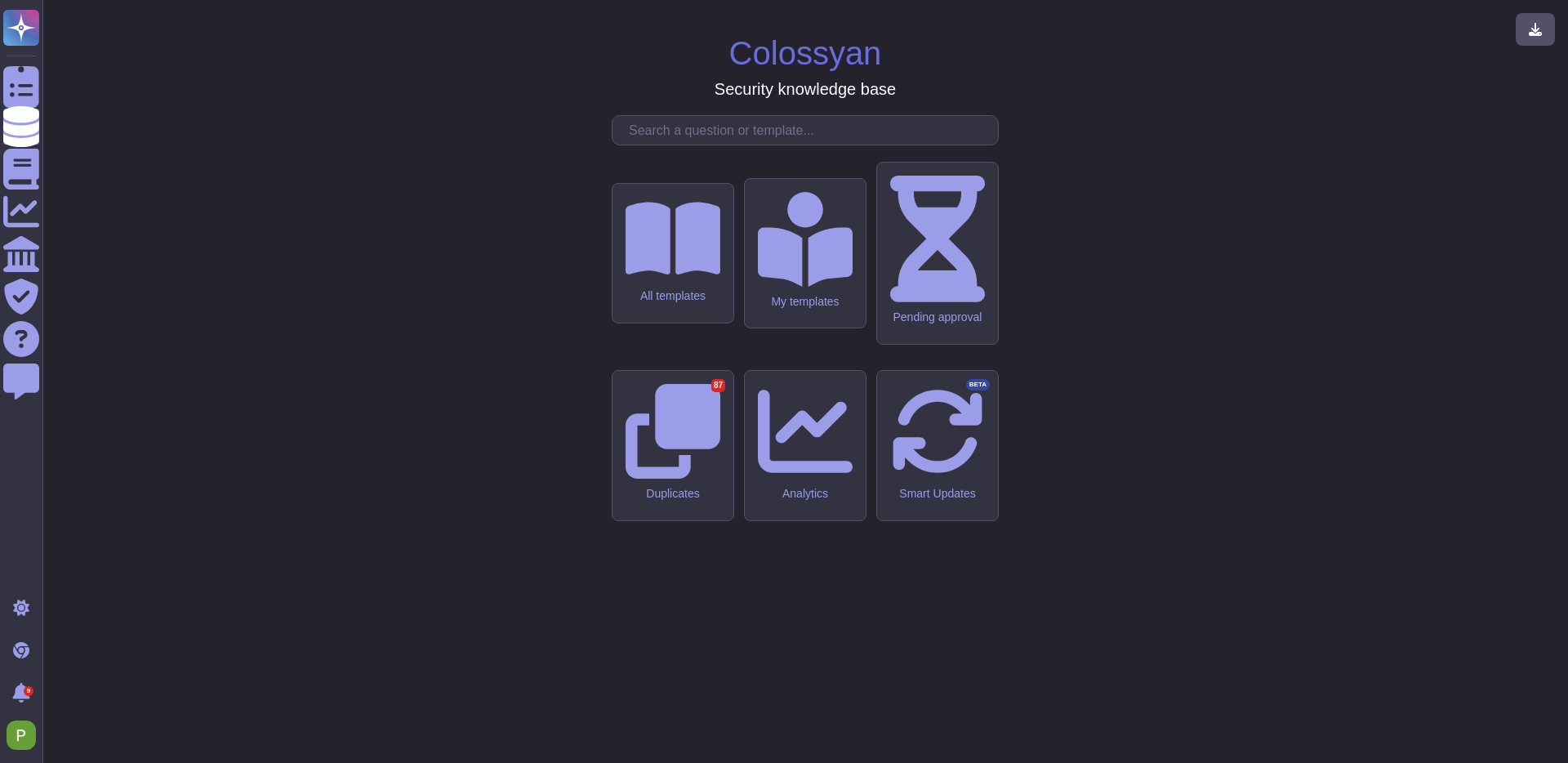
click at [720, 145] on input "text" at bounding box center [810, 131] width 378 height 28
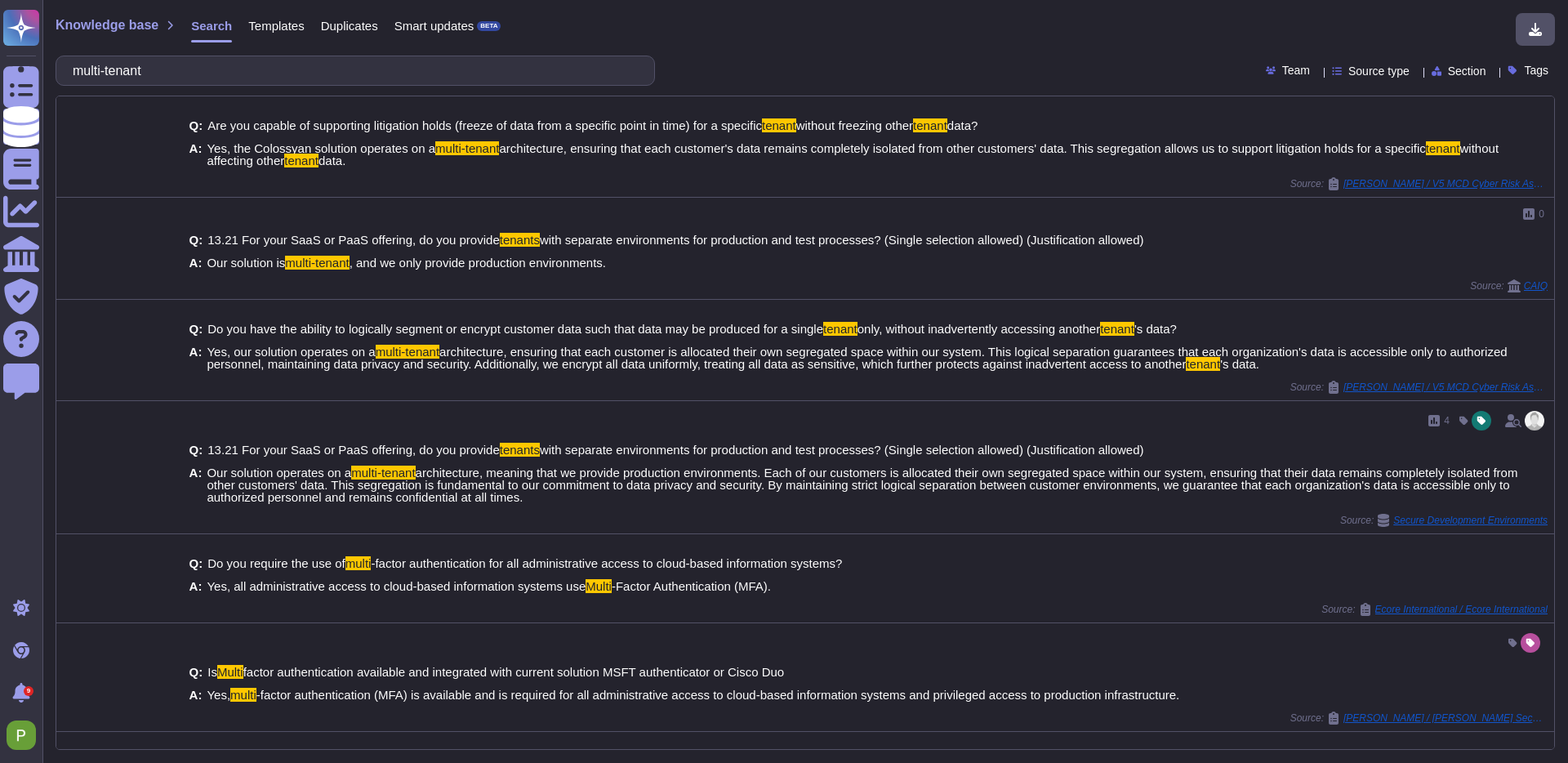
type input "multi-tenant"
click at [1361, 68] on span "Source type" at bounding box center [1379, 71] width 61 height 12
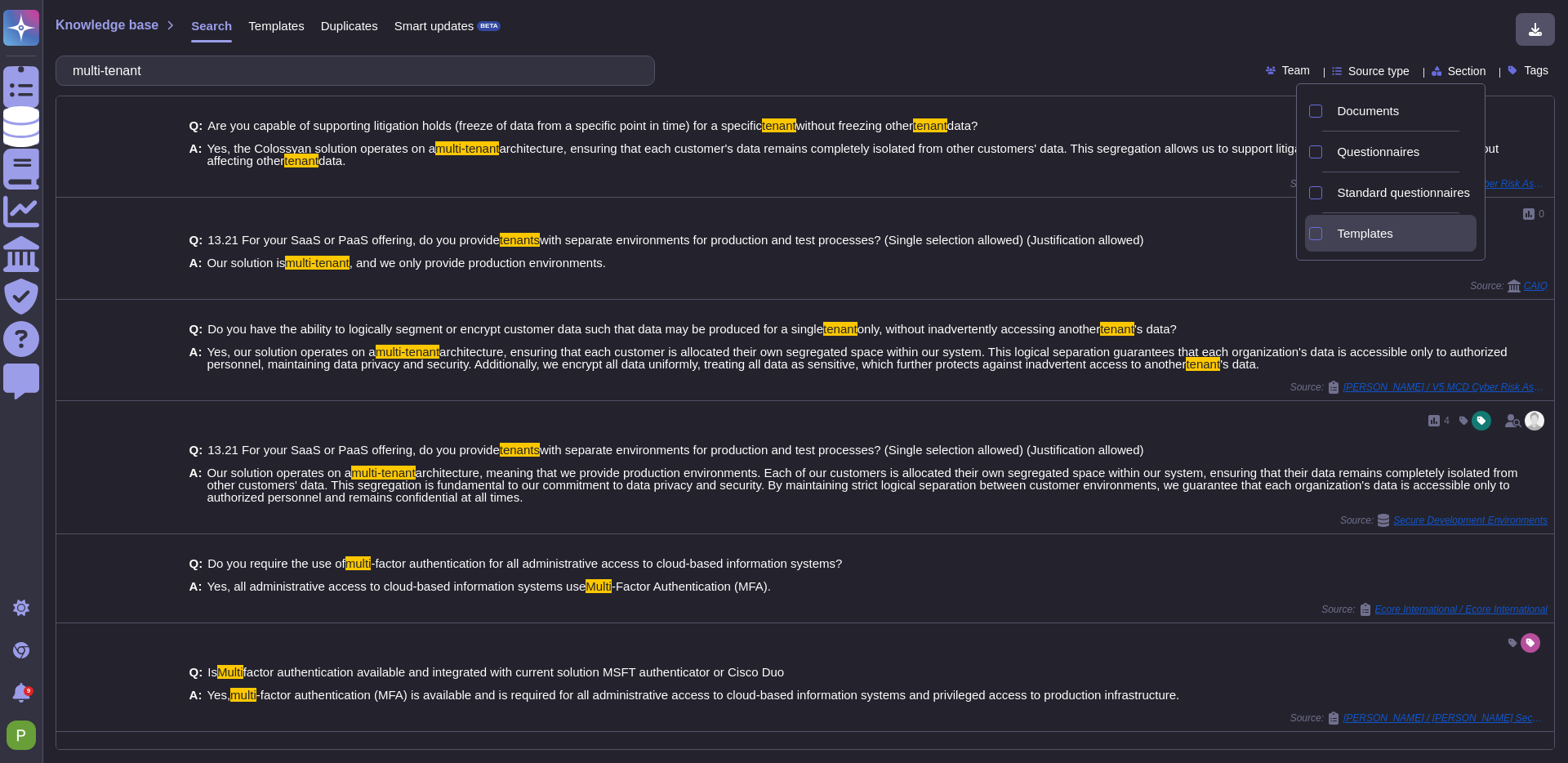
click at [1335, 233] on div "Templates" at bounding box center [1403, 234] width 147 height 15
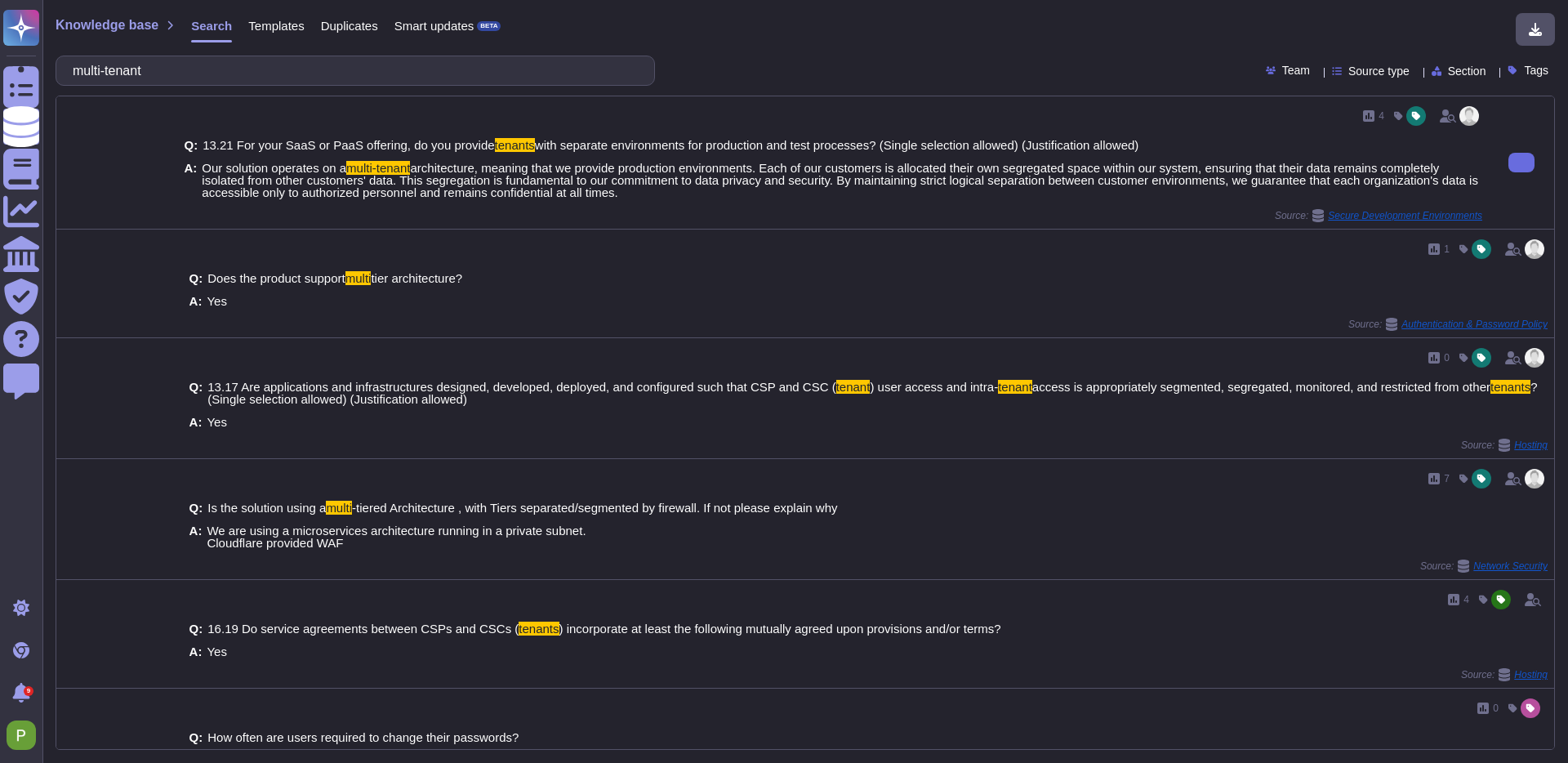
click at [789, 183] on span "architecture, meaning that we provide production environments. Each of our cust…" at bounding box center [840, 180] width 1277 height 39
click at [1530, 165] on button at bounding box center [1521, 162] width 26 height 19
click at [1535, 162] on button at bounding box center [1521, 162] width 26 height 19
drag, startPoint x: 1374, startPoint y: 116, endPoint x: 1361, endPoint y: 117, distance: 13.0
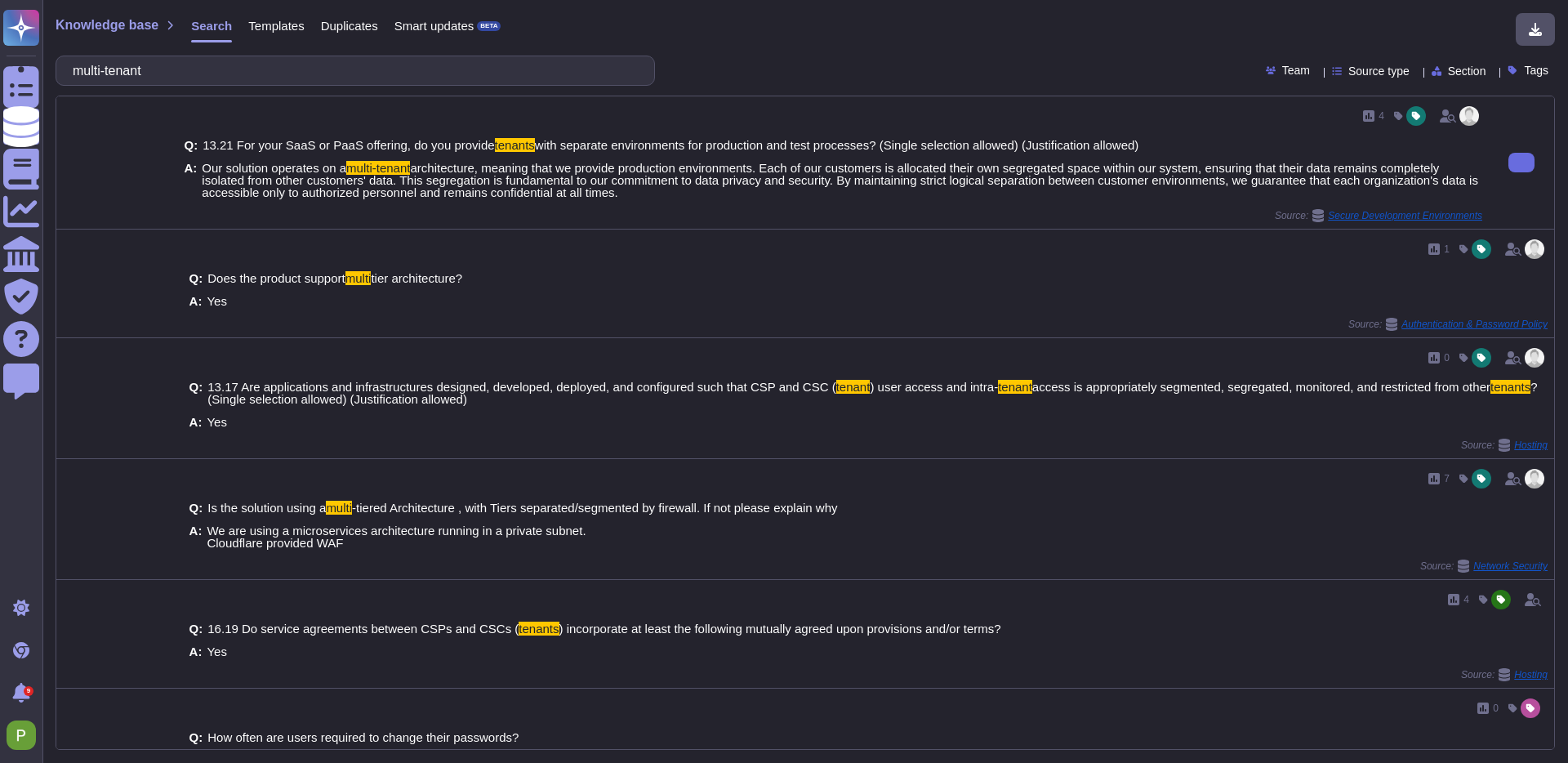
click at [1373, 116] on icon at bounding box center [1369, 116] width 12 height 12
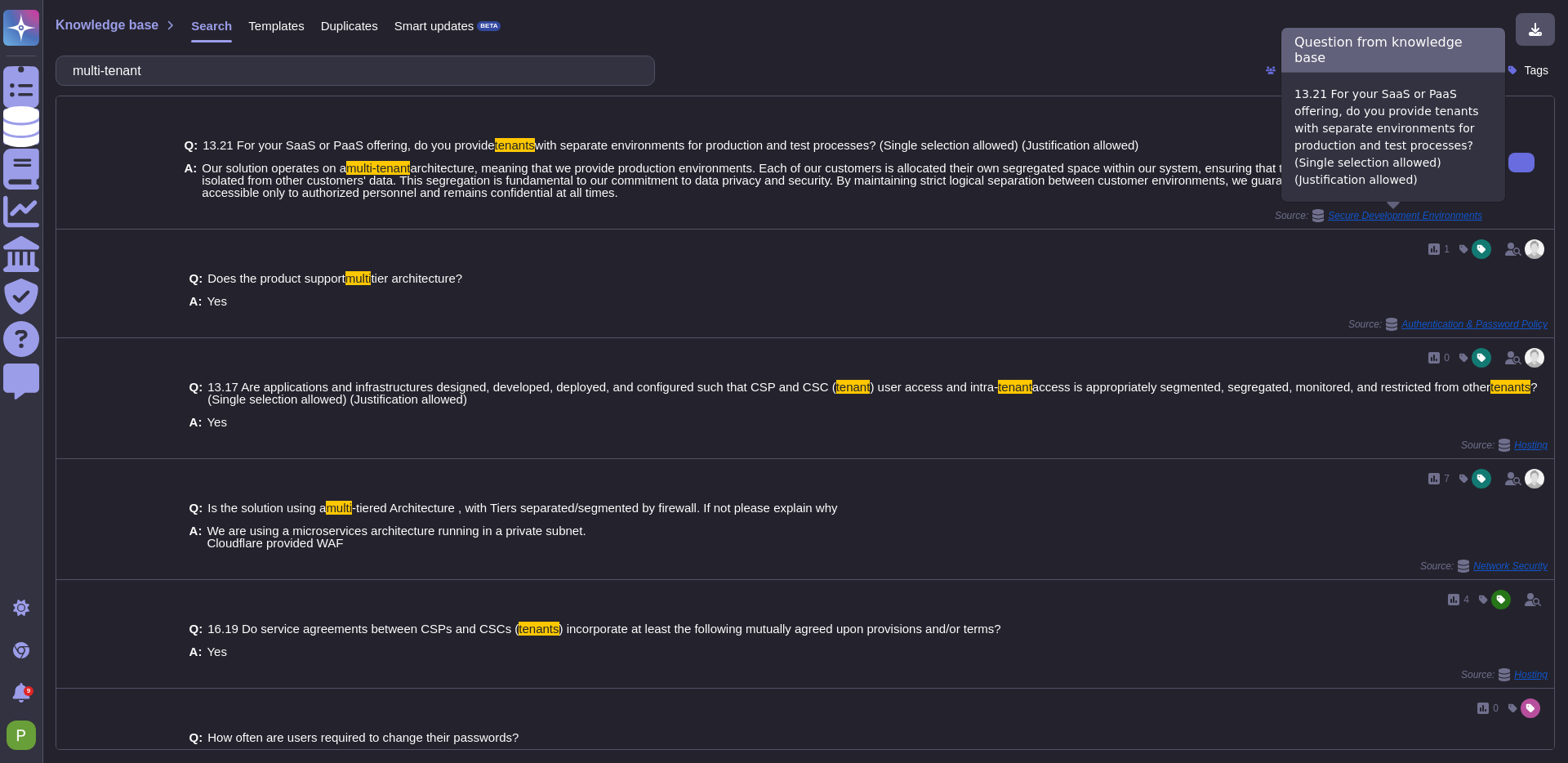
click at [1339, 216] on span "Secure Development Environments" at bounding box center [1405, 216] width 154 height 10
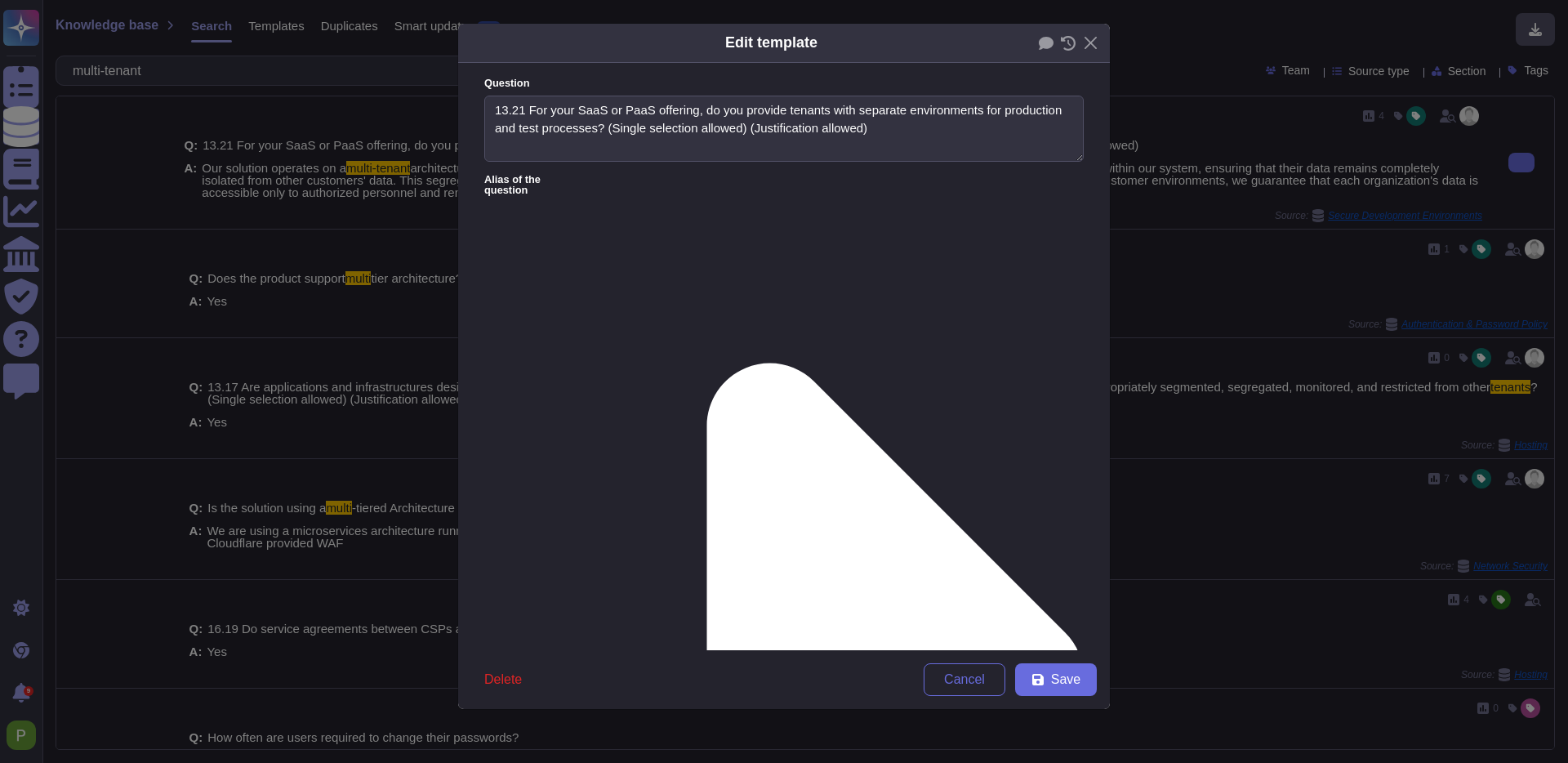
type textarea "13.21 For your SaaS or PaaS offering, do you provide tenants with separate envi…"
drag, startPoint x: 500, startPoint y: 229, endPoint x: 945, endPoint y: 272, distance: 447.1
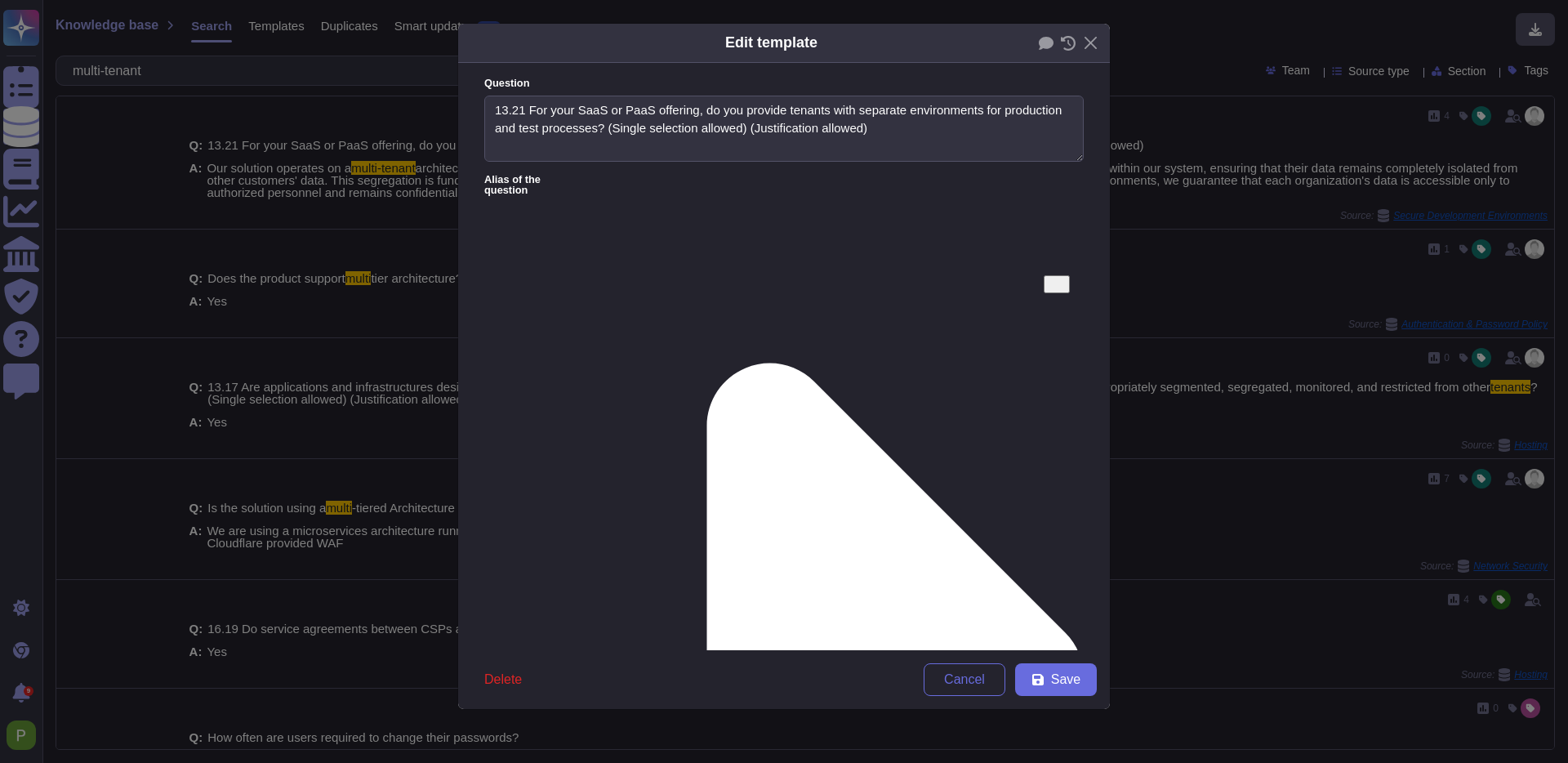
drag, startPoint x: 856, startPoint y: 291, endPoint x: 455, endPoint y: 187, distance: 414.3
click at [455, 187] on div "Edit template Question 13.21 For your SaaS or PaaS offering, do you provide ten…" at bounding box center [784, 381] width 1568 height 763
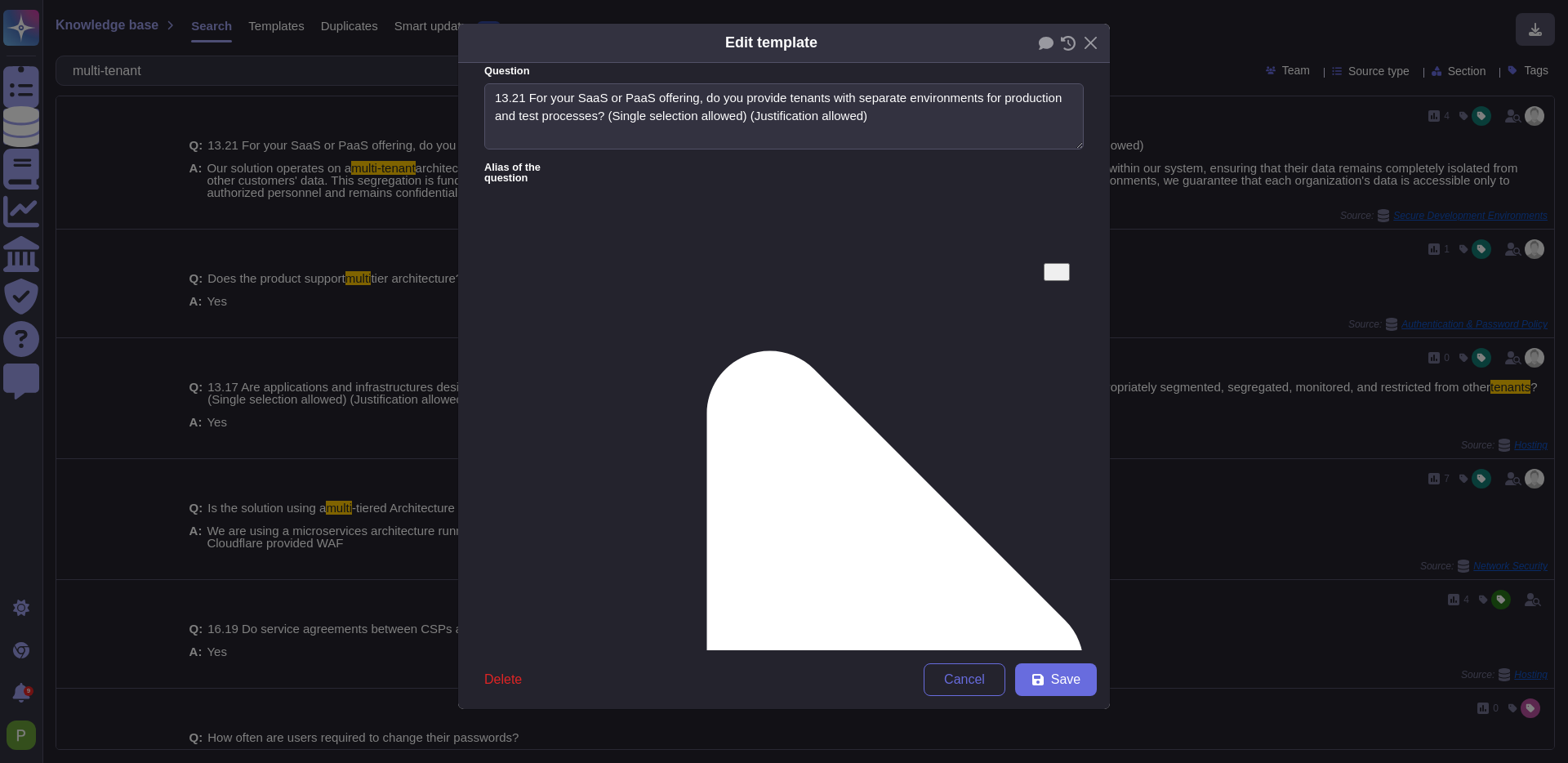
paste textarea "The application operates on a multi-tenant architecture. Customer’s data separa…"
click at [1051, 680] on span "Save" at bounding box center [1066, 680] width 29 height 13
type textarea "Our solution operates on a multi-tenant architecture, meaning that we provide p…"
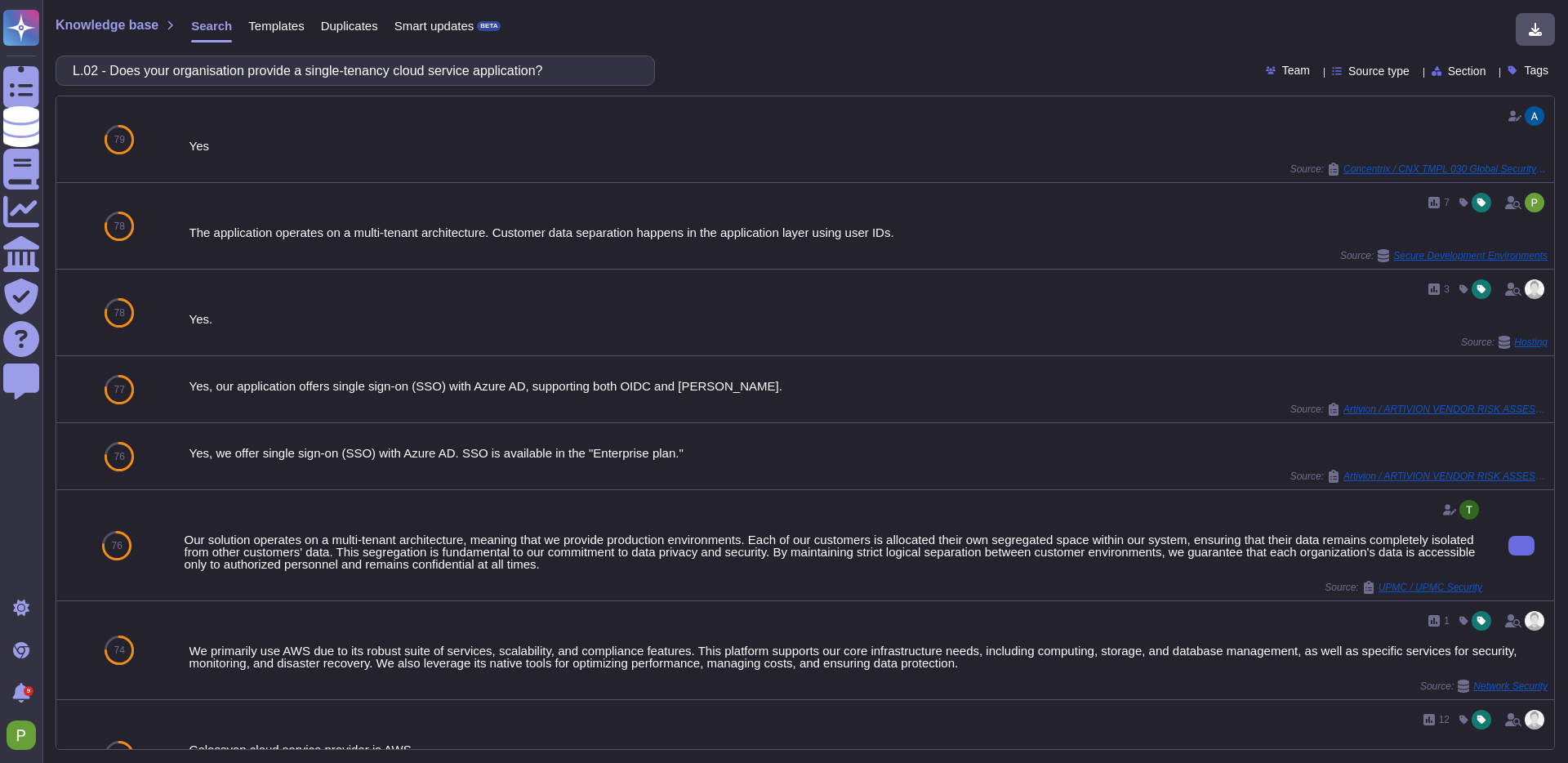
click at [1483, 590] on div "Our solution operates on a multi-tenant architecture, meaning that we provide p…" at bounding box center [833, 545] width 1312 height 111
click at [1437, 588] on span "UPMC / UPMC Security" at bounding box center [1431, 588] width 104 height 10
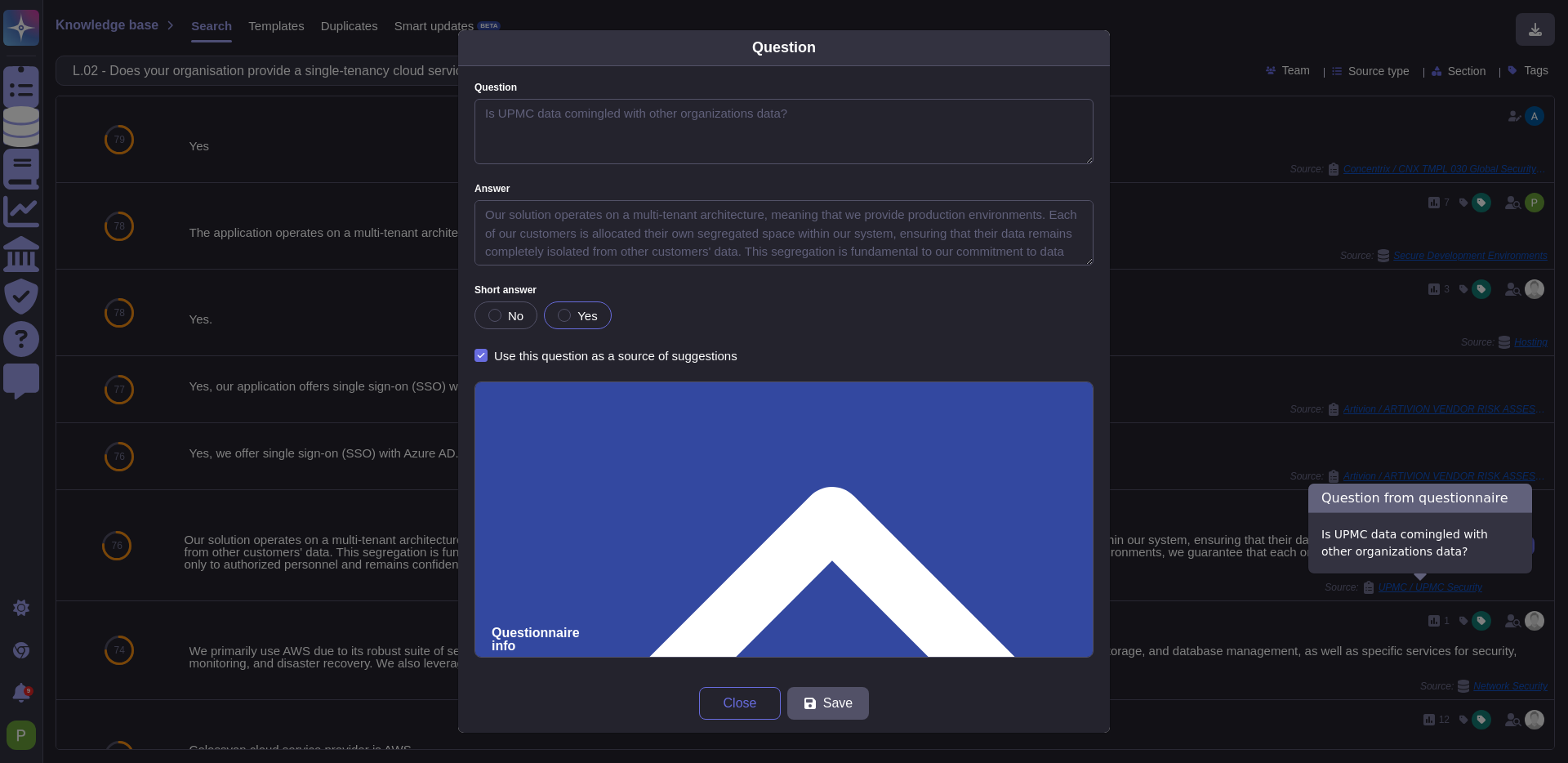
type textarea "Is UPMC data comingled with other organizations data?"
type textarea "Our solution operates on a multi-tenant architecture, meaning that we provide p…"
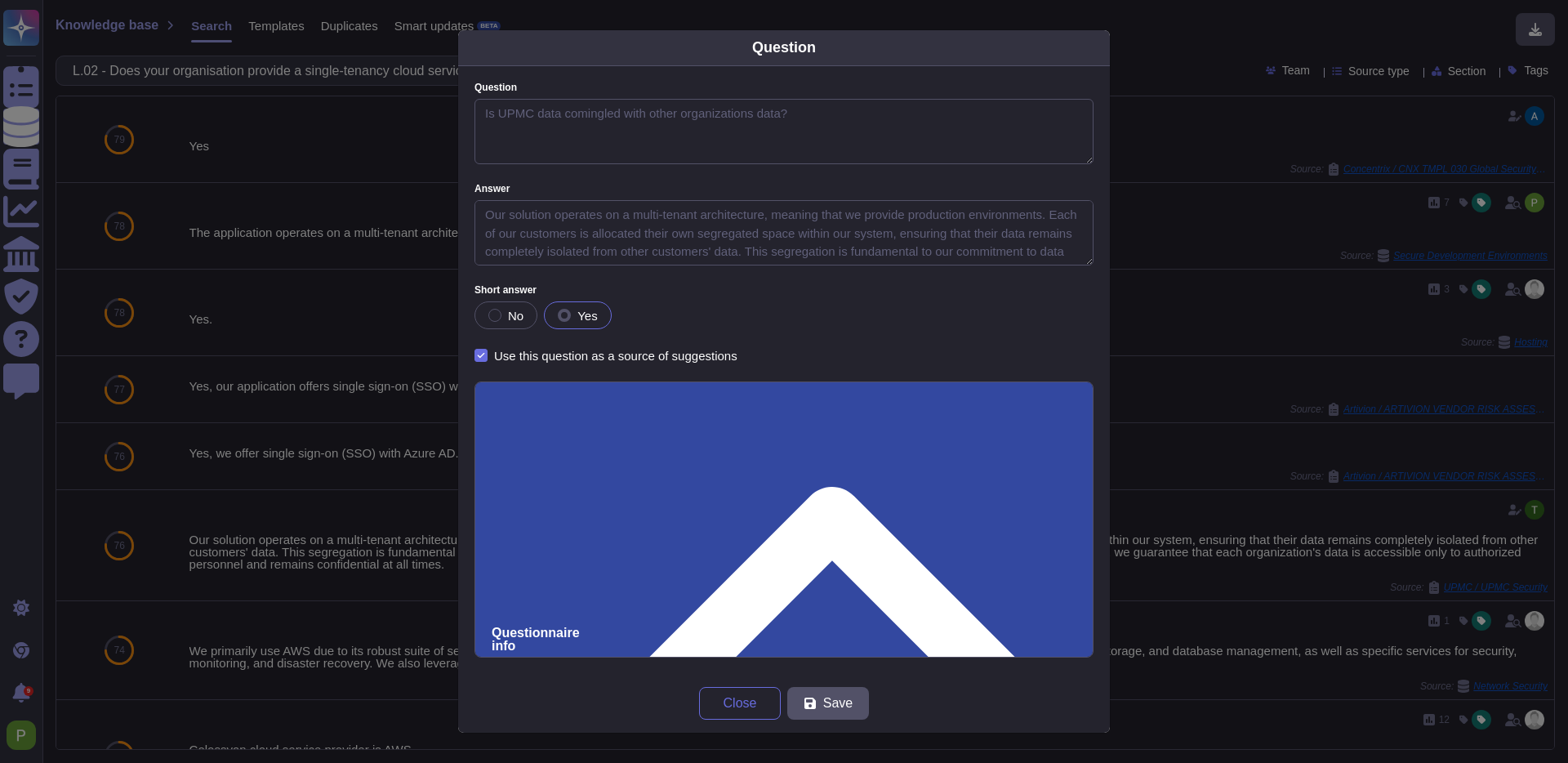
click at [0, 0] on input "Use this questionnaire as a source of suggestions" at bounding box center [0, 0] width 0 height 0
click at [843, 704] on span "Save" at bounding box center [837, 704] width 29 height 13
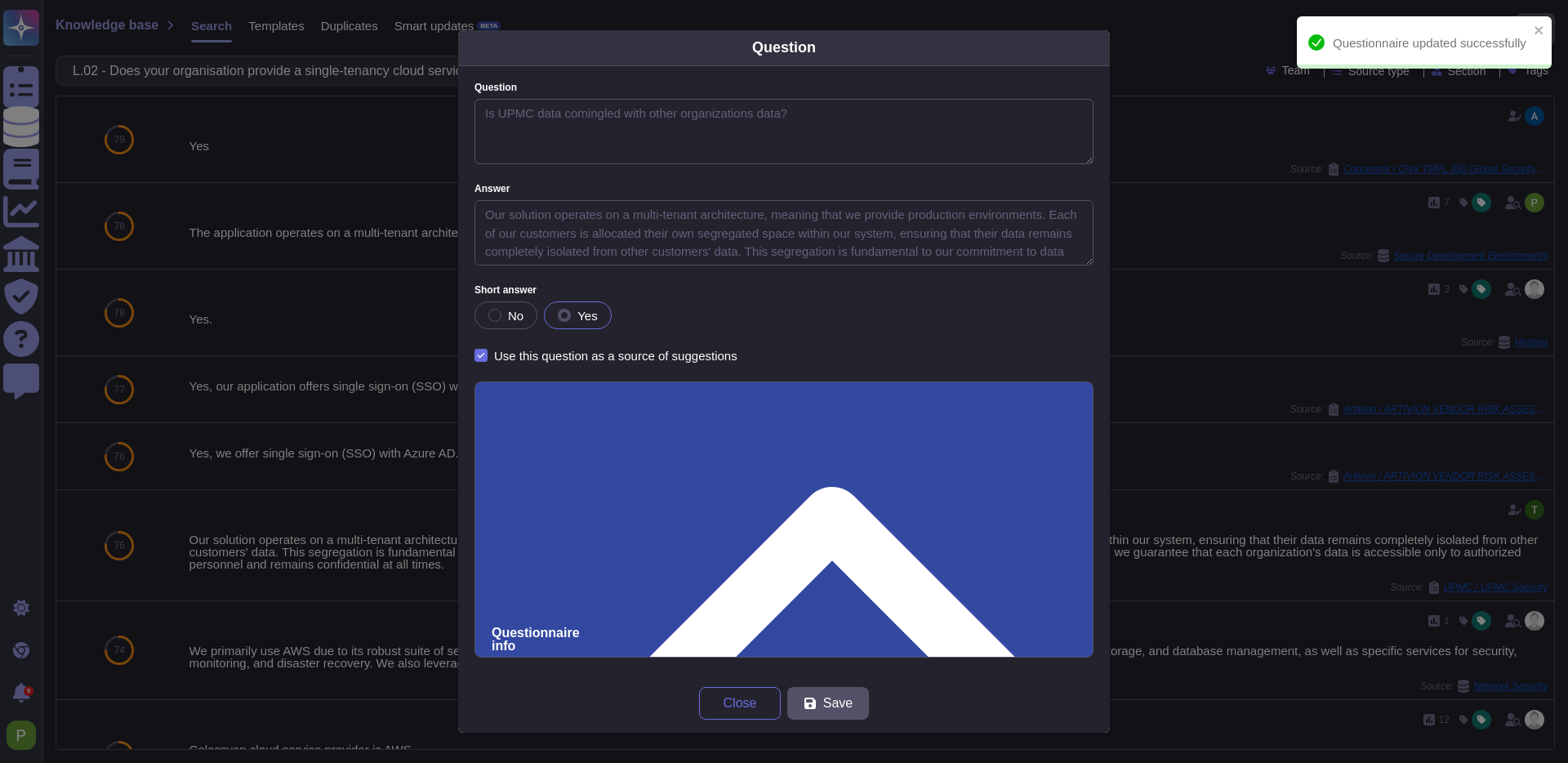
click at [1196, 46] on div "Question Question Is UPMC data comingled with other organizations data? Answer …" at bounding box center [784, 381] width 1568 height 763
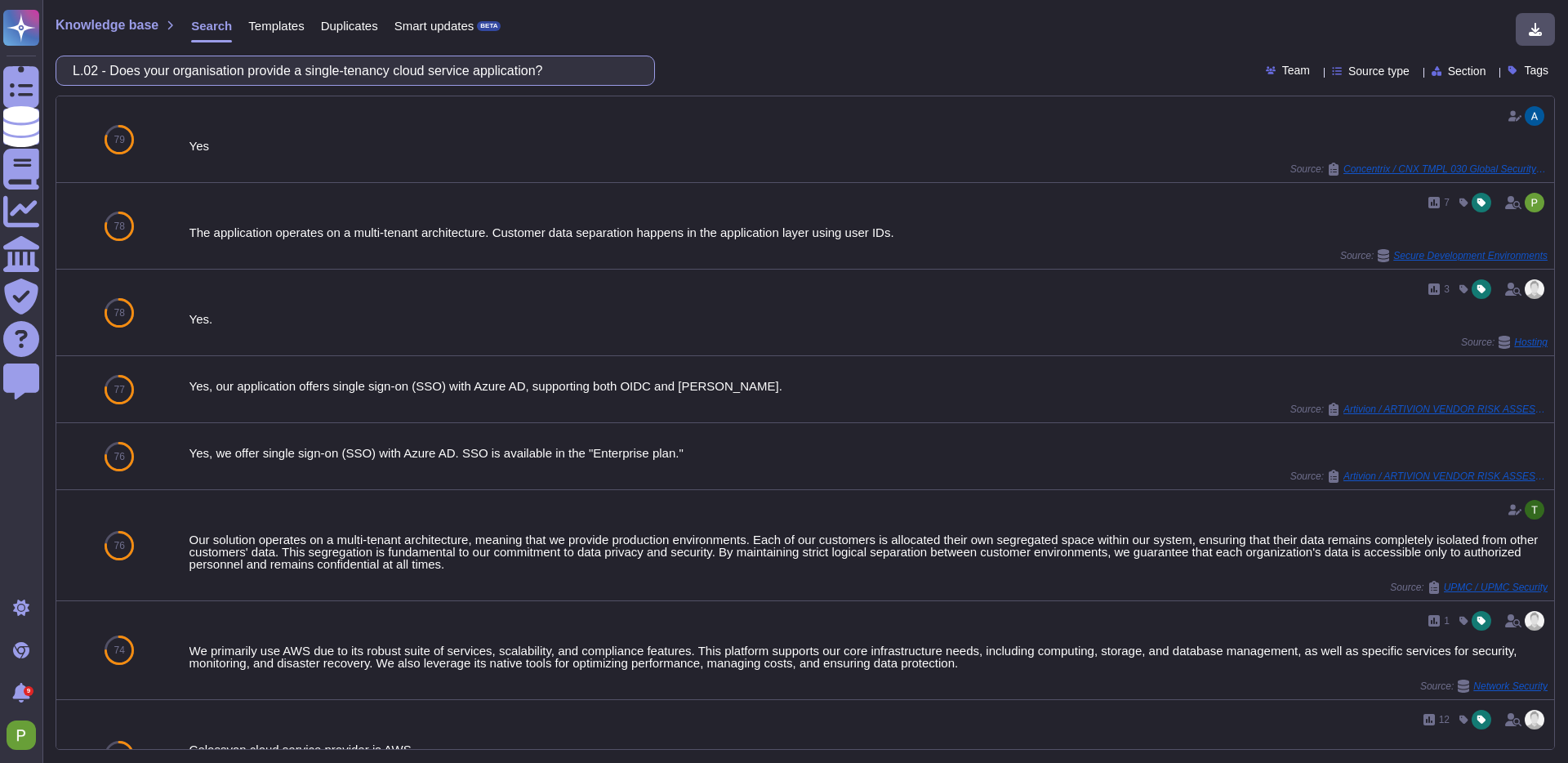
click at [609, 70] on input "L.02 - Does your organisation provide a single-tenancy cloud service applicatio…" at bounding box center [351, 70] width 573 height 28
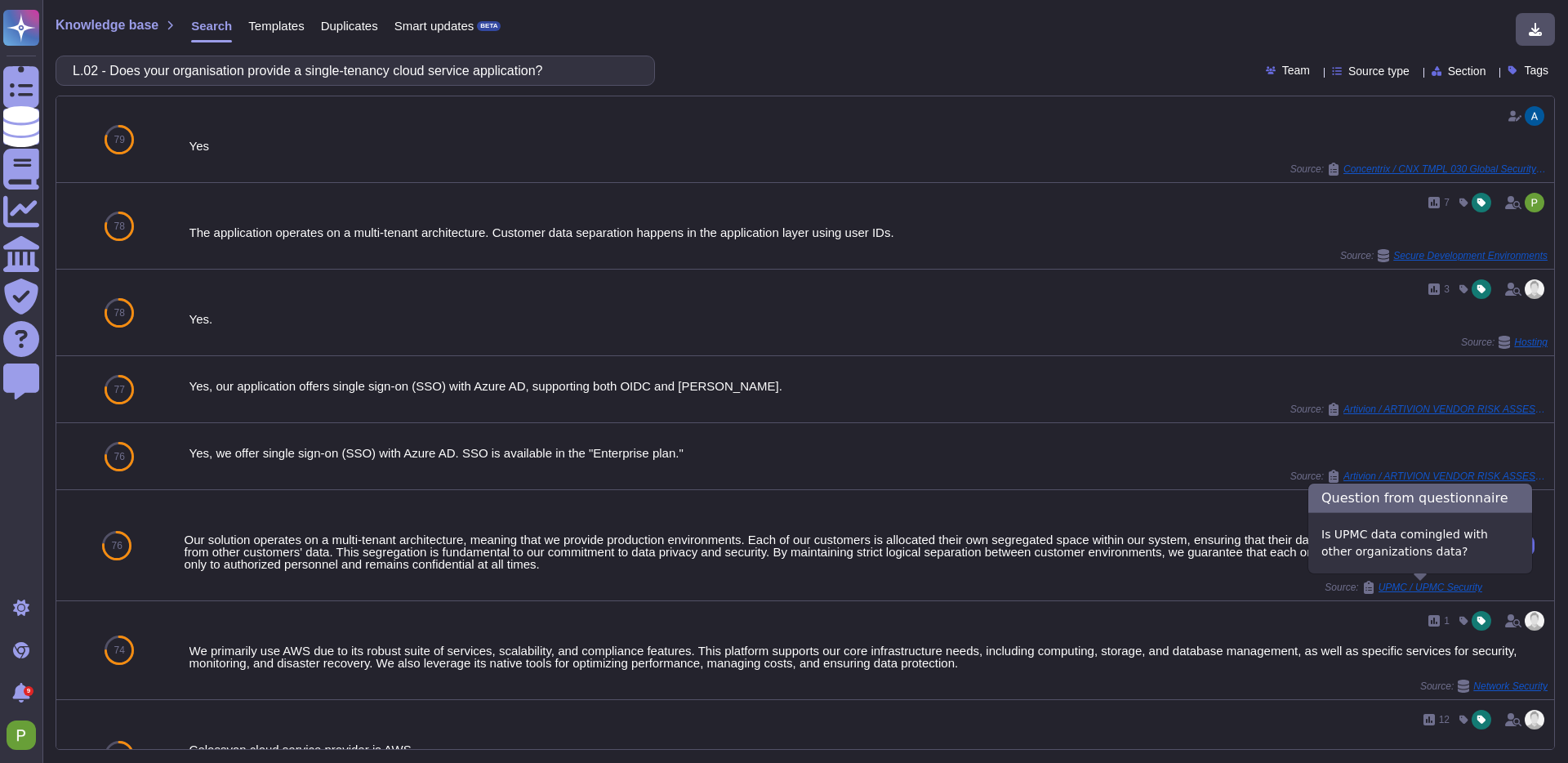
click at [1448, 587] on span "UPMC / UPMC Security" at bounding box center [1431, 588] width 104 height 10
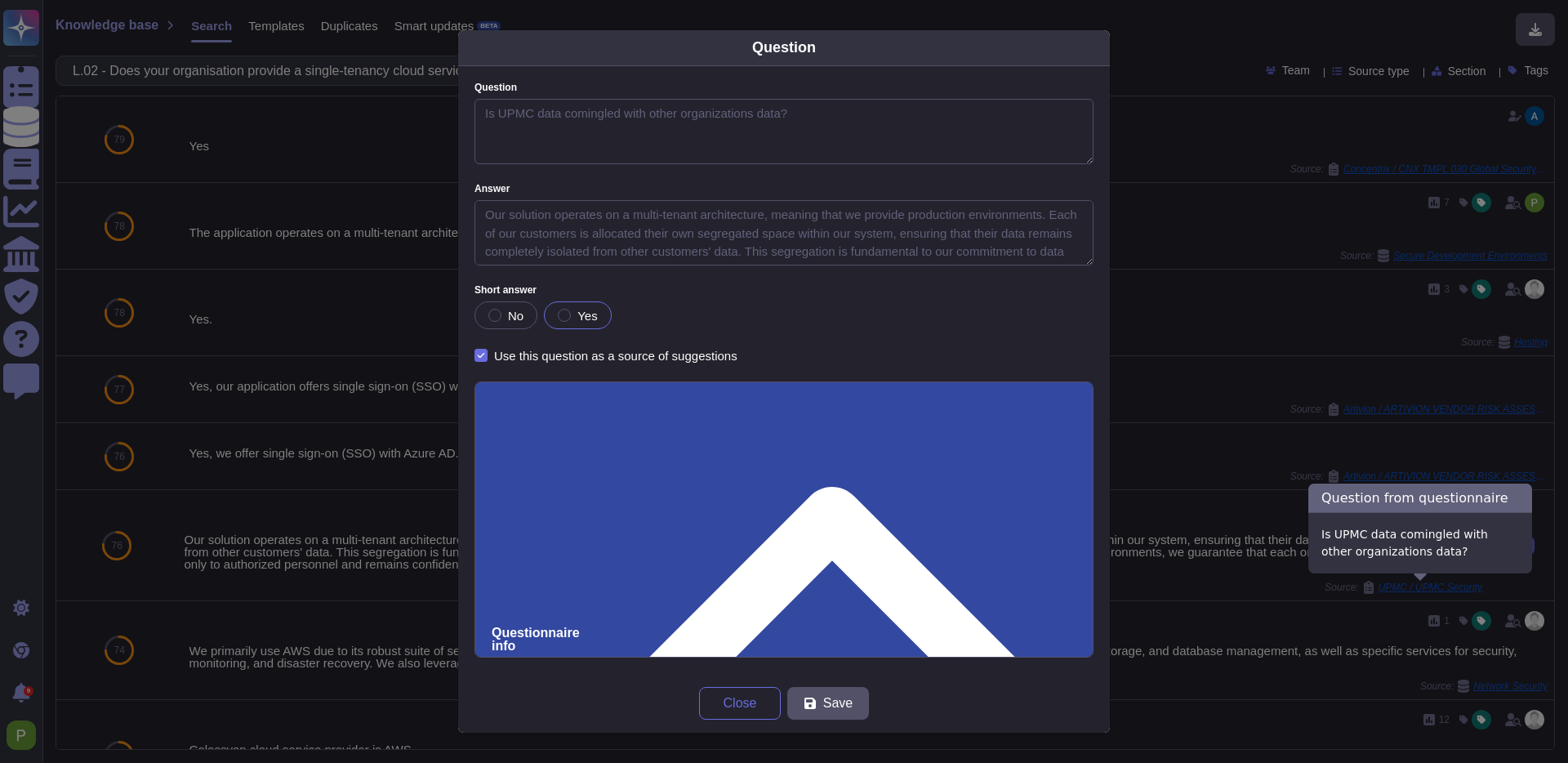
type textarea "Is UPMC data comingled with other organizations data?"
type textarea "Our solution operates on a multi-tenant architecture, meaning that we provide p…"
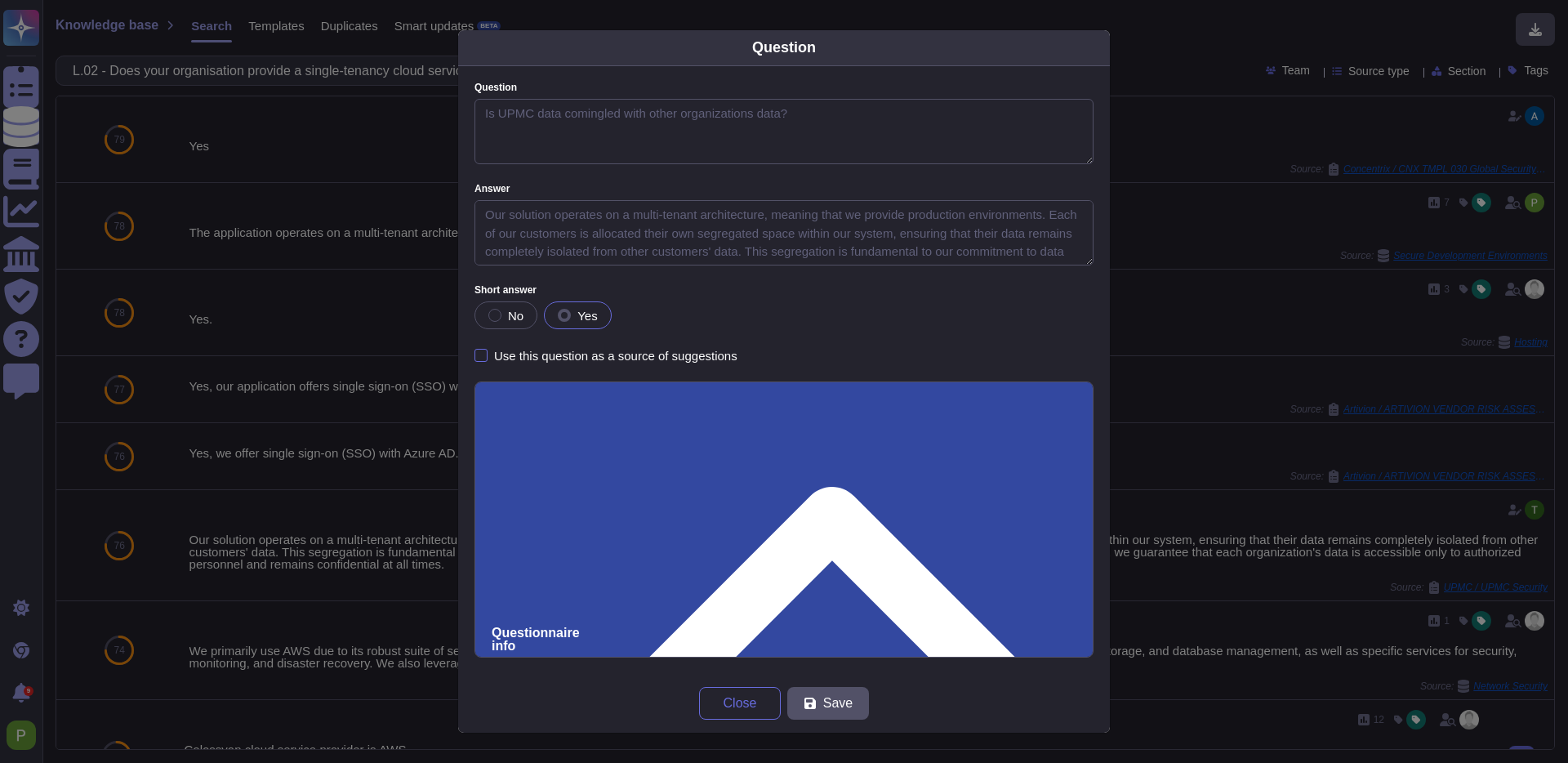
click at [732, 706] on span "Close" at bounding box center [740, 704] width 33 height 13
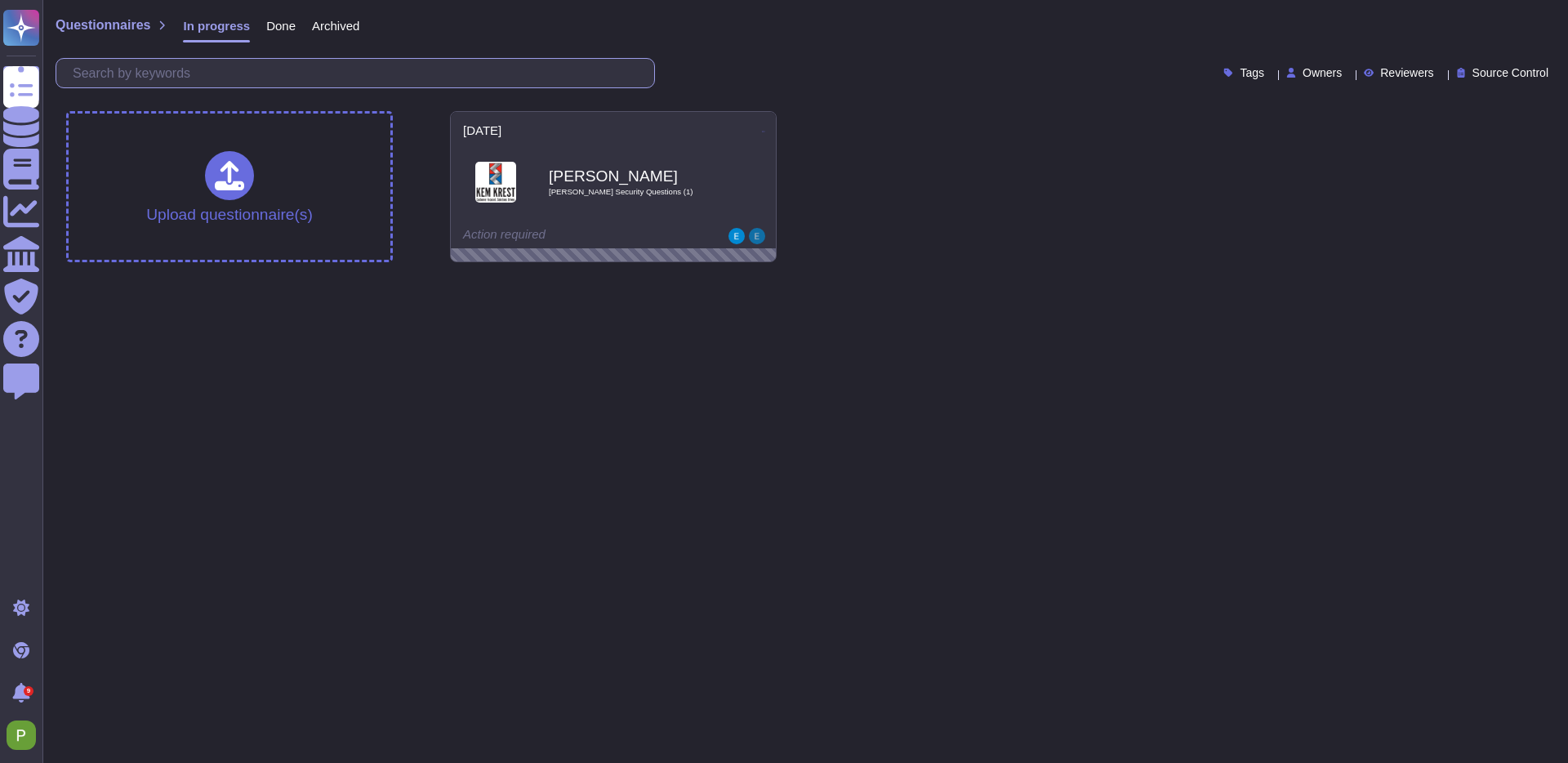
click at [186, 79] on input "text" at bounding box center [359, 73] width 589 height 28
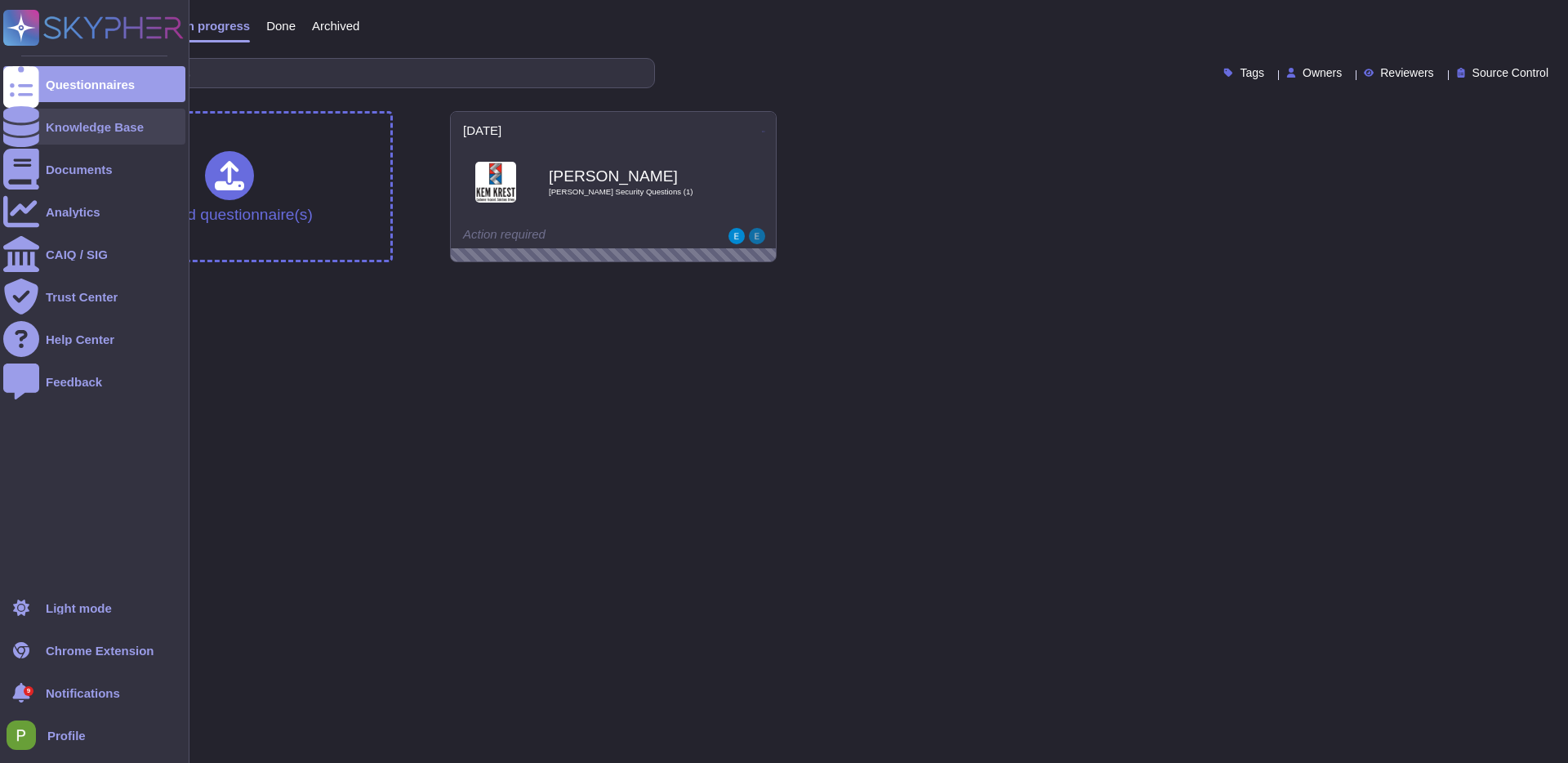
click at [20, 131] on icon at bounding box center [21, 126] width 36 height 41
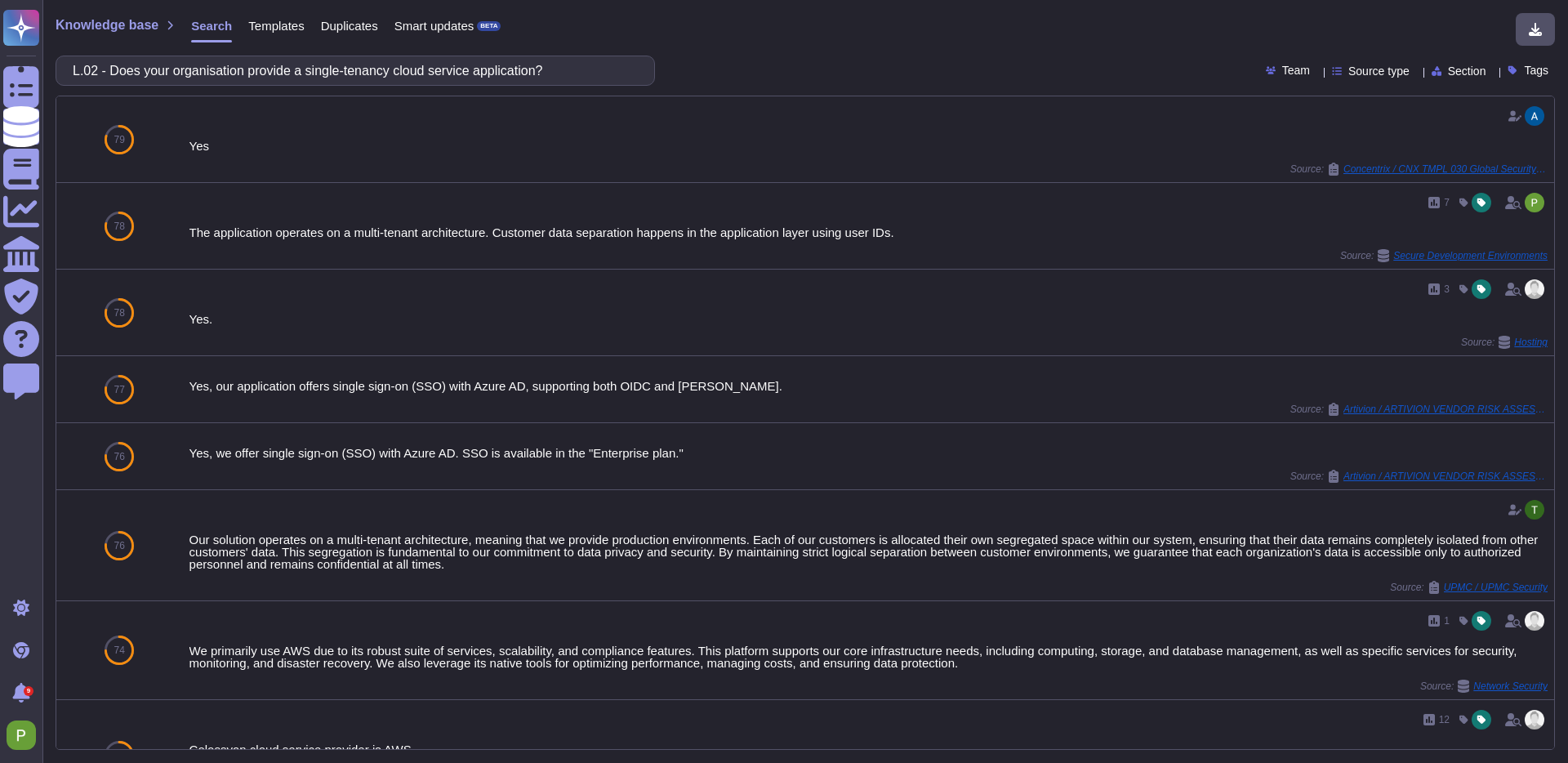
drag, startPoint x: 131, startPoint y: 70, endPoint x: -39, endPoint y: 68, distance: 170.0
click at [0, 68] on html "Questionnaires Knowledge Base Documents Analytics CAIQ / SIG Trust Center Help …" at bounding box center [784, 381] width 1568 height 763
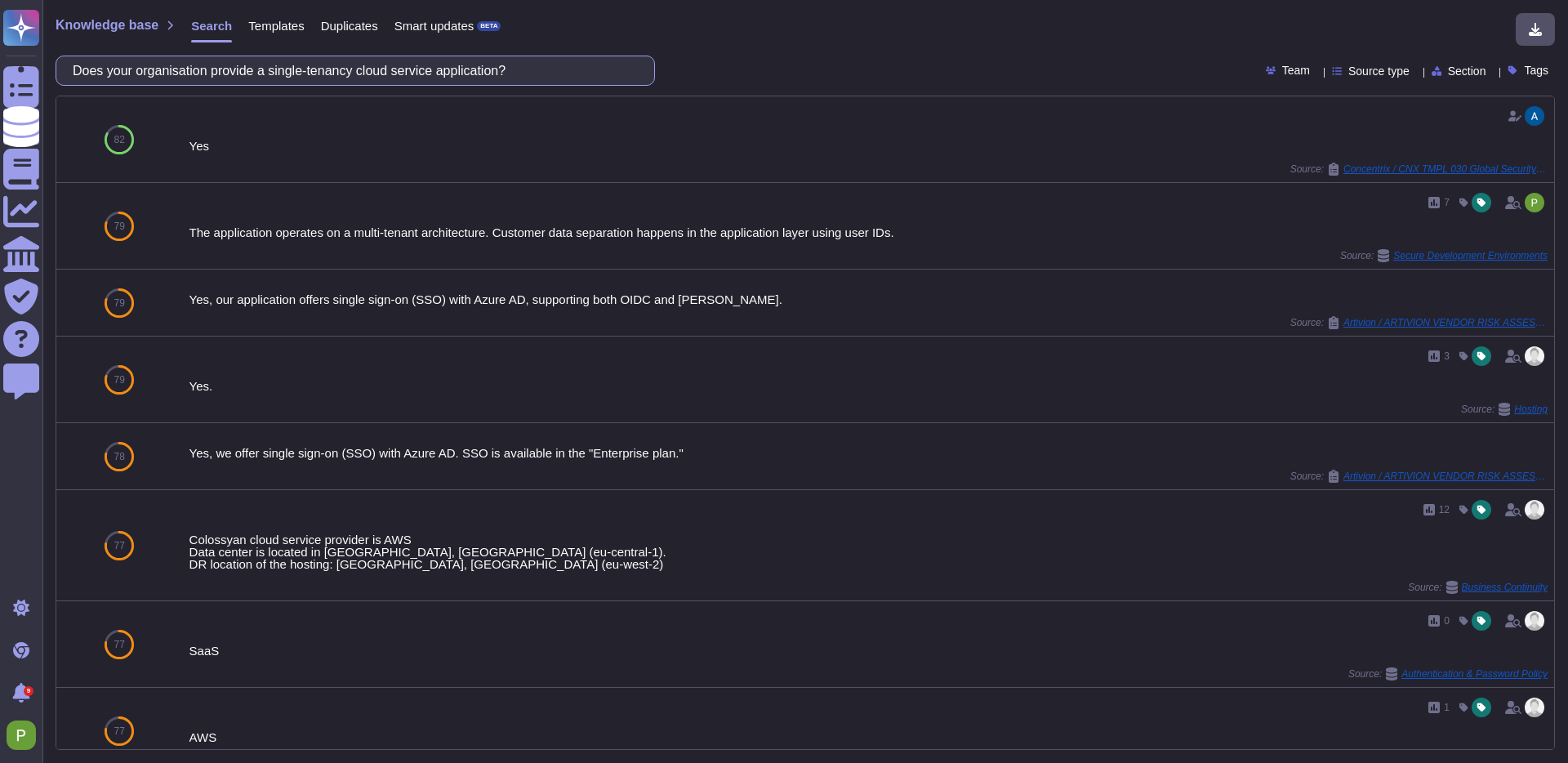
click at [434, 77] on input "Does your organisation provide a single-tenancy cloud service application?" at bounding box center [351, 70] width 573 height 28
click at [434, 78] on input "Does your organisation provide a single-tenancy cloud service application?" at bounding box center [351, 70] width 573 height 28
paste input "L.05.i -&nbsp;If yes, does your organisation provide any facilities for custome…"
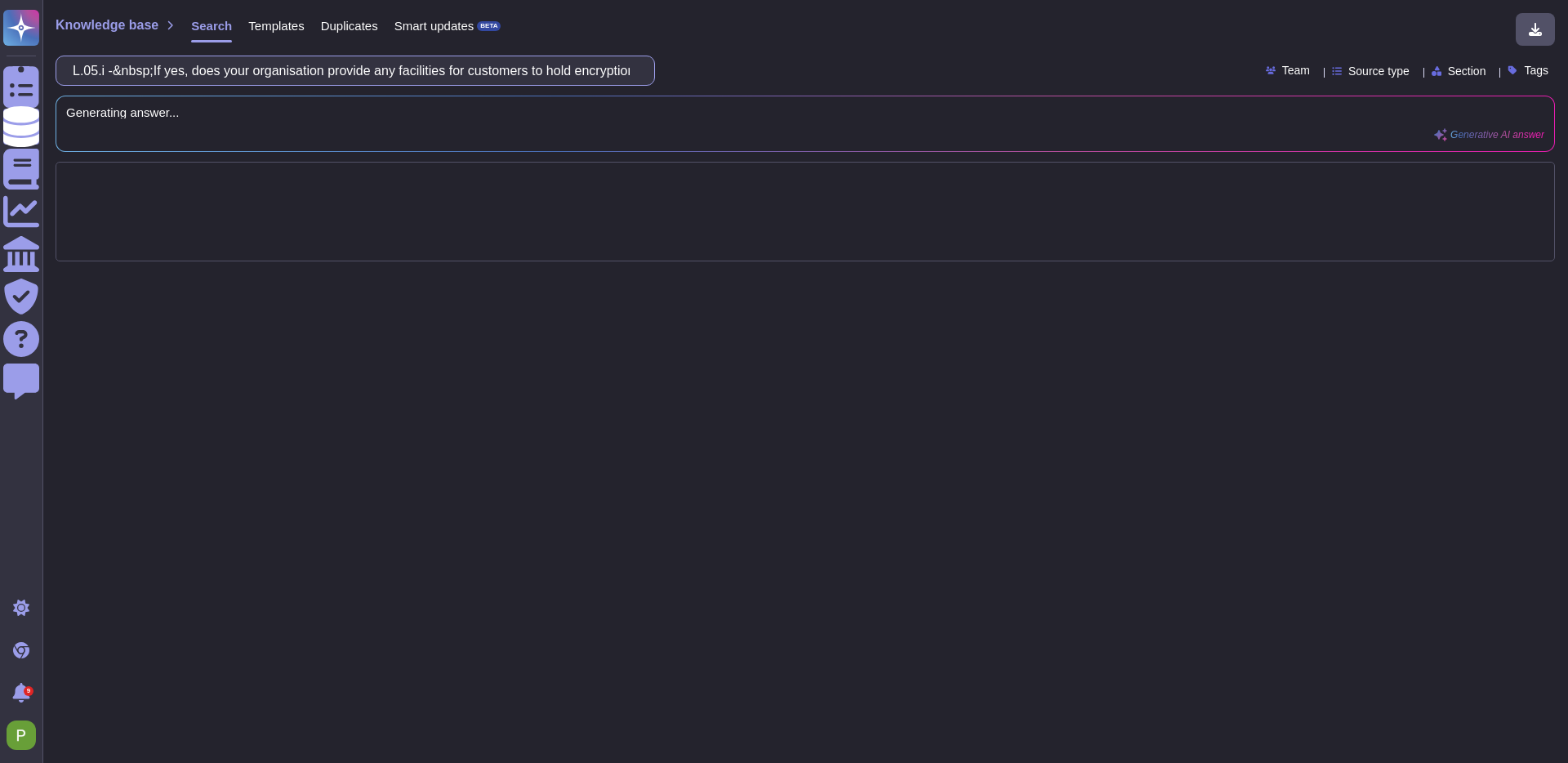
drag, startPoint x: 218, startPoint y: 73, endPoint x: -24, endPoint y: 70, distance: 242.0
click at [0, 70] on html "Questionnaires Knowledge Base Documents Analytics CAIQ / SIG Trust Center Help …" at bounding box center [784, 381] width 1568 height 763
type input "Does your organisation provide any facilities for customers to hold encryption …"
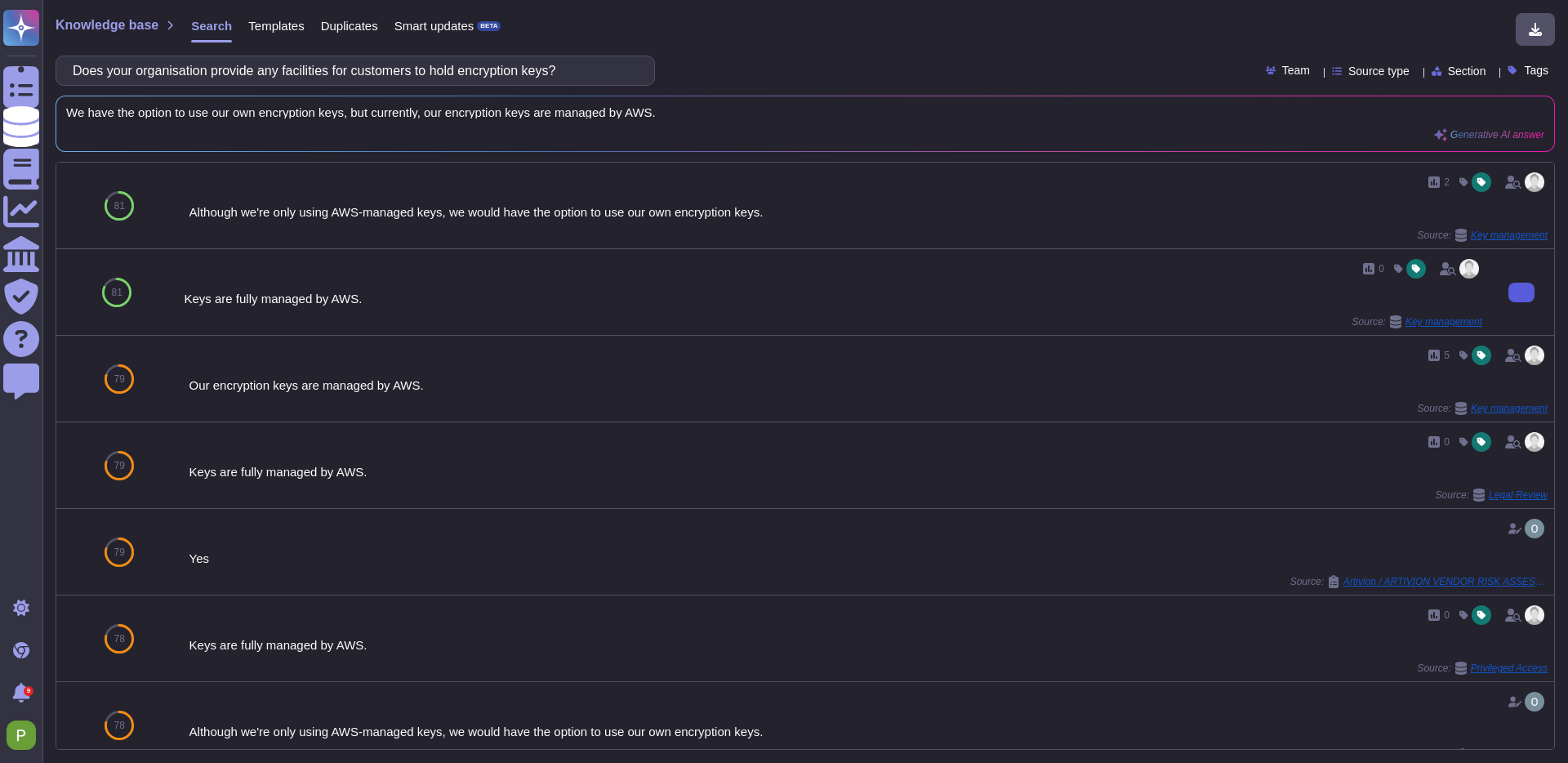
click at [1522, 292] on icon at bounding box center [1522, 292] width 0 height 0
click at [214, 83] on input "Does your organisation provide any facilities for customers to hold encryption …" at bounding box center [351, 70] width 573 height 28
click at [218, 80] on input "Does your organisation provide any facilities for customers to hold encryption …" at bounding box center [351, 70] width 573 height 28
click at [218, 80] on input "Does your organisation provide any facilities for customers to hold encryption …" at bounding box center [351, 70] width 573 height 28
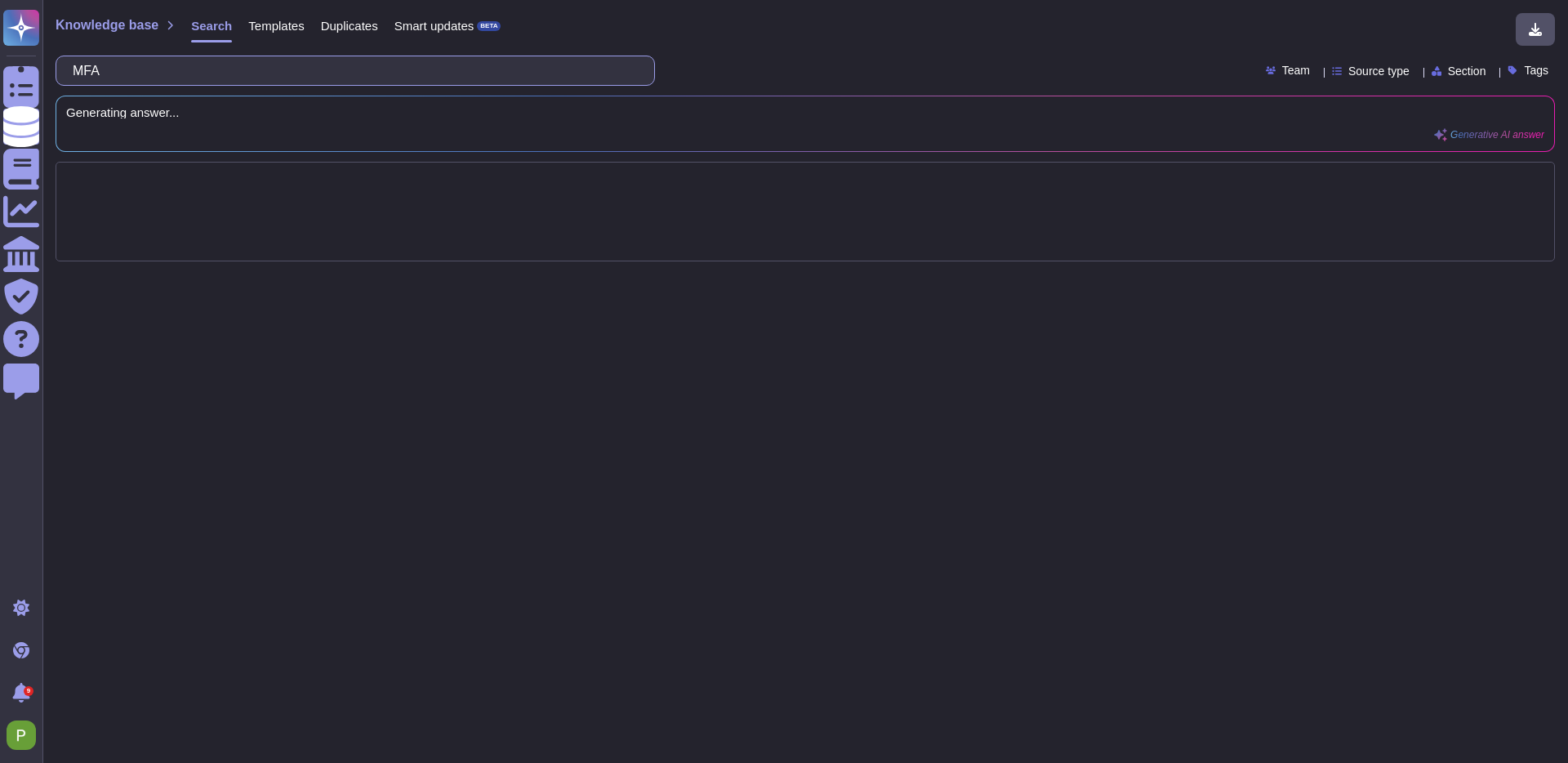
type input "MFA"
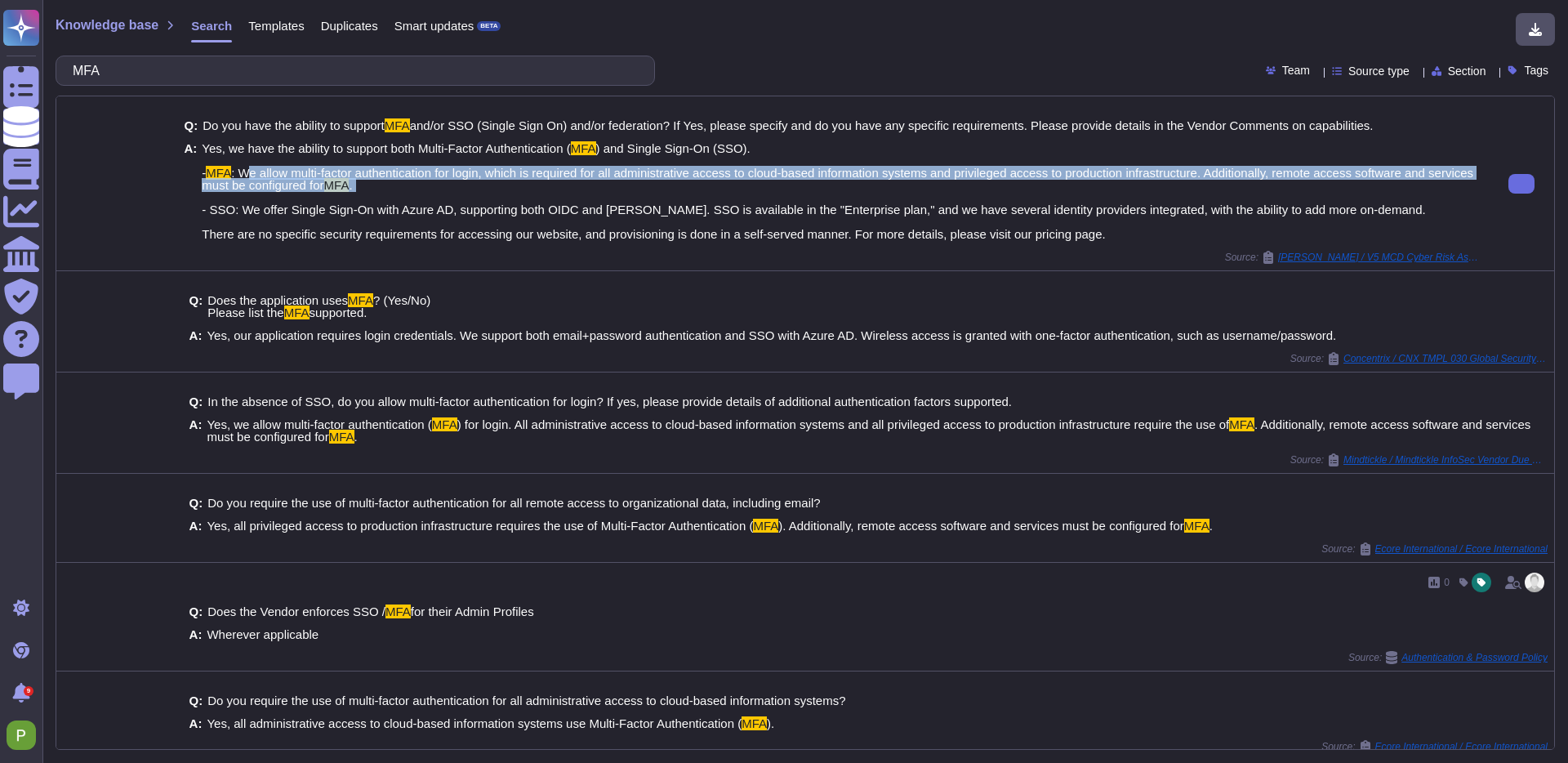
drag, startPoint x: 249, startPoint y: 172, endPoint x: 486, endPoint y: 196, distance: 238.2
click at [486, 196] on span "Yes, we have the ability to support both Multi-Factor Authentication ( MFA ) an…" at bounding box center [842, 191] width 1281 height 98
copy span "e allow multi-factor authentication for login, which is required for all admini…"
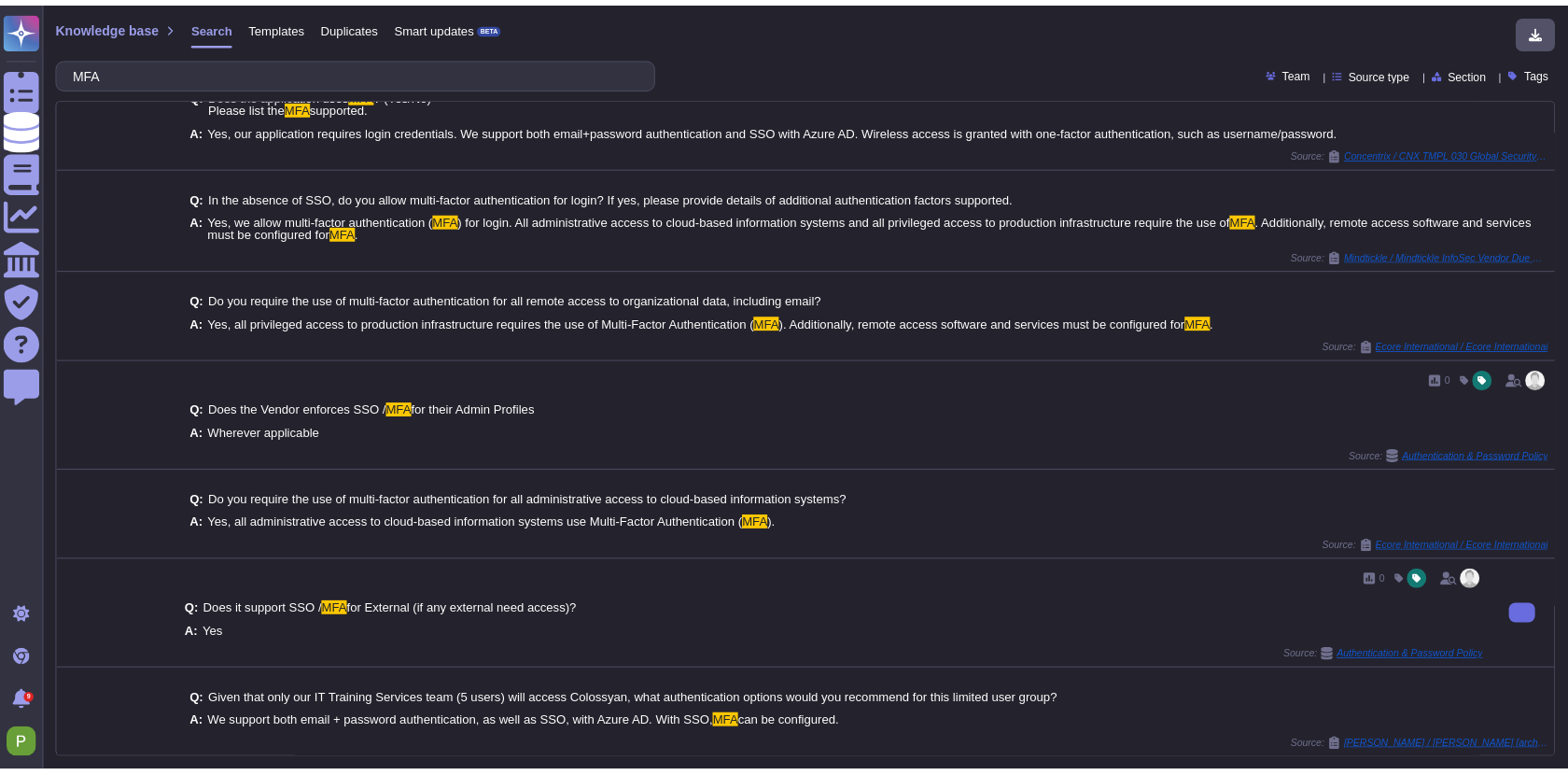
scroll to position [239, 0]
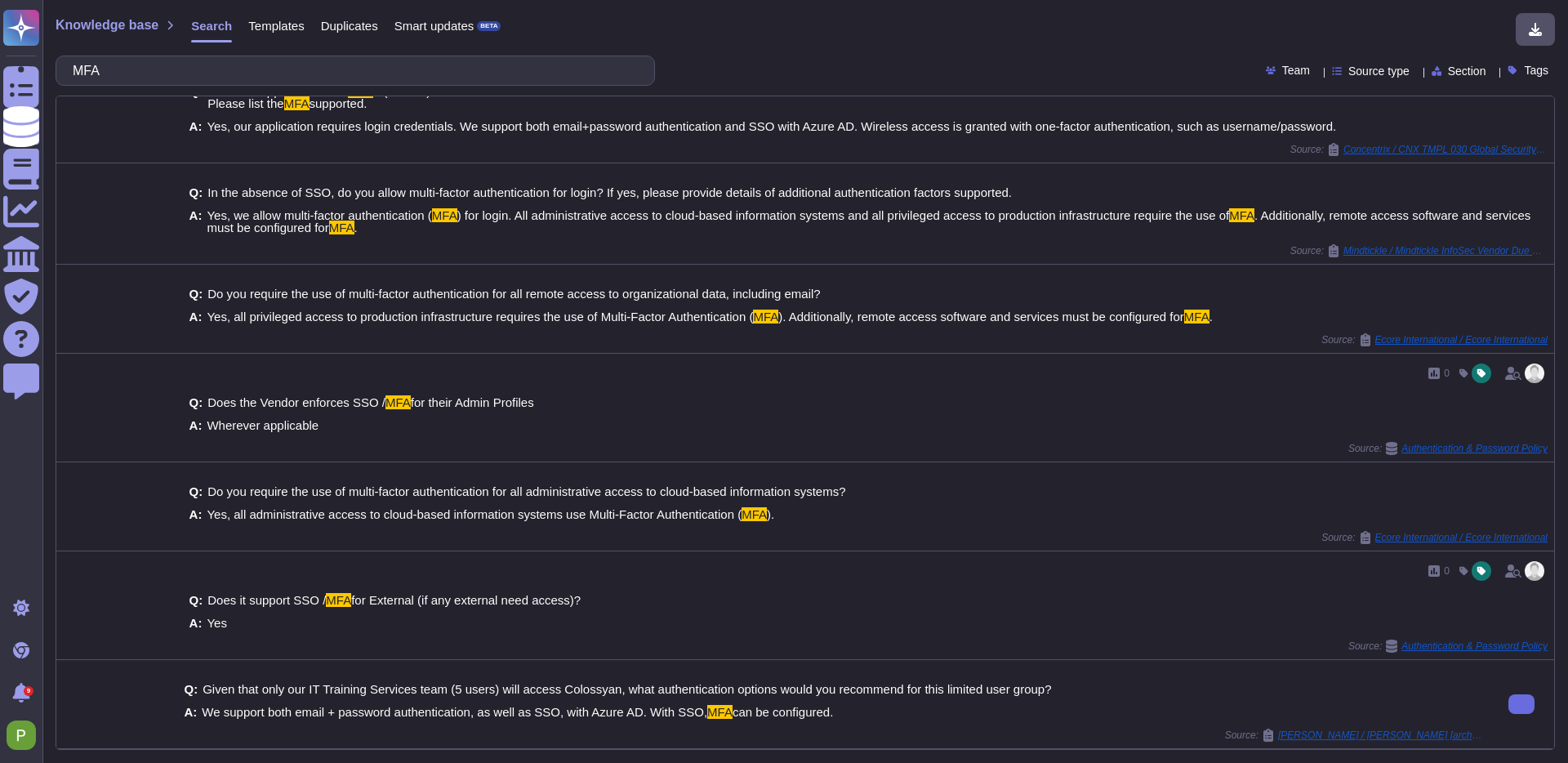
drag, startPoint x: 284, startPoint y: 718, endPoint x: 894, endPoint y: 721, distance: 610.0
click at [893, 721] on div "Q: Given that only our IT Training Services team (5 users) will access Colossya…" at bounding box center [833, 701] width 1298 height 55
copy span "We support both email + password authentication, as well as SSO, with Azure AD.…"
